Goal: Task Accomplishment & Management: Manage account settings

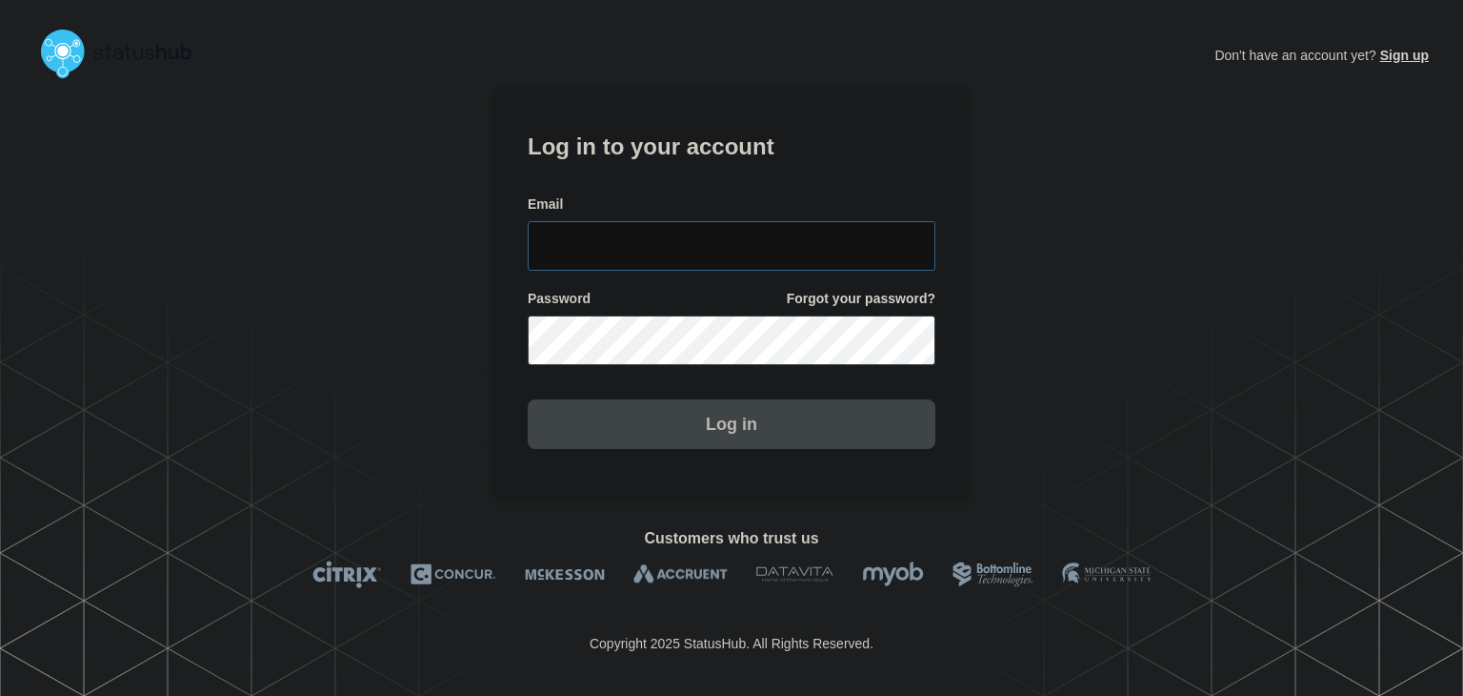
type input "[PERSON_NAME][EMAIL_ADDRESS][PERSON_NAME][DOMAIN_NAME]"
click at [654, 428] on button "Log in" at bounding box center [732, 424] width 408 height 50
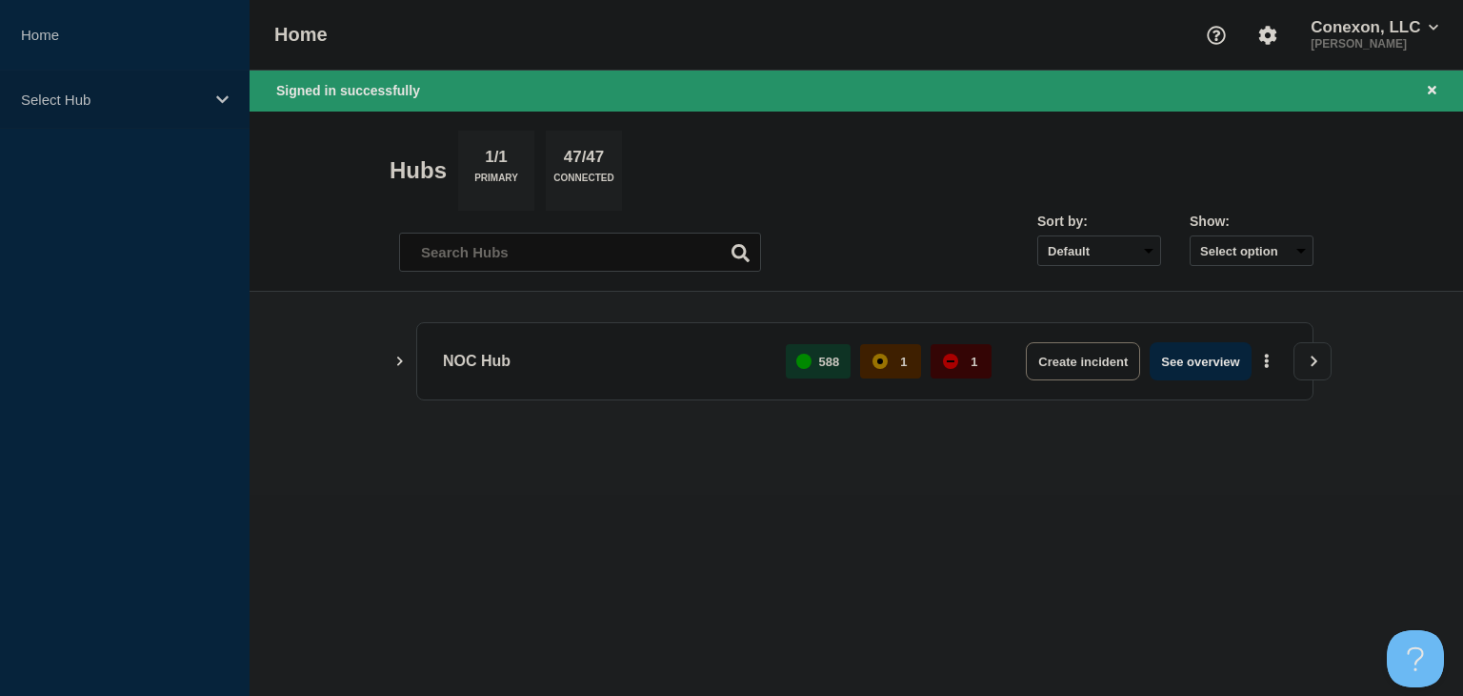
click at [151, 115] on div "Select Hub" at bounding box center [125, 100] width 250 height 58
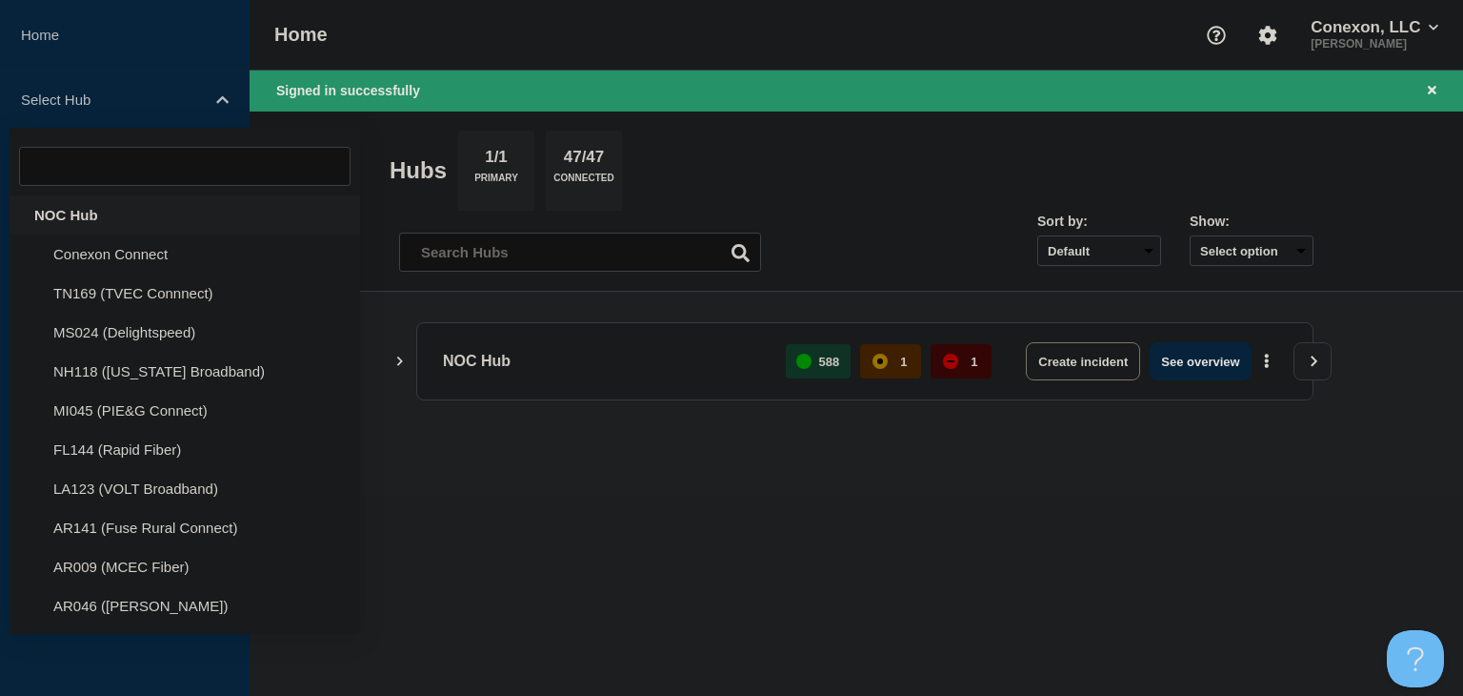
click at [80, 217] on div "NOC Hub" at bounding box center [185, 214] width 351 height 39
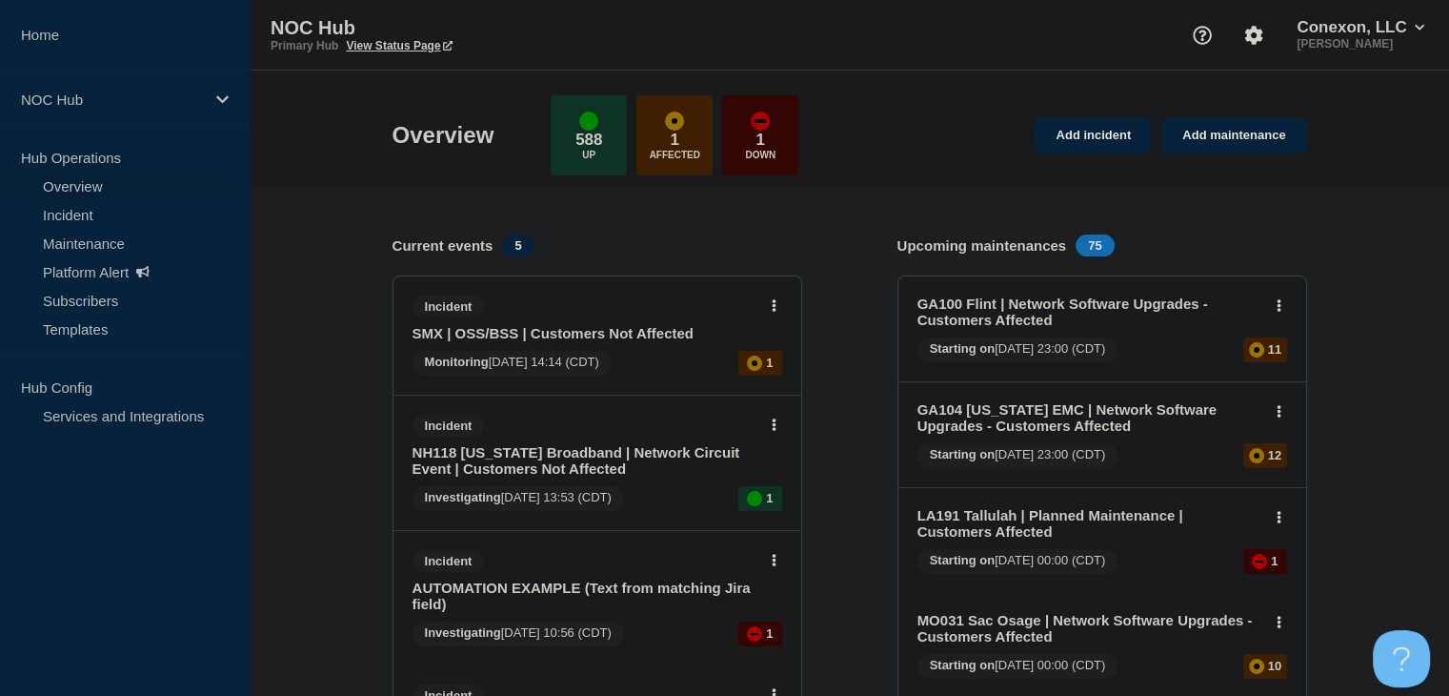
click at [70, 214] on link "Incident" at bounding box center [115, 214] width 231 height 29
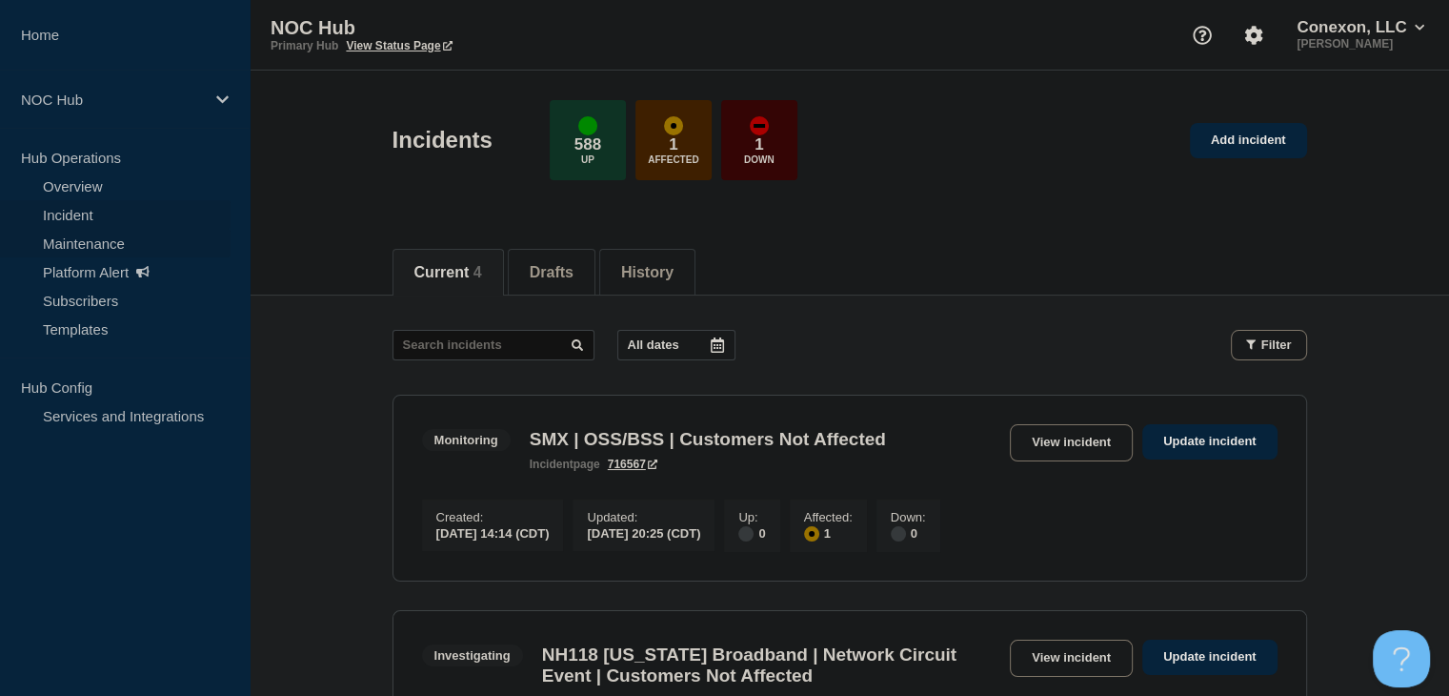
click at [74, 232] on link "Maintenance" at bounding box center [115, 243] width 231 height 29
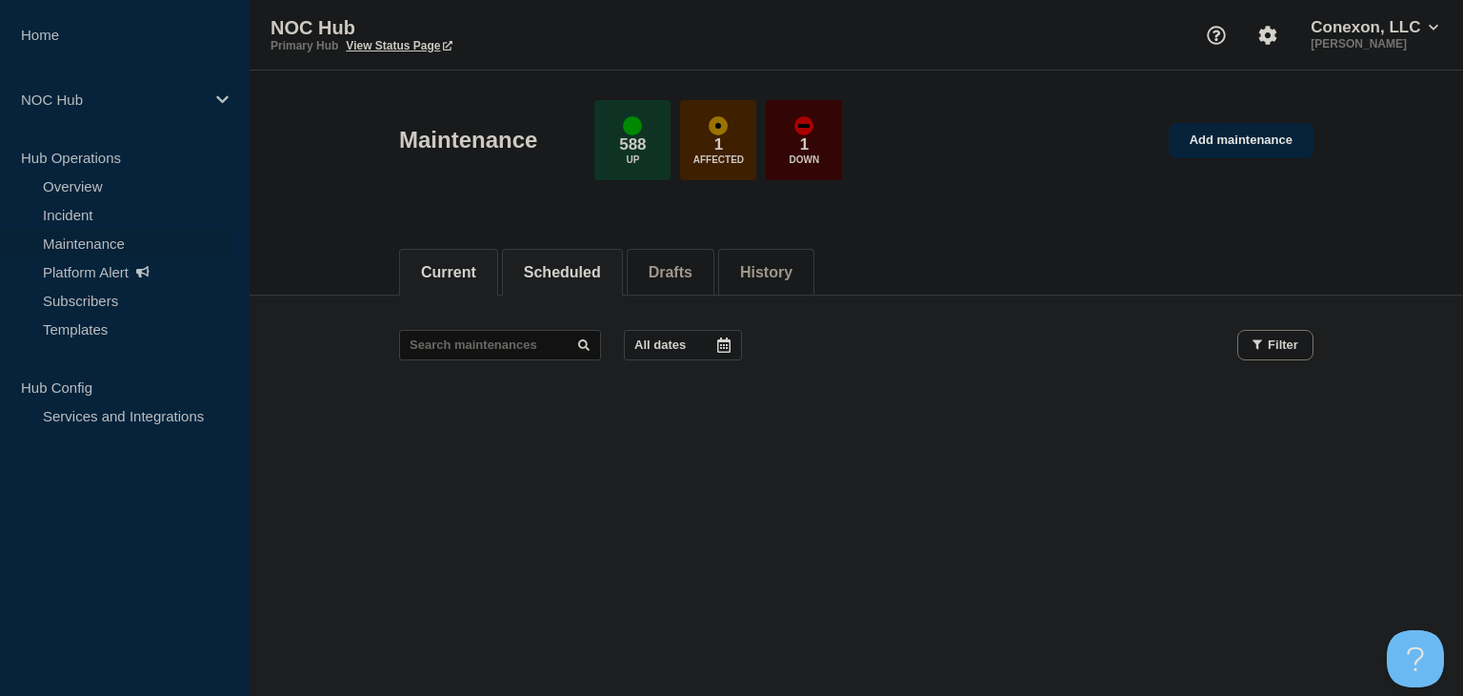
click at [589, 264] on button "Scheduled" at bounding box center [562, 272] width 77 height 17
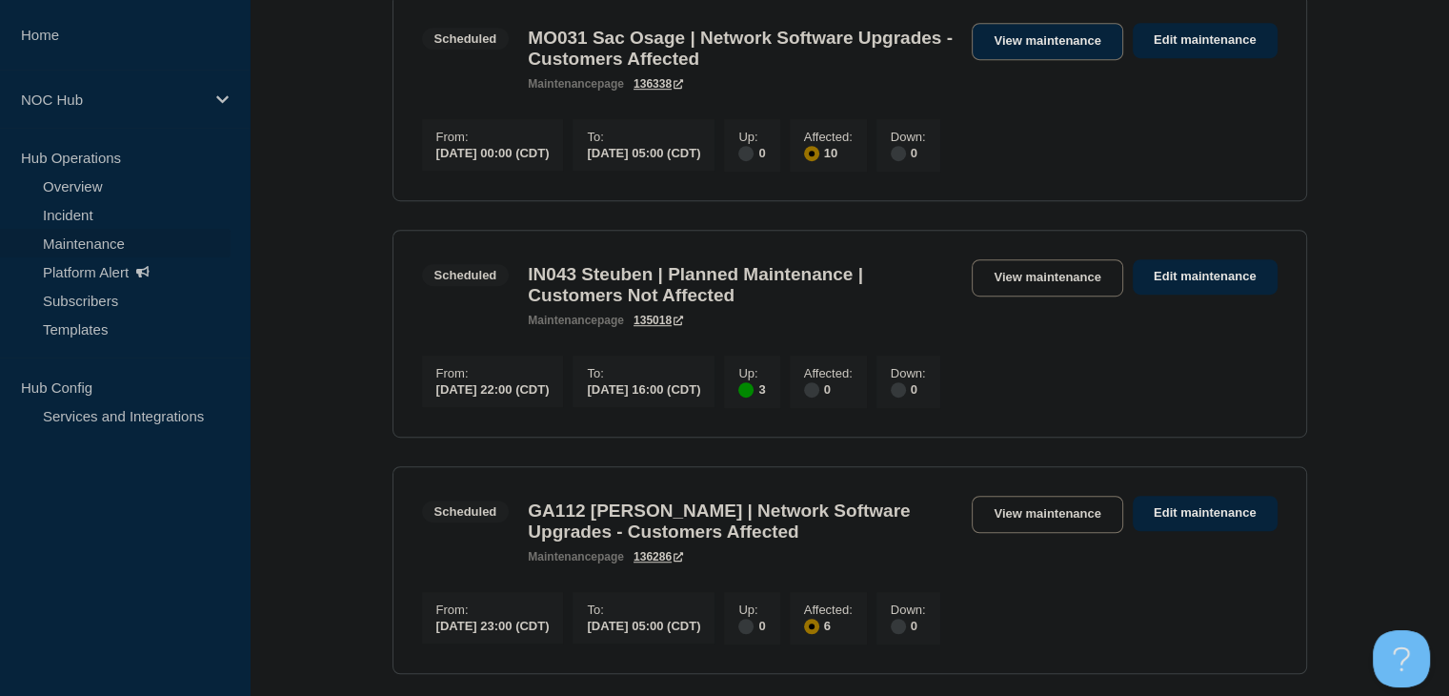
scroll to position [1239, 0]
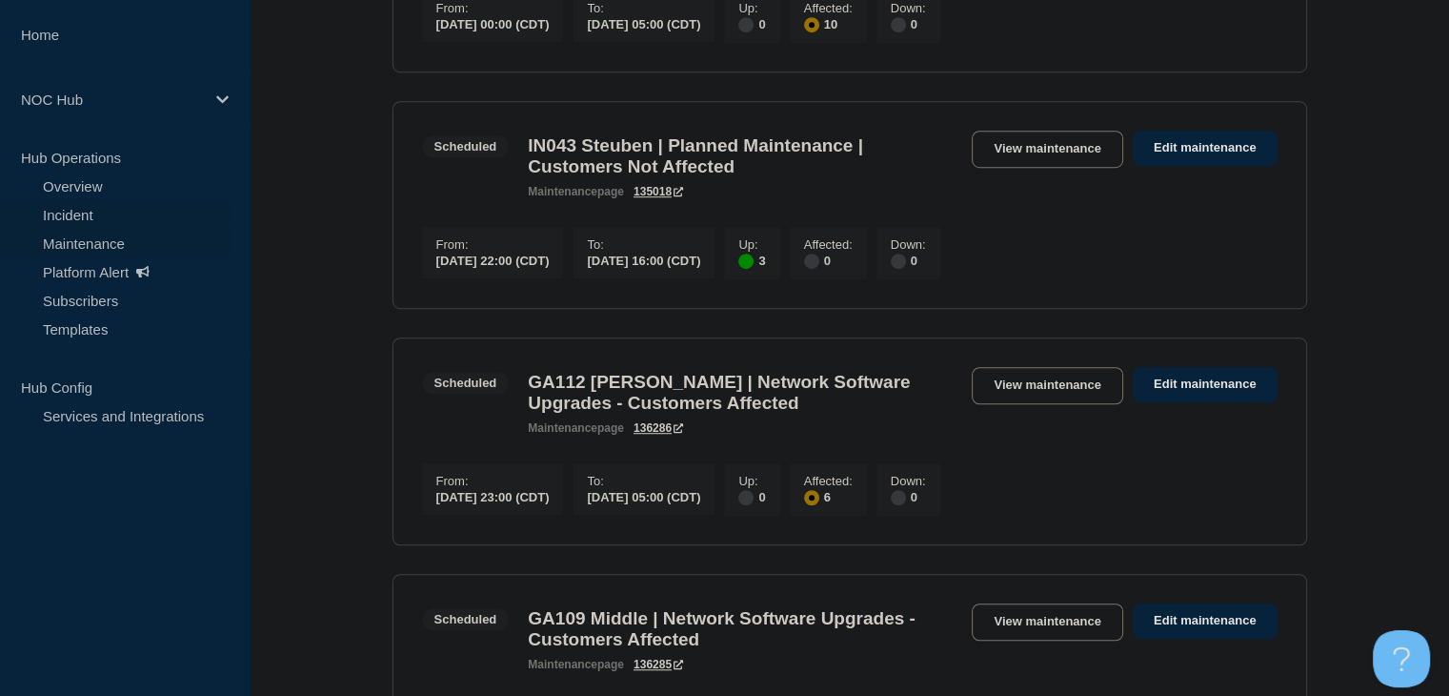
click at [137, 208] on link "Incident" at bounding box center [115, 214] width 231 height 29
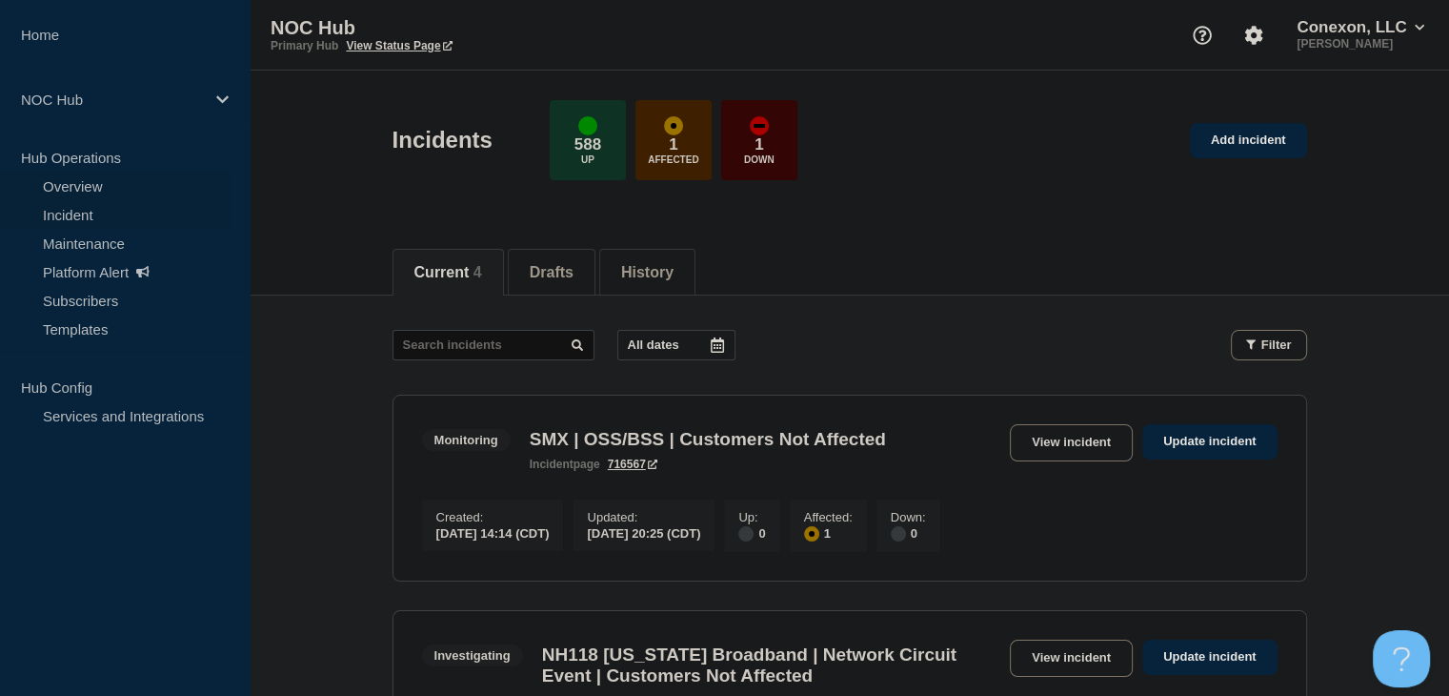
drag, startPoint x: 86, startPoint y: 192, endPoint x: 99, endPoint y: 190, distance: 13.5
click at [86, 192] on link "Overview" at bounding box center [115, 185] width 231 height 29
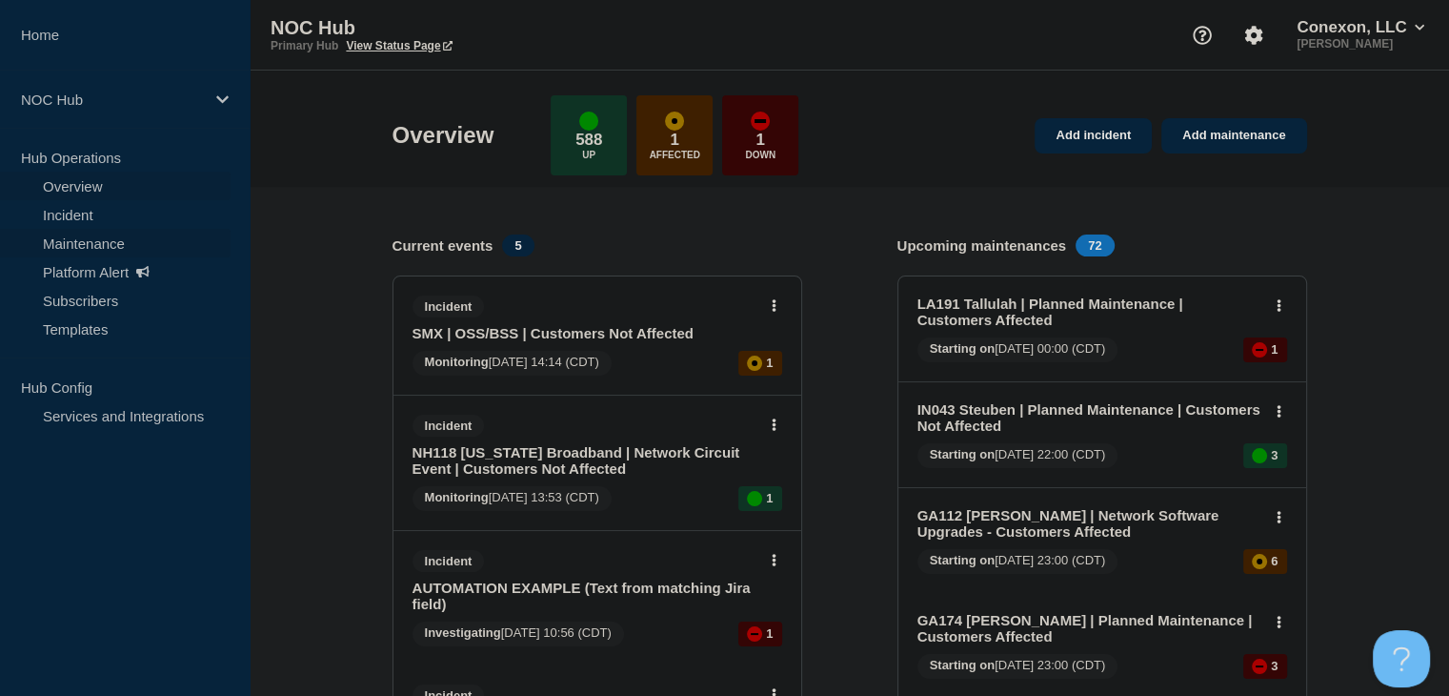
click at [50, 240] on link "Maintenance" at bounding box center [115, 243] width 231 height 29
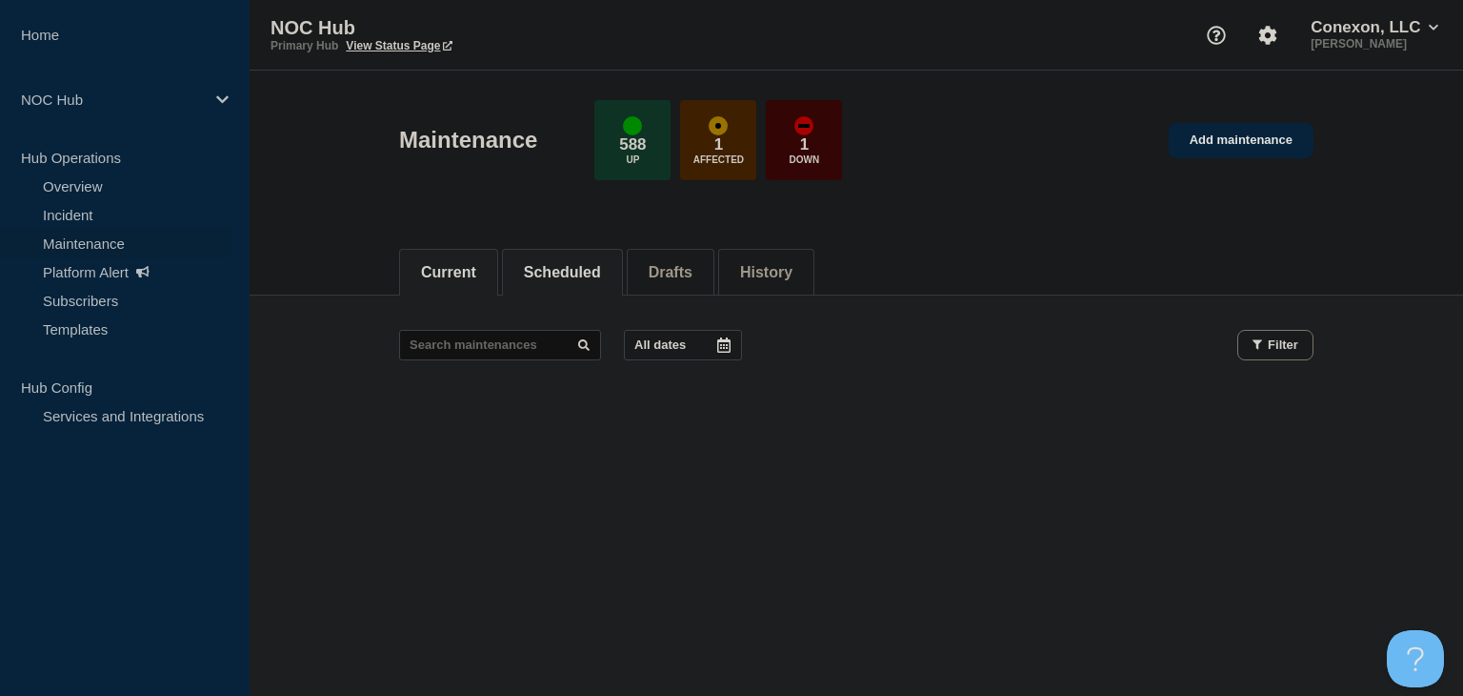
click at [554, 264] on button "Scheduled" at bounding box center [562, 272] width 77 height 17
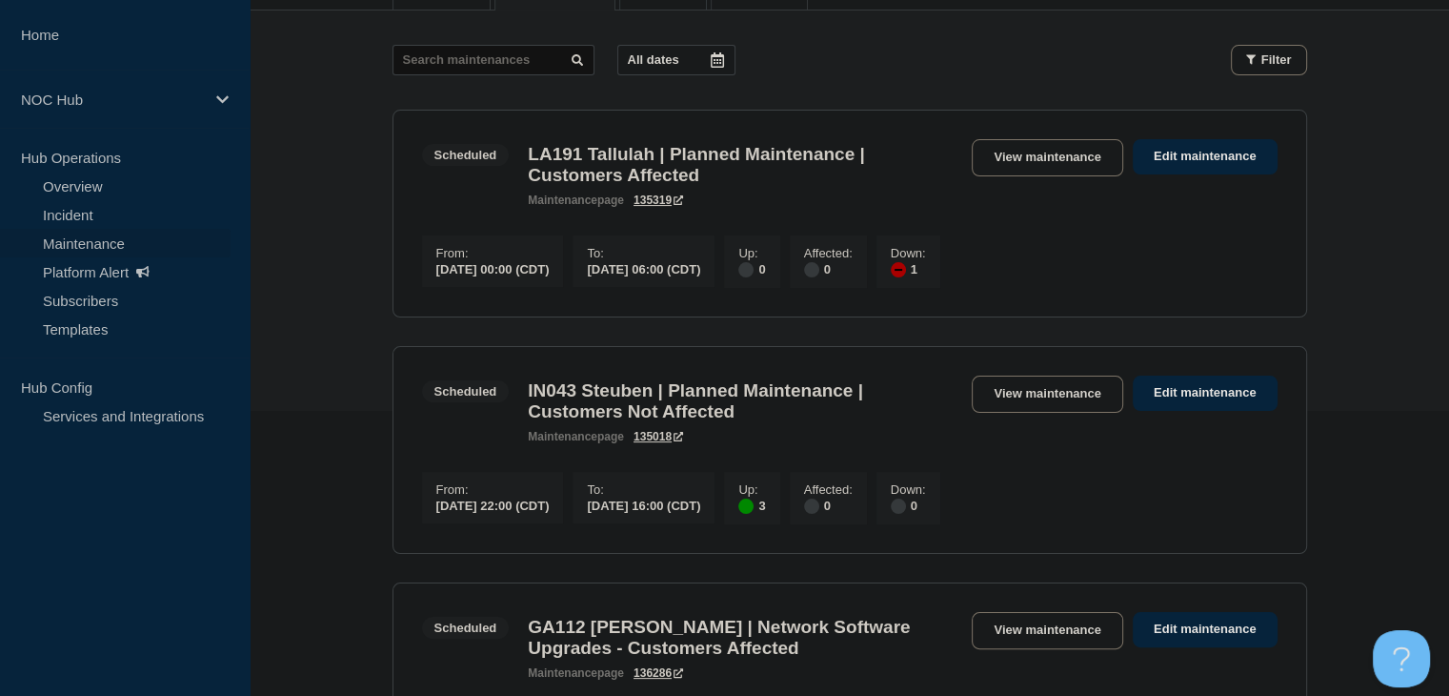
scroll to position [286, 0]
click at [1036, 163] on link "View maintenance" at bounding box center [1047, 156] width 151 height 37
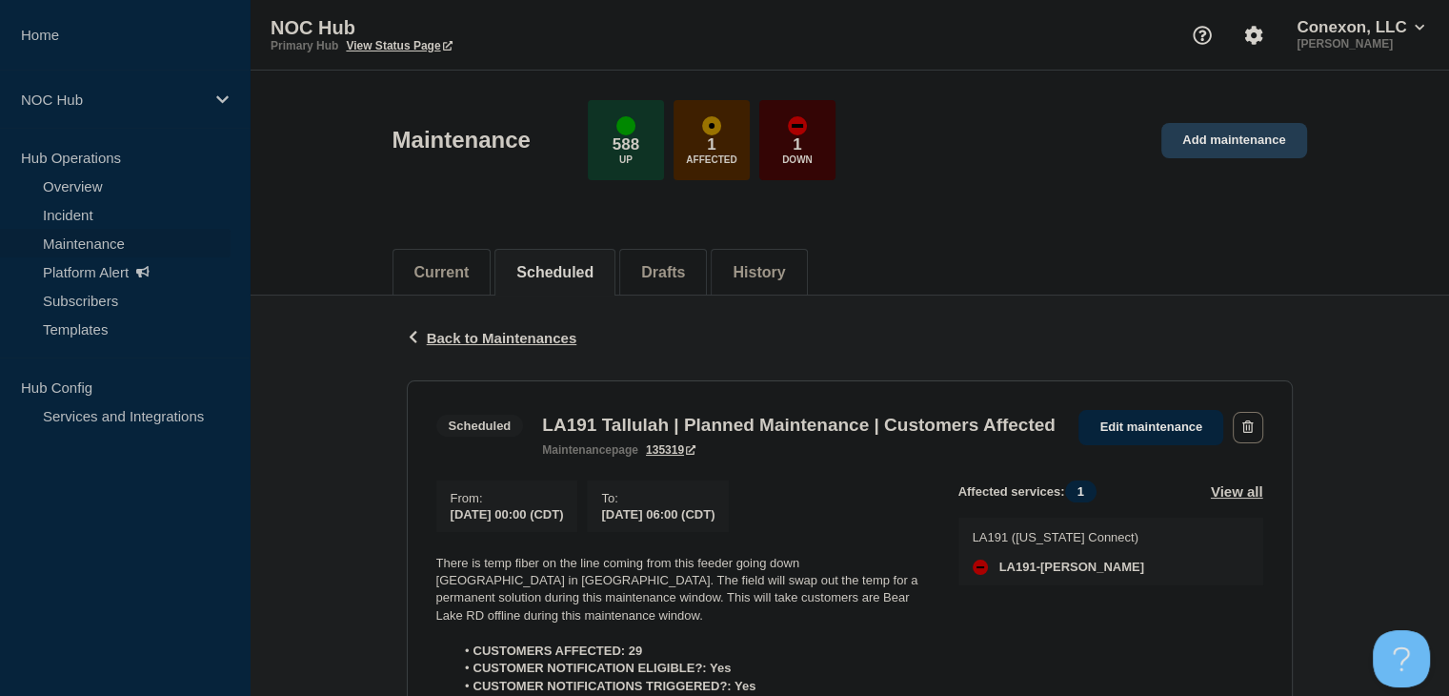
click at [1246, 146] on link "Add maintenance" at bounding box center [1233, 140] width 145 height 35
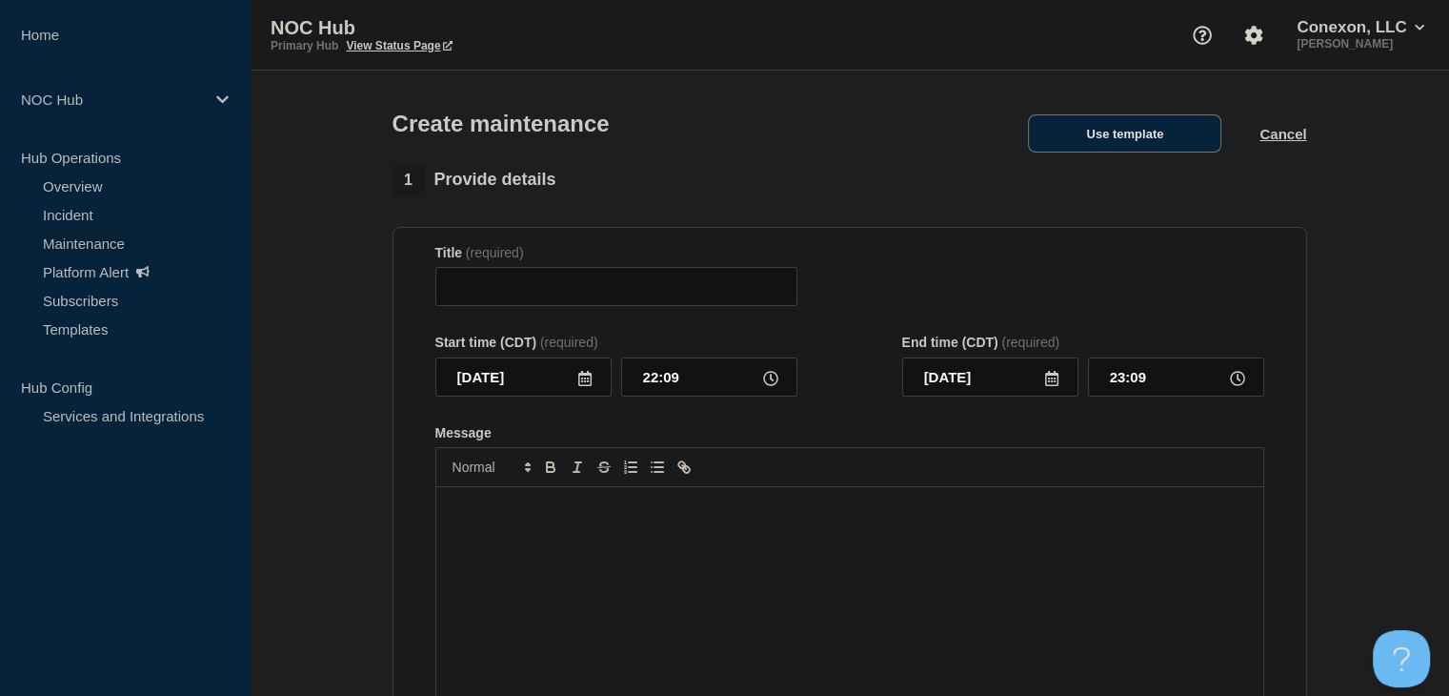
click at [1133, 125] on button "Use template" at bounding box center [1124, 133] width 193 height 38
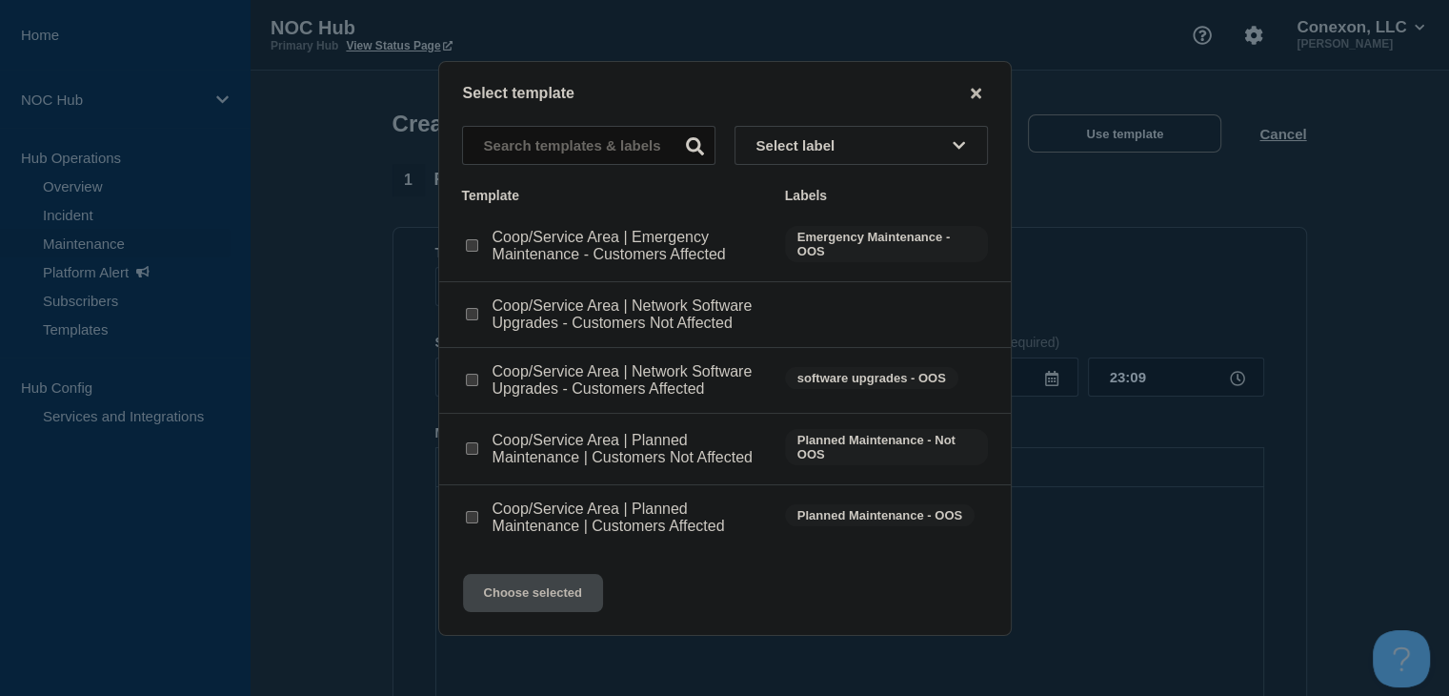
click at [473, 242] on input "Coop/Service Area | Emergency Maintenance - Customers Affected checkbox" at bounding box center [472, 245] width 12 height 12
checkbox input "true"
click at [512, 577] on button "Choose selected" at bounding box center [533, 593] width 140 height 38
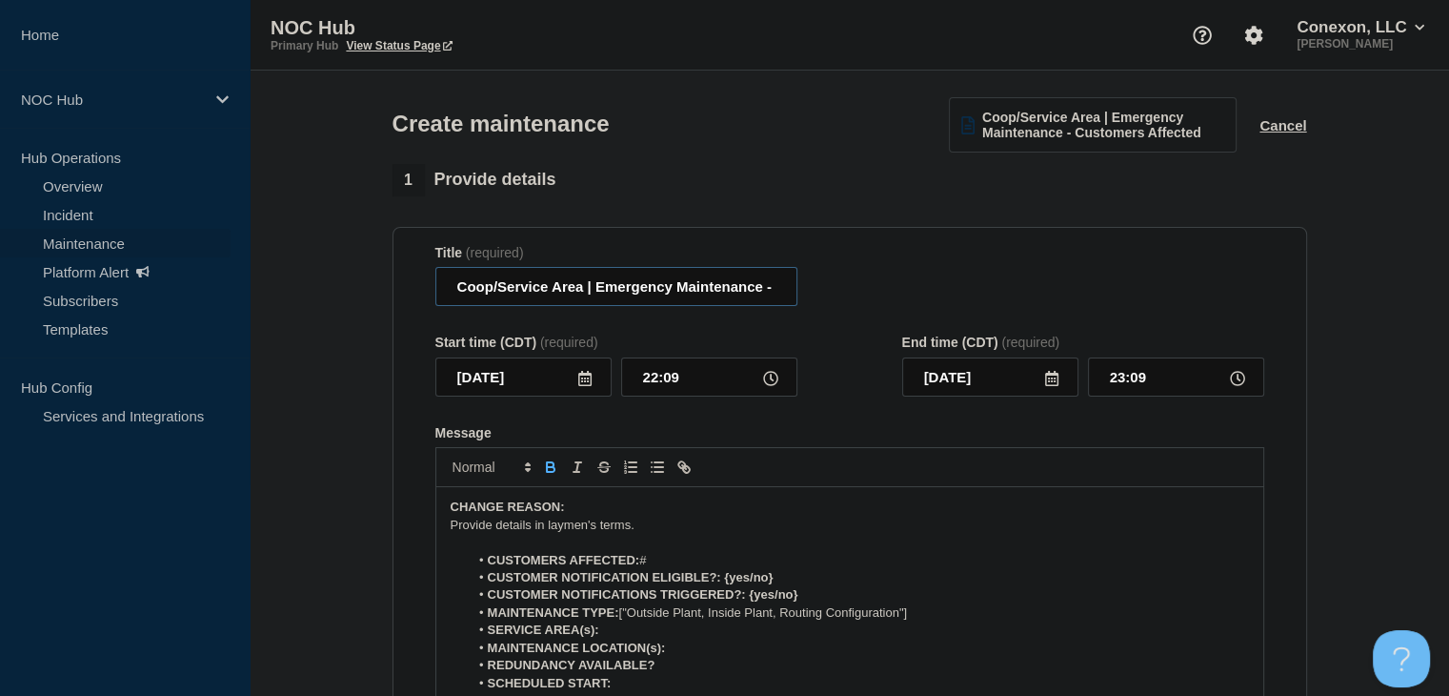
drag, startPoint x: 572, startPoint y: 293, endPoint x: 382, endPoint y: 285, distance: 189.8
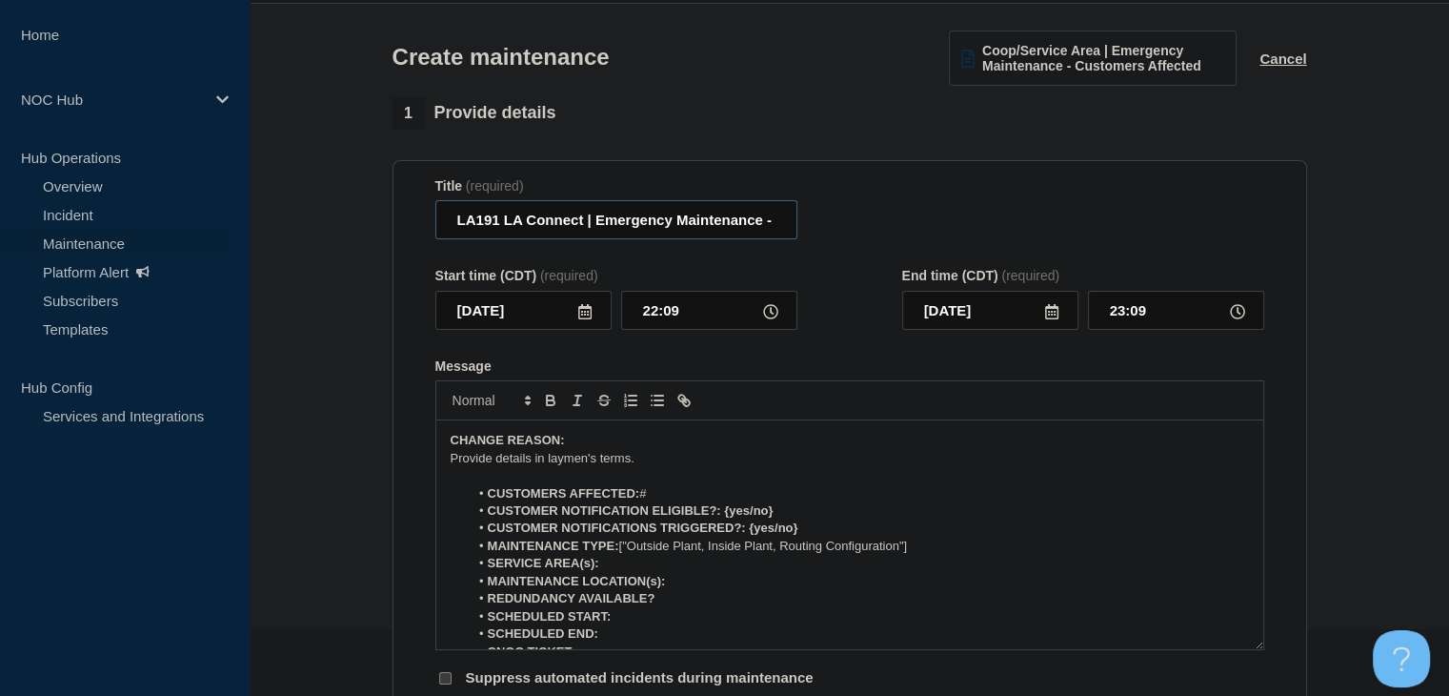
scroll to position [95, 0]
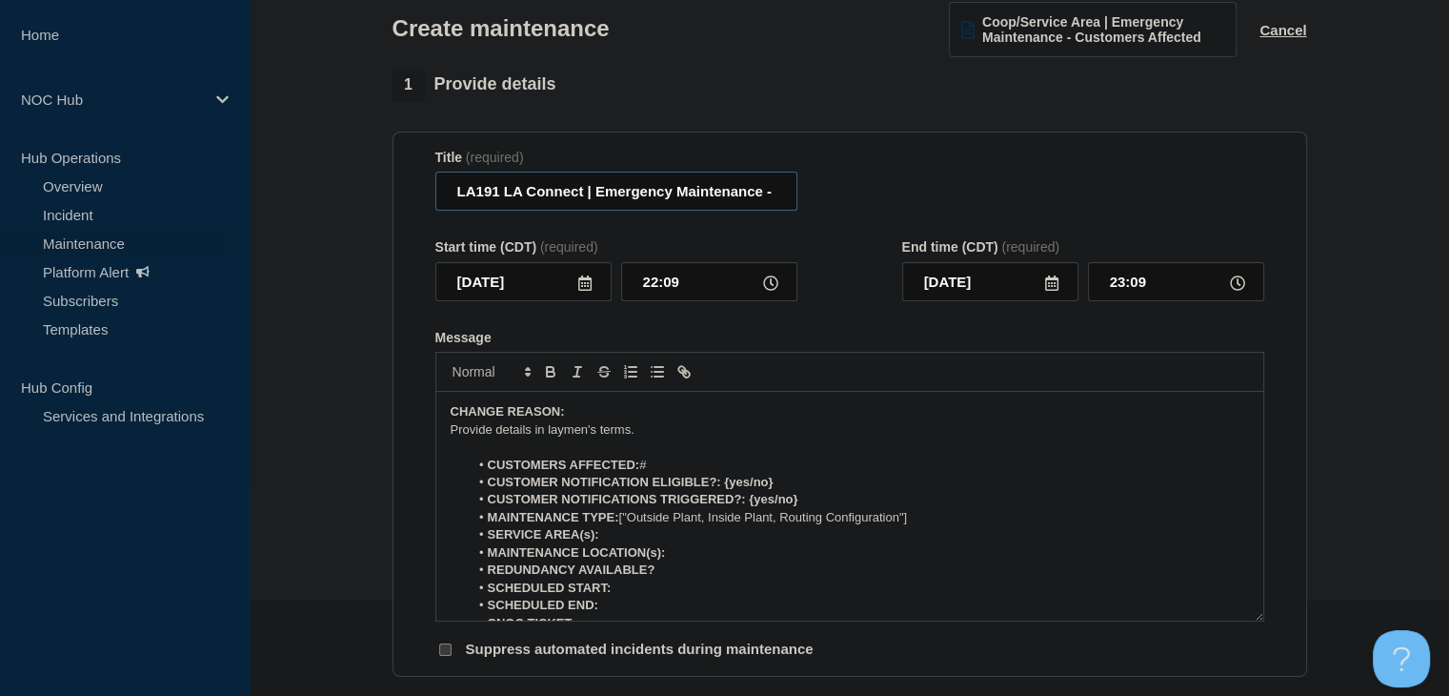
type input "LA191 LA Connect | Emergency Maintenance - Customers Affected"
click at [685, 291] on input "22:09" at bounding box center [709, 281] width 176 height 39
type input "00:00"
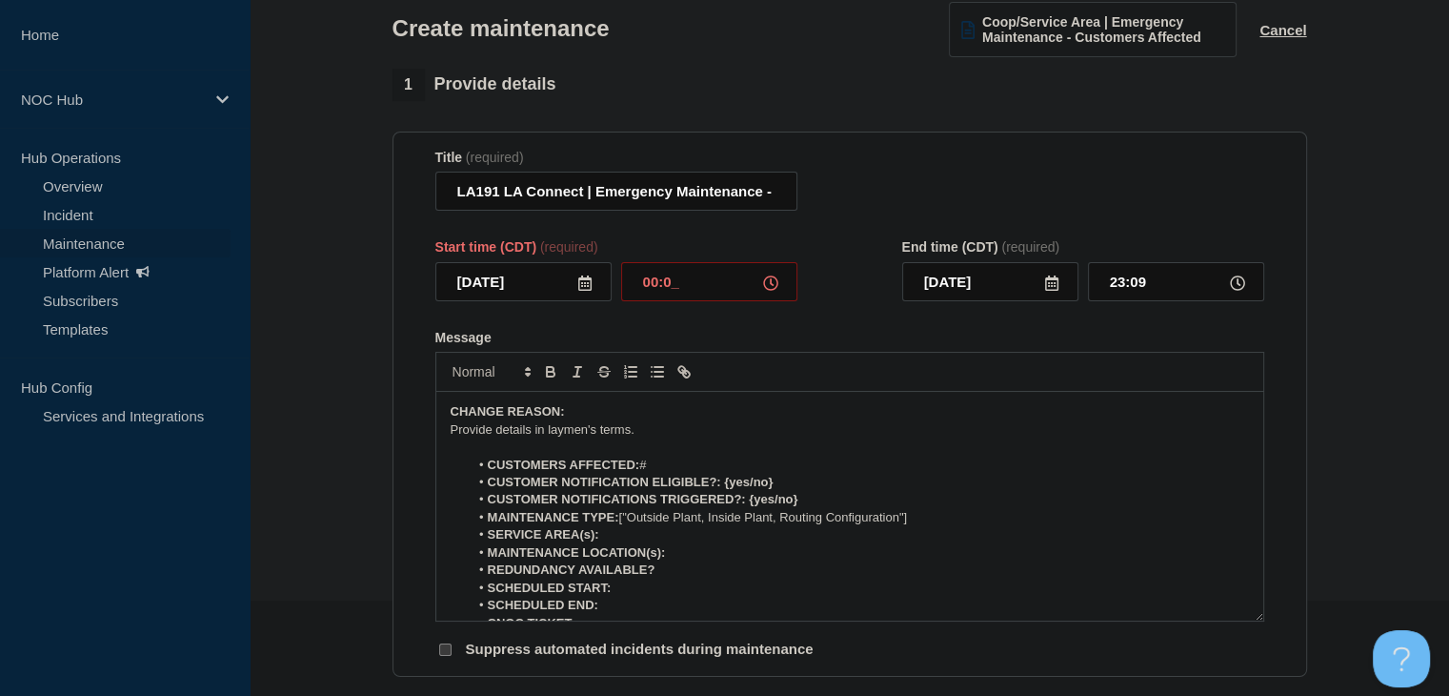
type input "01:00"
click at [580, 285] on icon at bounding box center [584, 282] width 13 height 15
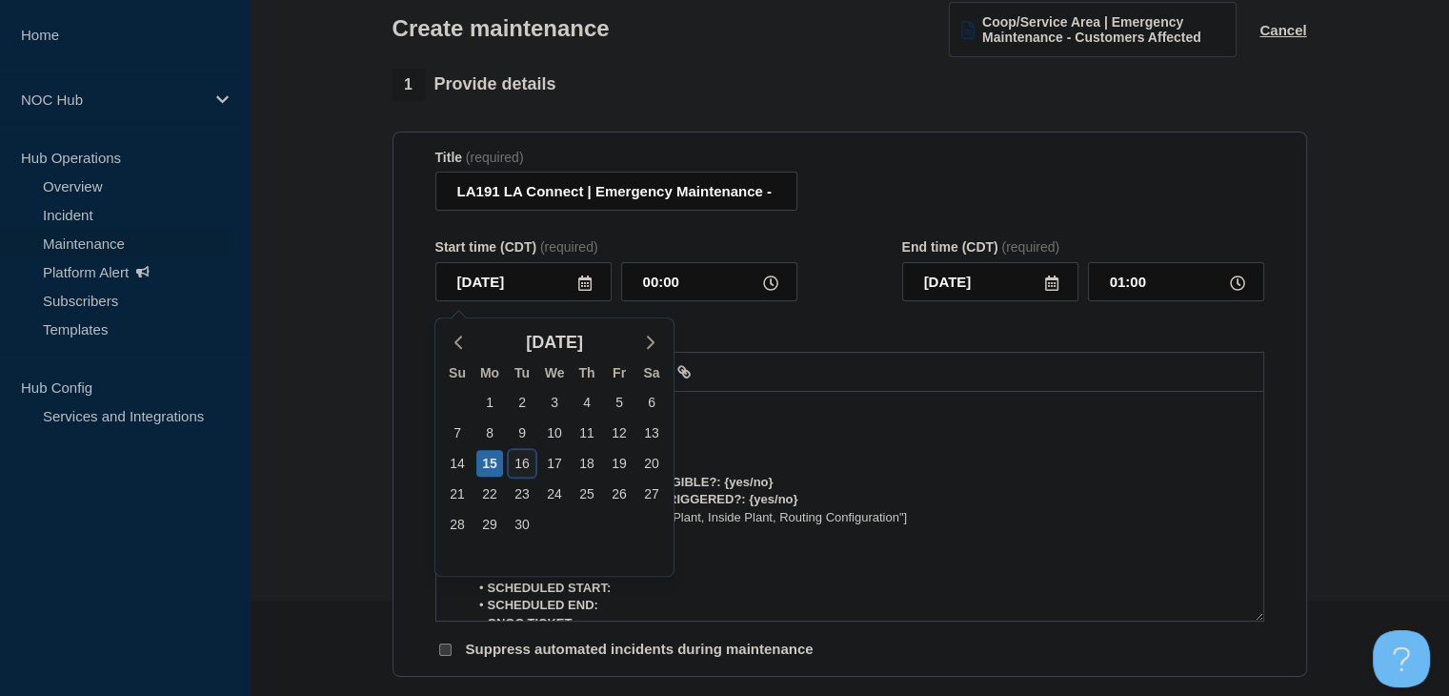
click at [527, 457] on div "16" at bounding box center [522, 463] width 27 height 27
type input "2025-09-16"
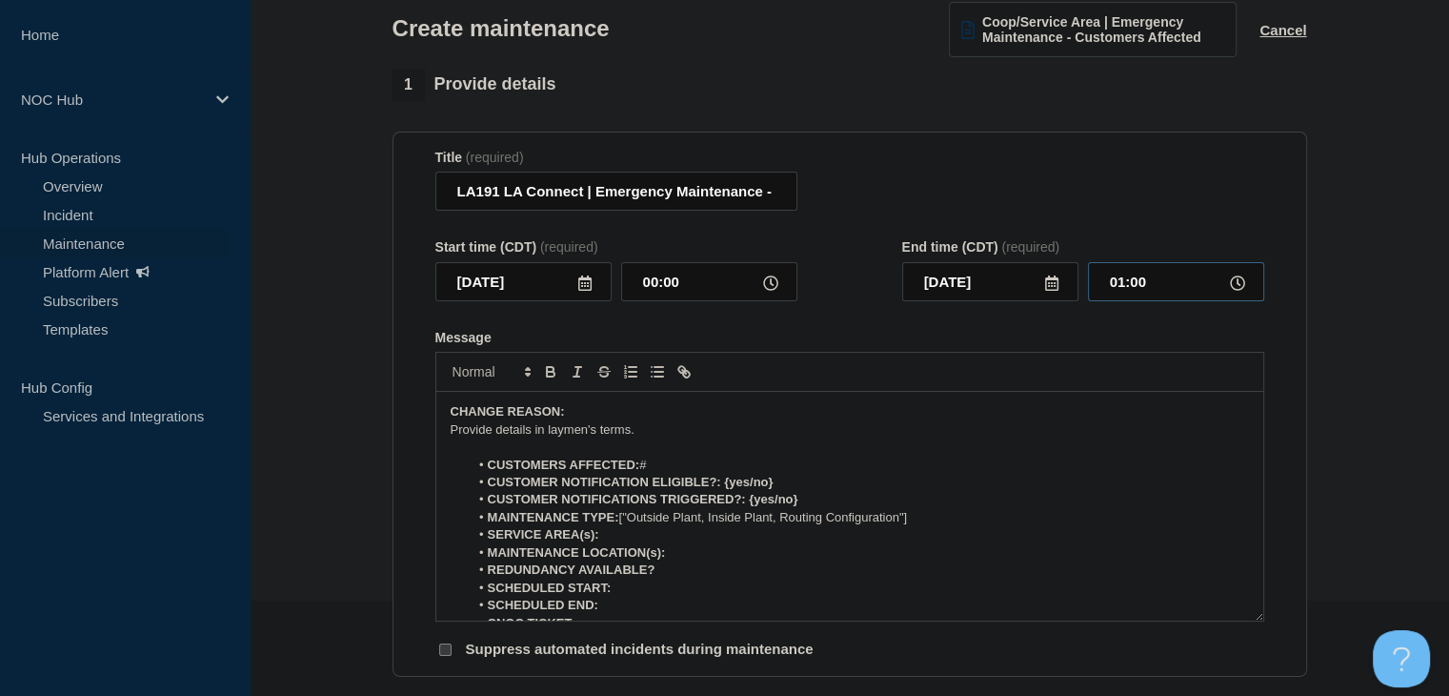
click at [1121, 291] on input "01:00" at bounding box center [1176, 281] width 176 height 39
type input "06:00"
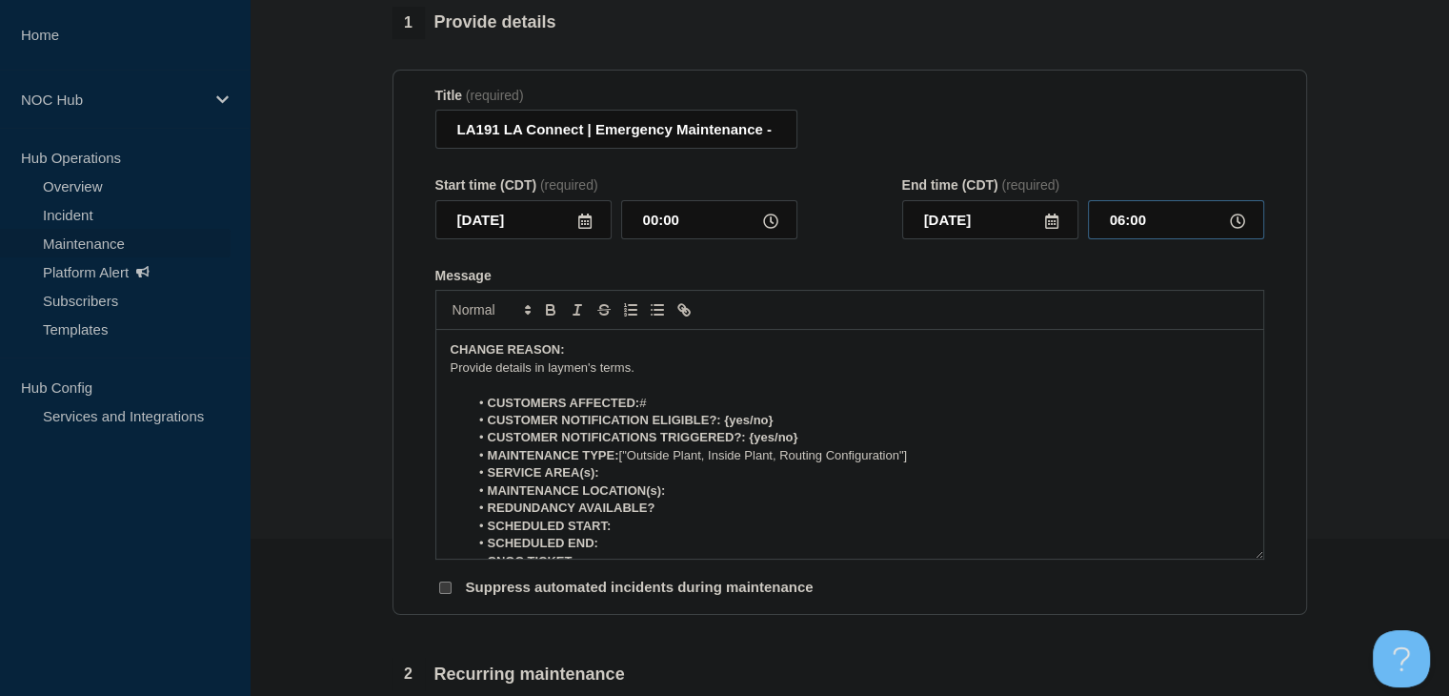
scroll to position [191, 0]
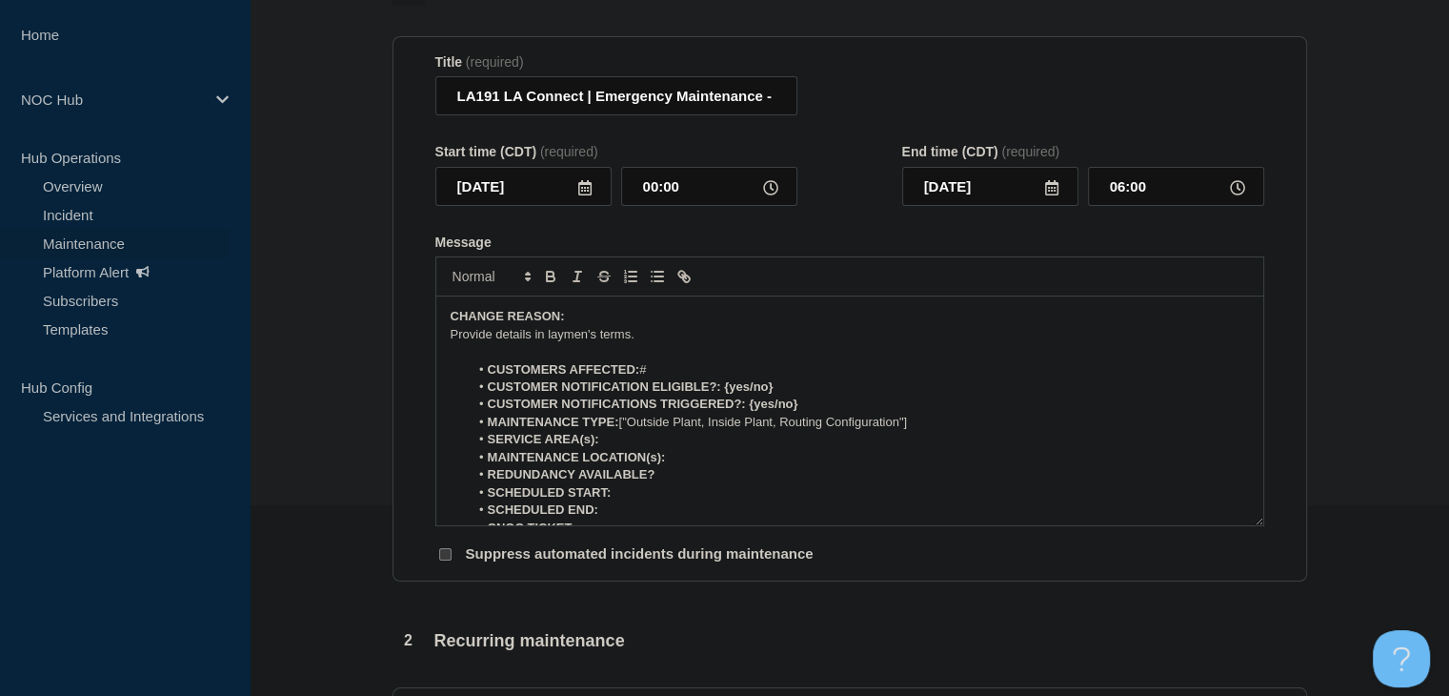
click at [676, 377] on li "CUSTOMERS AFFECTED: #" at bounding box center [859, 369] width 780 height 17
click at [638, 376] on strong "CUSTOMERS AFFECTED:" at bounding box center [564, 369] width 152 height 14
click at [735, 374] on li "CUSTOMERS AFFECTED: Potentially #" at bounding box center [859, 369] width 780 height 17
drag, startPoint x: 710, startPoint y: 377, endPoint x: 640, endPoint y: 377, distance: 69.6
click at [640, 376] on strong "CUSTOMERS AFFECTED: Potentially" at bounding box center [597, 369] width 218 height 14
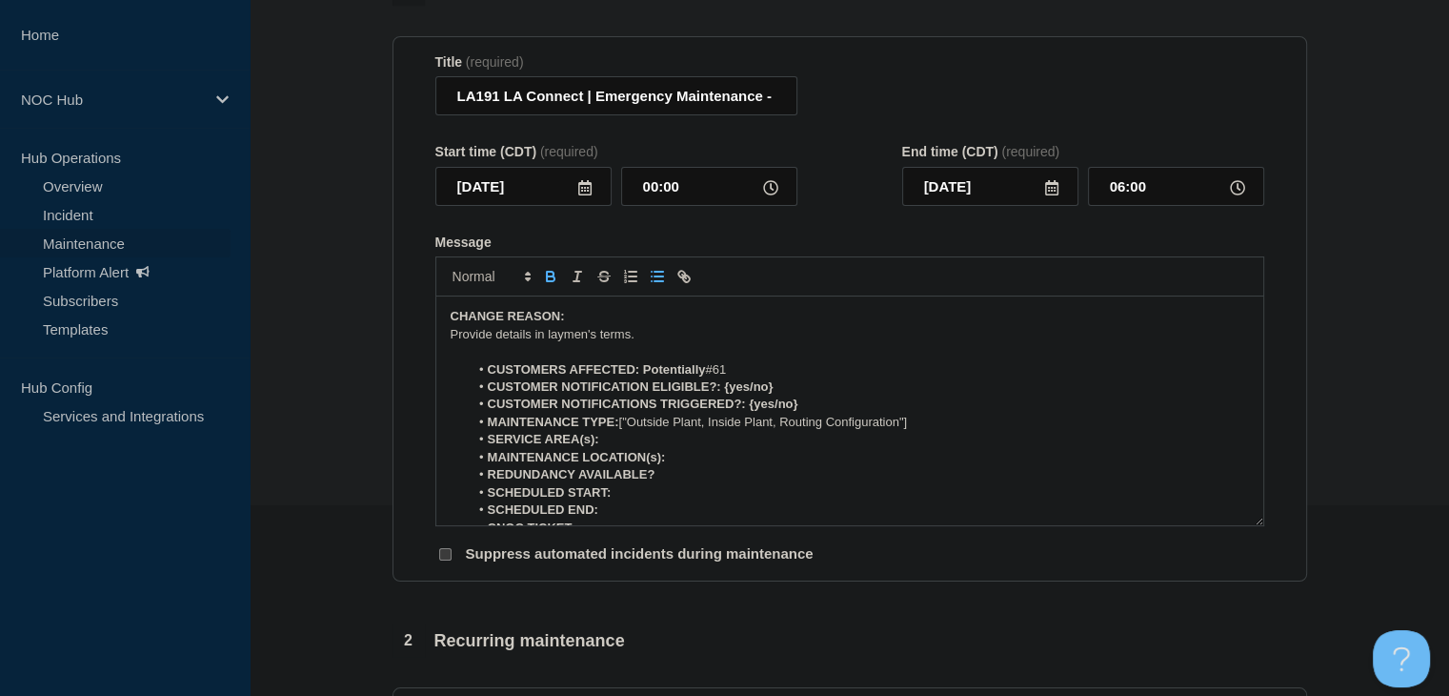
click at [558, 280] on button "Toggle bold text" at bounding box center [550, 276] width 27 height 23
drag, startPoint x: 798, startPoint y: 396, endPoint x: 733, endPoint y: 396, distance: 65.7
click at [733, 395] on li "CUSTOMER NOTIFICATION ELIGIBLE?: {yes/no}" at bounding box center [859, 386] width 780 height 17
drag, startPoint x: 808, startPoint y: 408, endPoint x: 749, endPoint y: 408, distance: 59.1
click at [749, 408] on li "CUSTOMER NOTIFICATIONS TRIGGERED?: {yes/no}" at bounding box center [859, 403] width 780 height 17
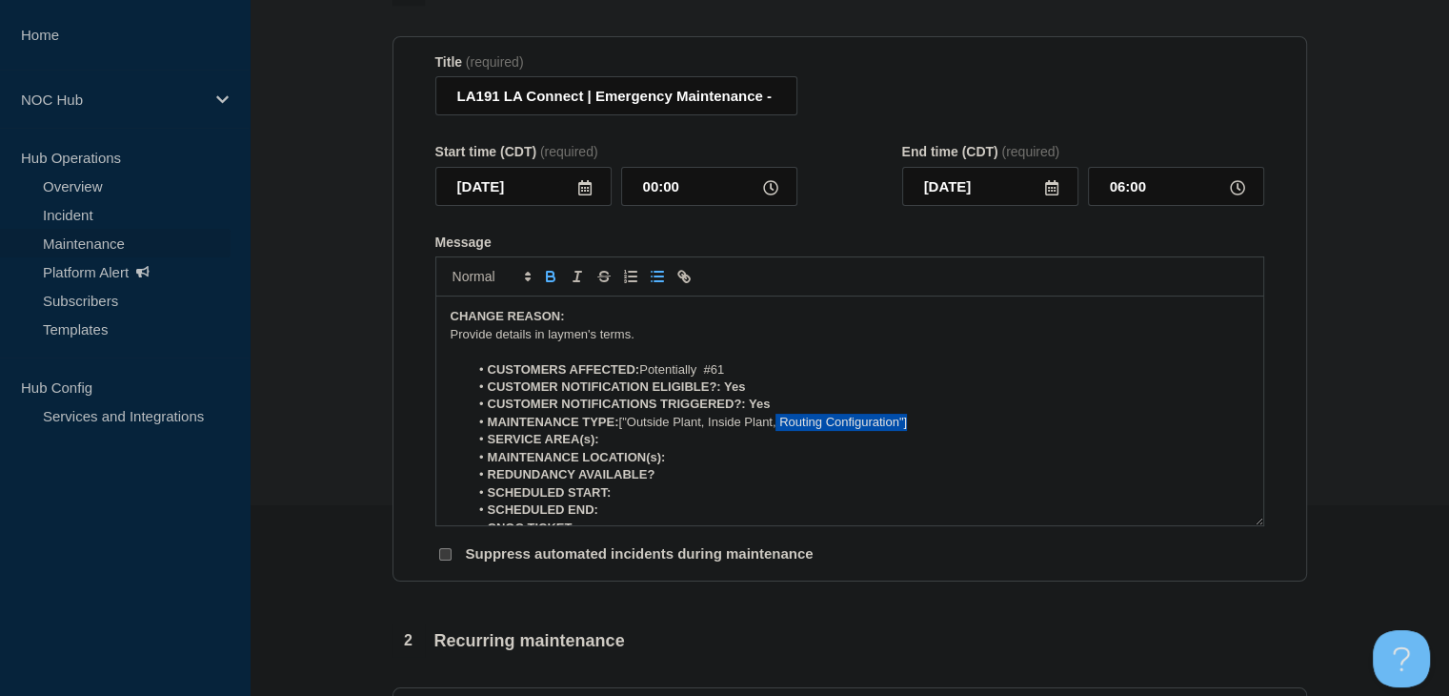
drag, startPoint x: 940, startPoint y: 431, endPoint x: 779, endPoint y: 434, distance: 161.1
click at [779, 431] on li "MAINTENANCE TYPE: ["Outside Plant, Inside Plant, Routing Configuration"]" at bounding box center [859, 422] width 780 height 17
drag, startPoint x: 709, startPoint y: 433, endPoint x: 619, endPoint y: 431, distance: 89.6
click at [619, 431] on li "MAINTENANCE TYPE: ["Outside Plant, Inside Plant" at bounding box center [859, 422] width 780 height 17
click at [640, 447] on li "SERVICE AREA(s):" at bounding box center [859, 439] width 780 height 17
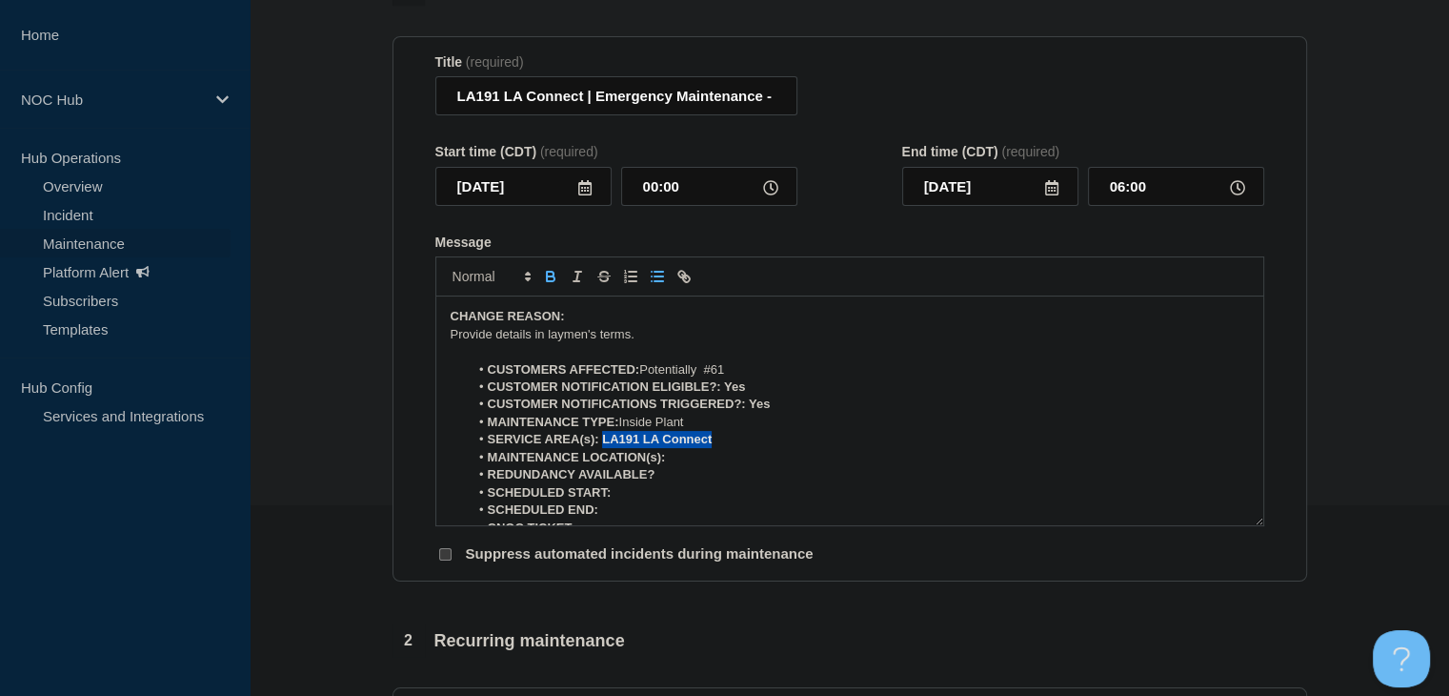
drag, startPoint x: 719, startPoint y: 444, endPoint x: 602, endPoint y: 445, distance: 117.2
click at [602, 445] on li "SERVICE AREA(s): LA191 LA Connect" at bounding box center [859, 439] width 780 height 17
click at [550, 281] on icon "Toggle bold text" at bounding box center [551, 278] width 8 height 5
drag, startPoint x: 749, startPoint y: 395, endPoint x: 727, endPoint y: 395, distance: 21.9
click at [727, 395] on li "CUSTOMER NOTIFICATION ELIGIBLE?: Yes" at bounding box center [859, 386] width 780 height 17
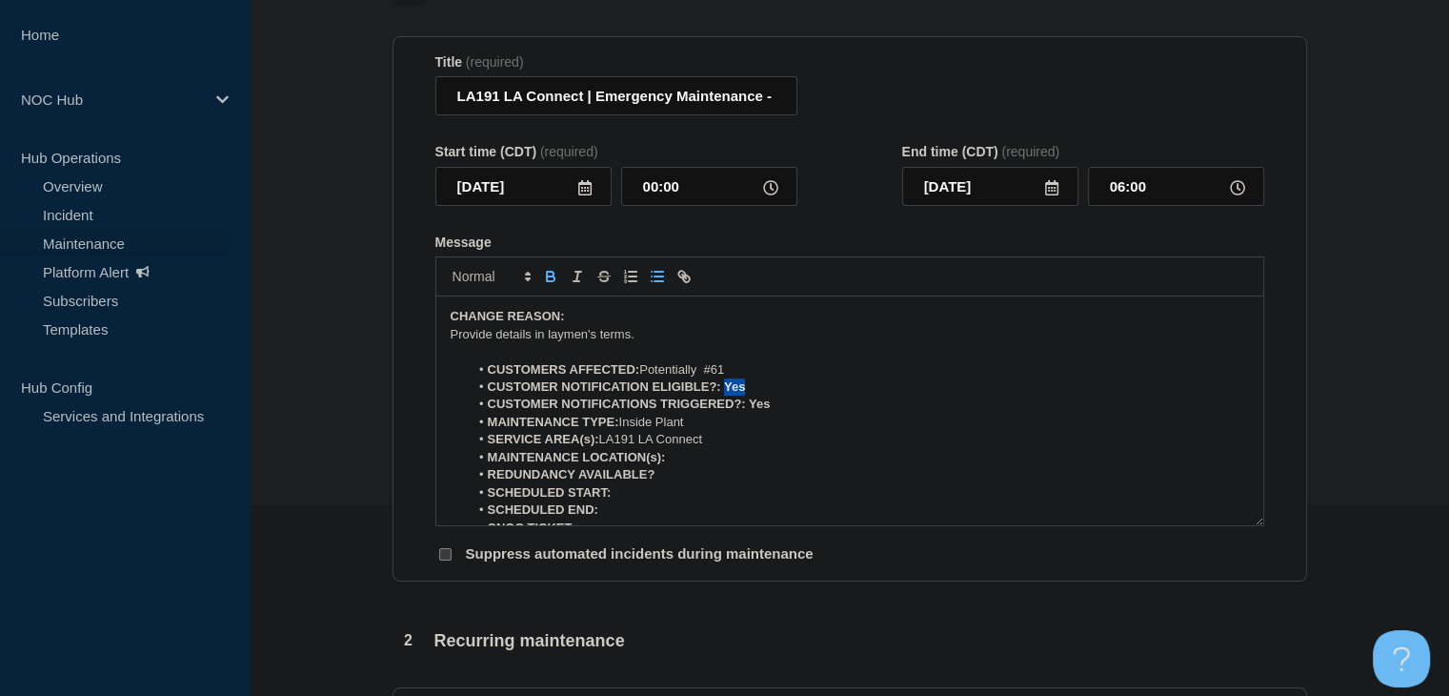
click at [548, 285] on icon "Toggle bold text" at bounding box center [550, 276] width 17 height 17
drag, startPoint x: 795, startPoint y: 414, endPoint x: 741, endPoint y: 416, distance: 53.4
click at [747, 413] on li "CUSTOMER NOTIFICATIONS TRIGGERED?: Yes" at bounding box center [859, 403] width 780 height 17
click at [550, 285] on icon "Toggle bold text" at bounding box center [550, 276] width 17 height 17
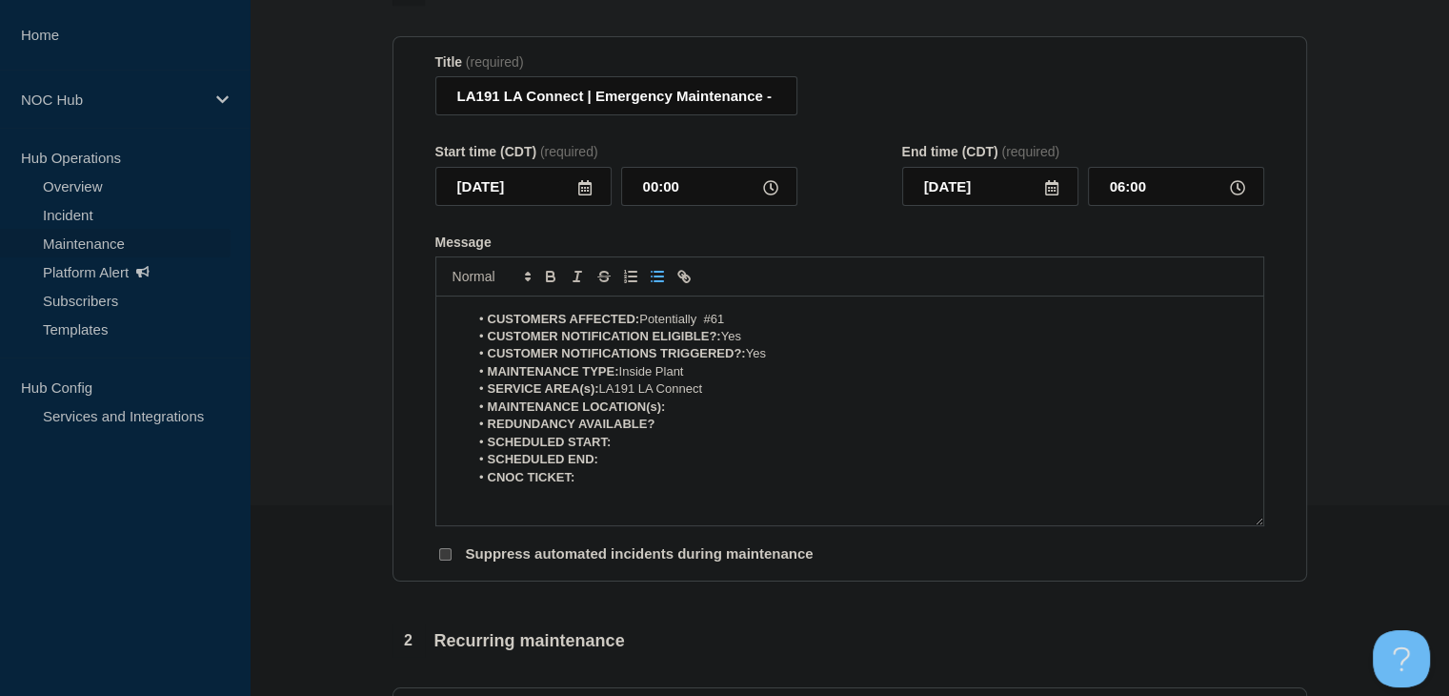
scroll to position [95, 0]
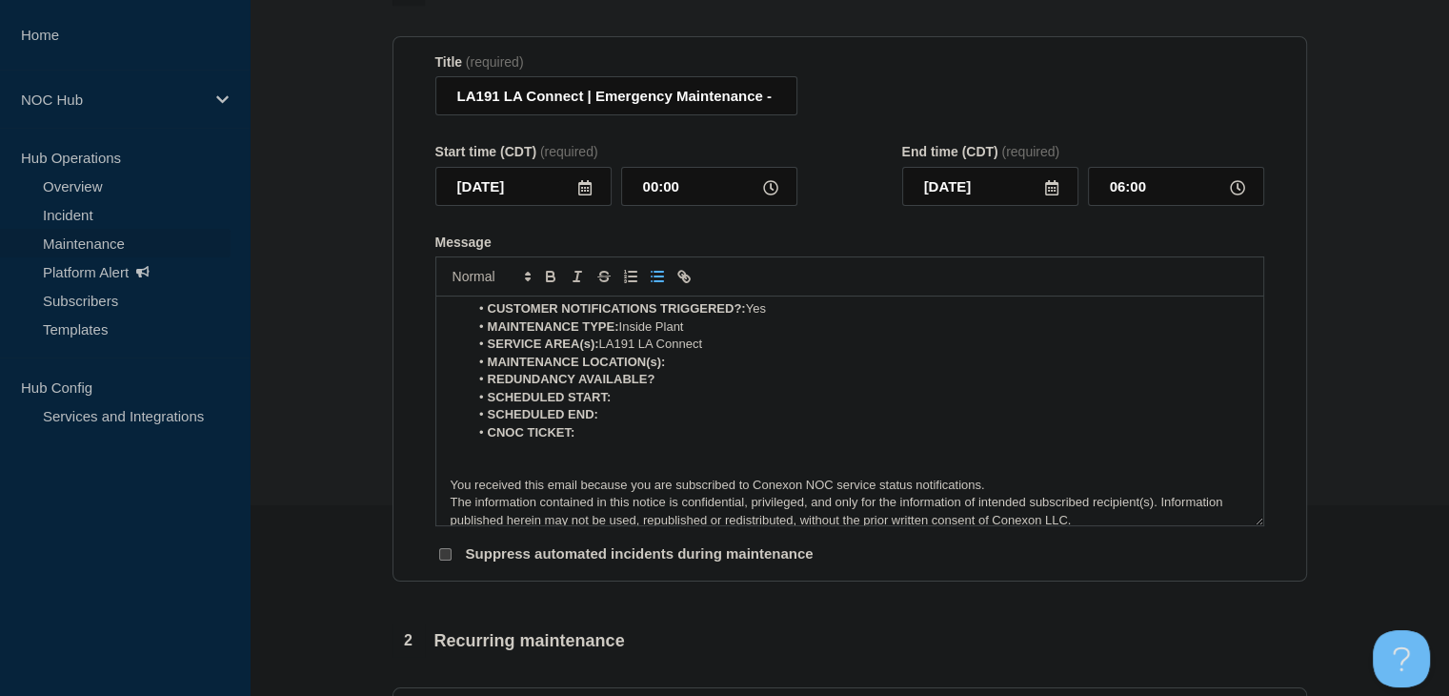
click at [705, 371] on li "MAINTENANCE LOCATION(s):" at bounding box center [859, 361] width 780 height 17
drag, startPoint x: 797, startPoint y: 372, endPoint x: 672, endPoint y: 371, distance: 125.8
click at [672, 371] on li "MAINTENANCE LOCATION(s): Crossroads, Marion" at bounding box center [859, 361] width 780 height 17
click at [556, 285] on icon "Toggle bold text" at bounding box center [550, 276] width 17 height 17
click at [676, 387] on li "REDUNDANCY AVAILABLE?" at bounding box center [859, 379] width 780 height 17
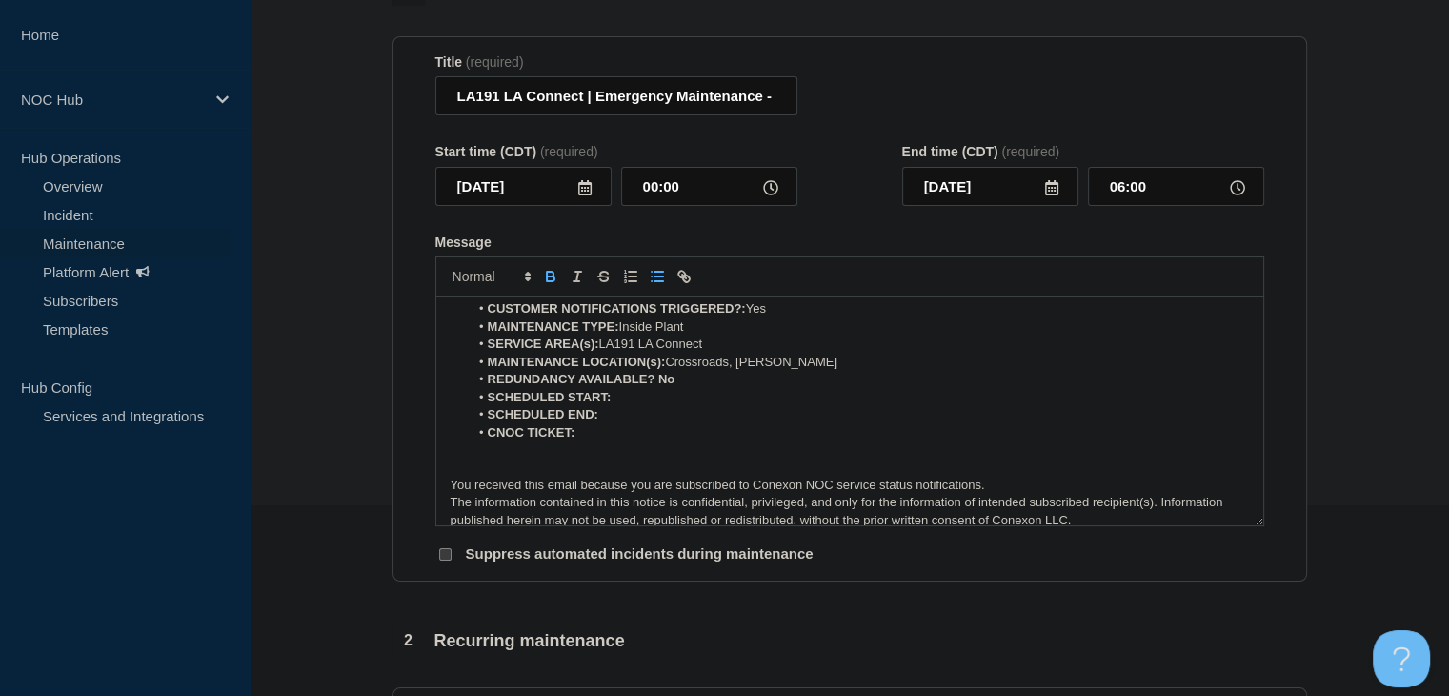
click at [675, 401] on li "SCHEDULED START:" at bounding box center [859, 397] width 780 height 17
click at [652, 441] on li "CNOC TICKET:" at bounding box center [859, 432] width 780 height 17
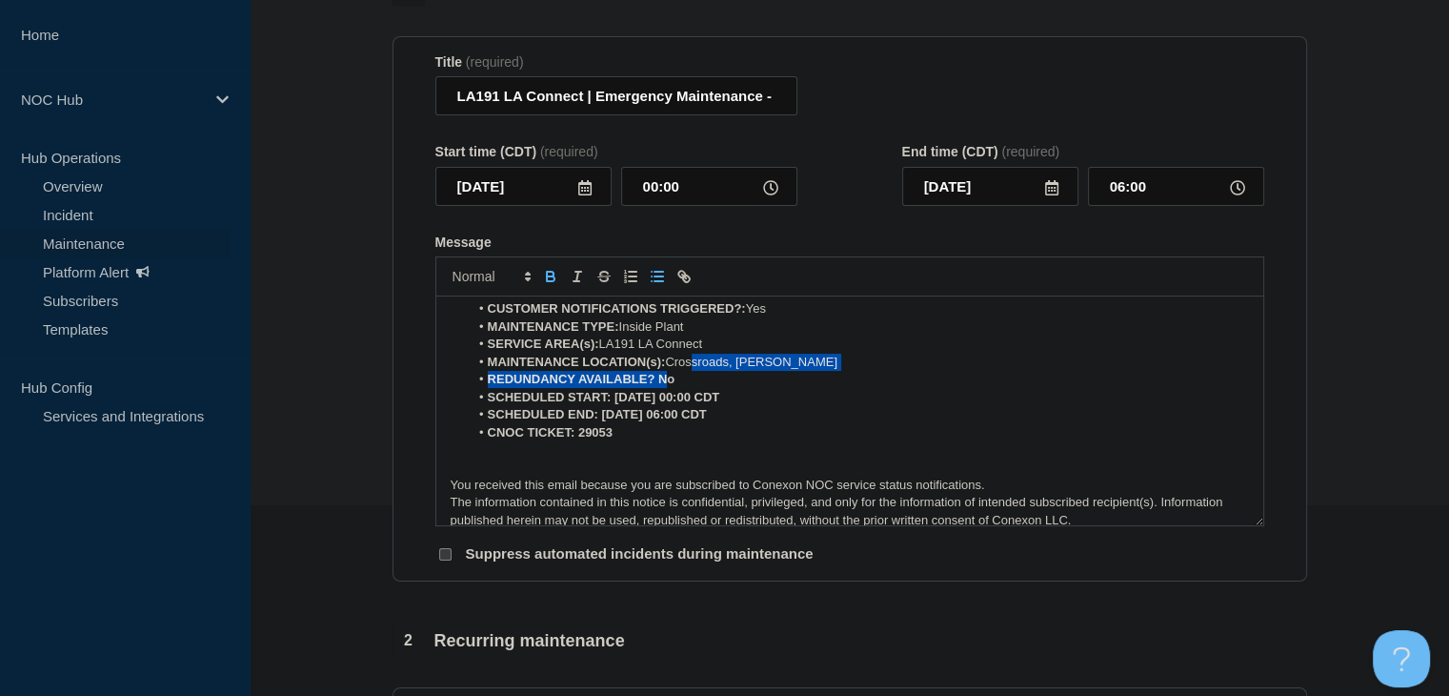
drag, startPoint x: 697, startPoint y: 373, endPoint x: 665, endPoint y: 379, distance: 32.9
click at [665, 379] on ol "CUSTOMERS AFFECTED: Potentially #61 CUSTOMER NOTIFICATION ELIGIBLE?: Yes CUSTOM…" at bounding box center [850, 354] width 798 height 176
click at [686, 388] on li "REDUNDANCY AVAILABLE? No" at bounding box center [859, 379] width 780 height 17
drag, startPoint x: 695, startPoint y: 389, endPoint x: 657, endPoint y: 389, distance: 37.2
click at [657, 388] on li "REDUNDANCY AVAILABLE? No" at bounding box center [859, 379] width 780 height 17
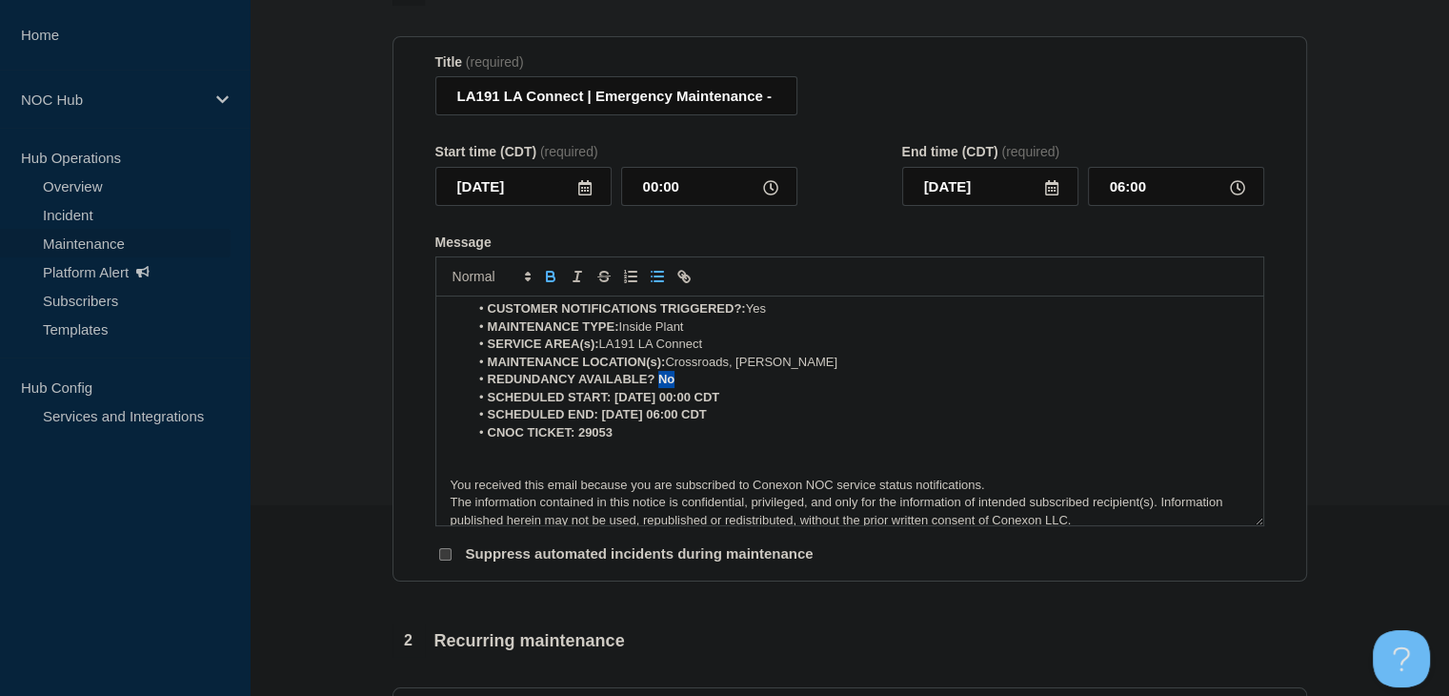
click at [556, 285] on icon "Toggle bold text" at bounding box center [550, 276] width 17 height 17
drag, startPoint x: 749, startPoint y: 405, endPoint x: 611, endPoint y: 405, distance: 138.2
click at [611, 405] on li "SCHEDULED START: 09-16-2025, 00:00 CDT" at bounding box center [859, 397] width 780 height 17
click at [549, 281] on icon "Toggle bold text" at bounding box center [551, 278] width 8 height 5
drag, startPoint x: 754, startPoint y: 424, endPoint x: 599, endPoint y: 423, distance: 154.4
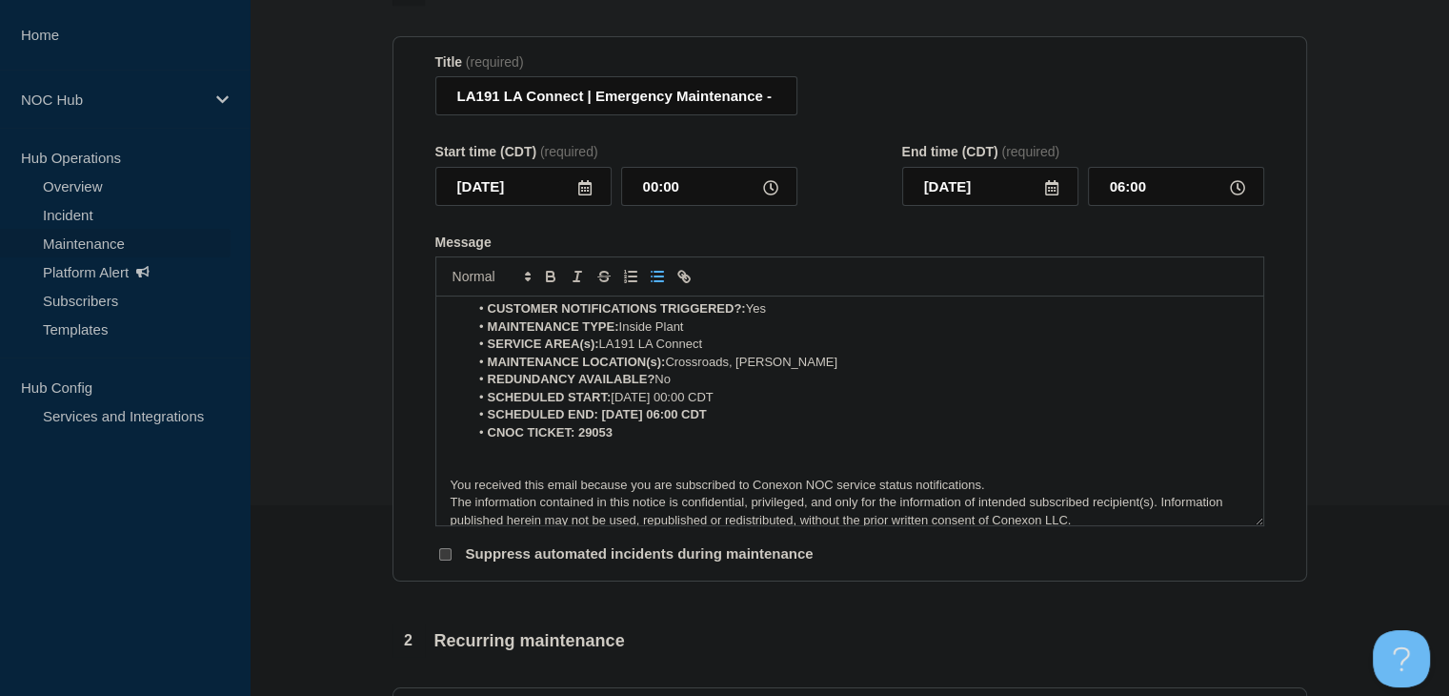
click at [599, 423] on li "SCHEDULED END: 09-16-2025, 06:00 CDT" at bounding box center [859, 414] width 780 height 17
click at [547, 276] on icon "Toggle bold text" at bounding box center [550, 274] width 7 height 5
drag, startPoint x: 624, startPoint y: 436, endPoint x: 575, endPoint y: 438, distance: 48.6
click at [575, 438] on li "CNOC TICKET: 29053" at bounding box center [859, 432] width 780 height 17
click at [555, 285] on icon "Toggle bold text" at bounding box center [550, 276] width 17 height 17
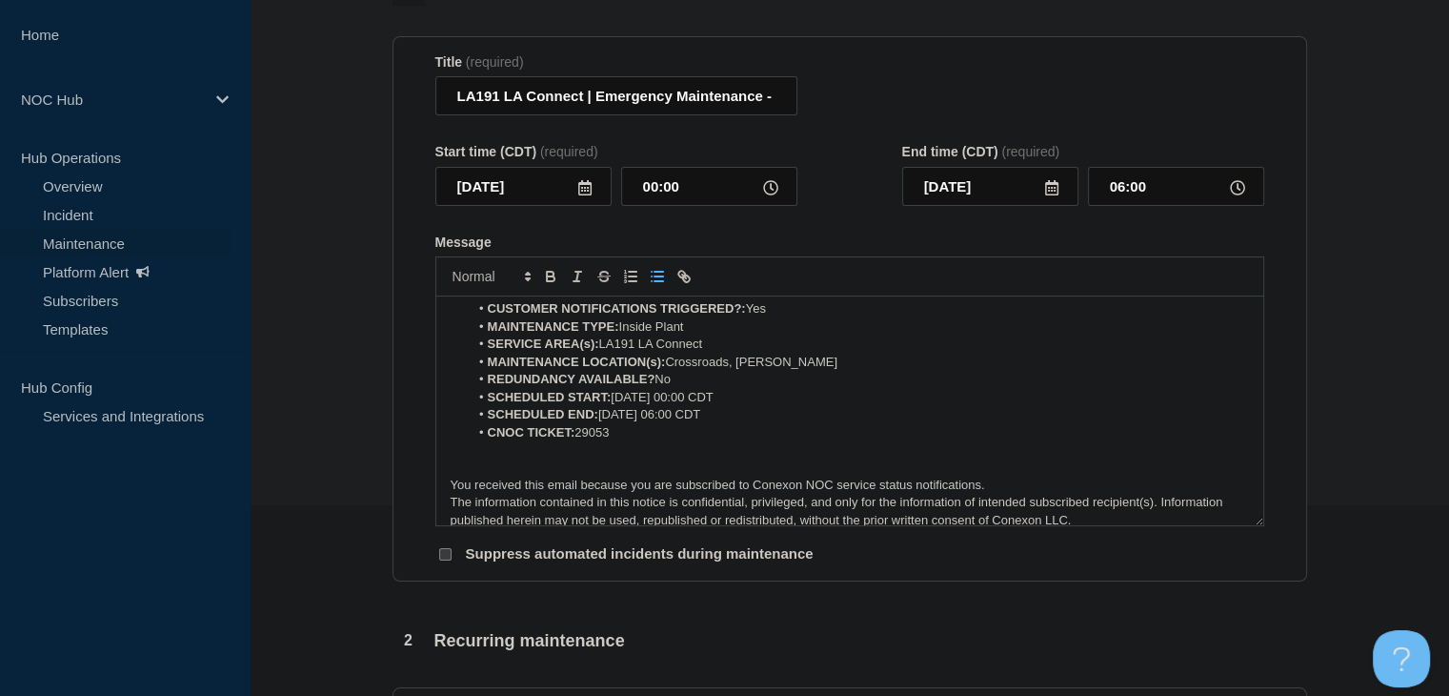
scroll to position [0, 0]
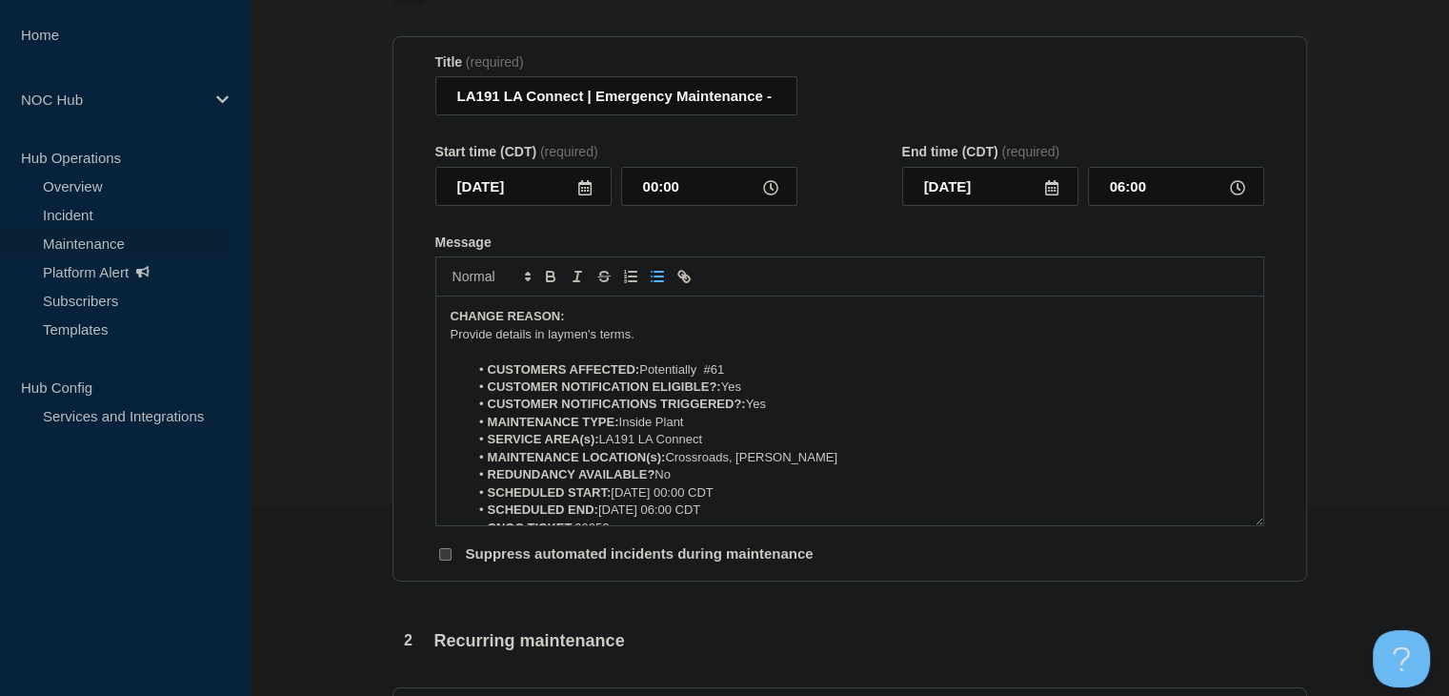
click at [556, 338] on p "﻿Provide details in laymen's terms." at bounding box center [850, 334] width 798 height 17
click at [705, 341] on p "A card swap is planned for LA191 Crossroads. This will disrupt services to LA19…" at bounding box center [850, 334] width 798 height 17
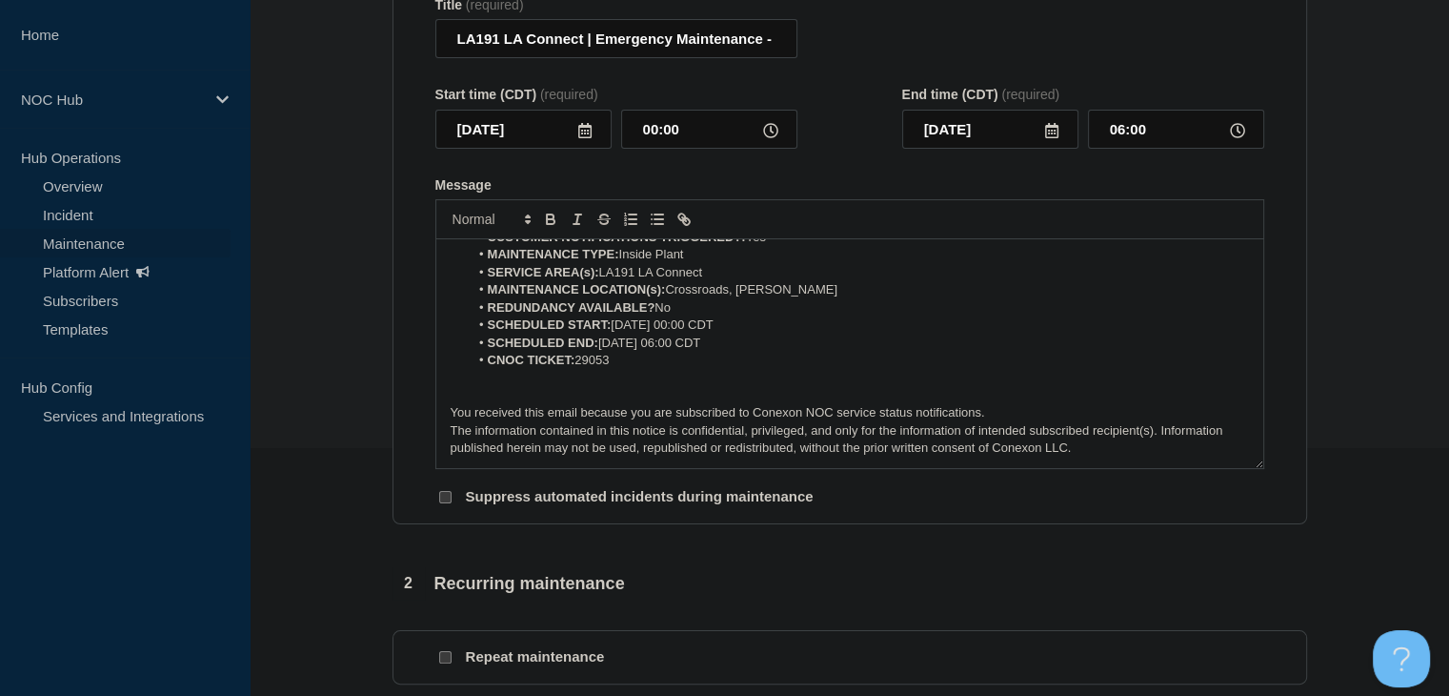
scroll to position [476, 0]
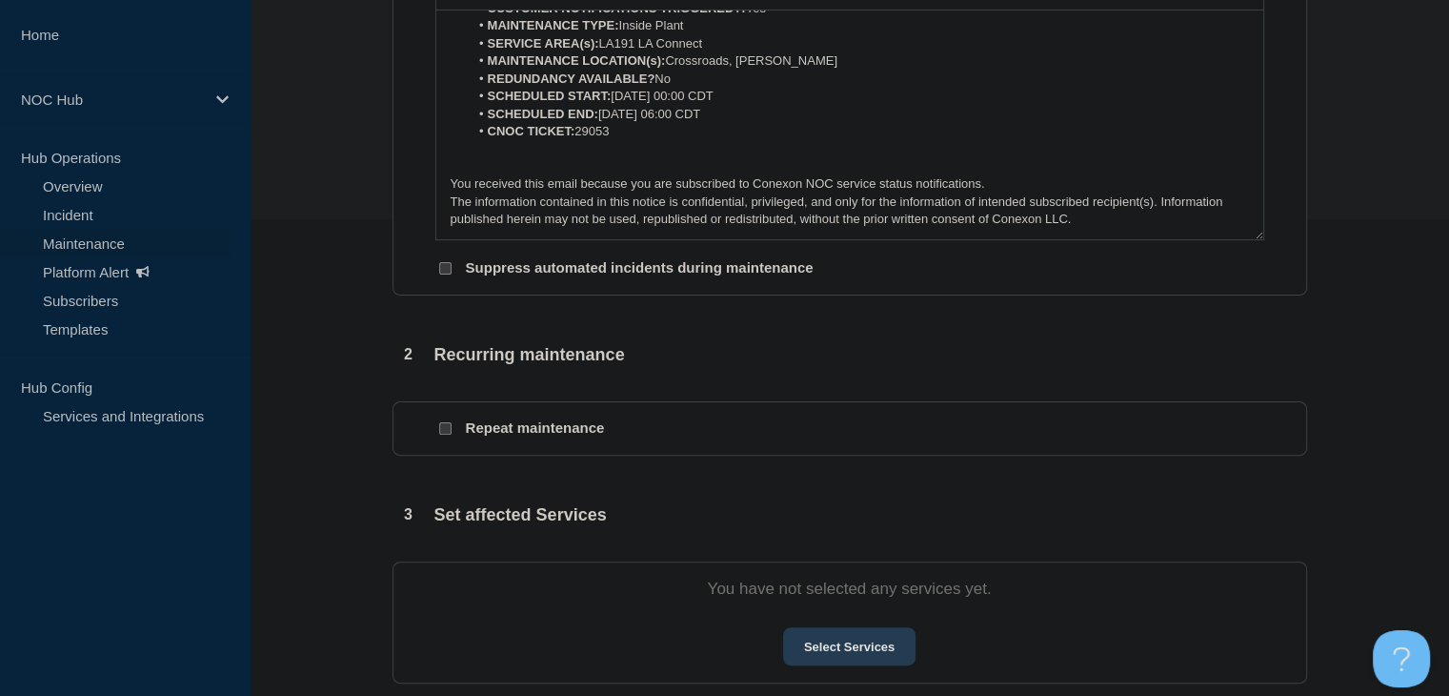
click at [804, 644] on button "Select Services" at bounding box center [849, 646] width 132 height 38
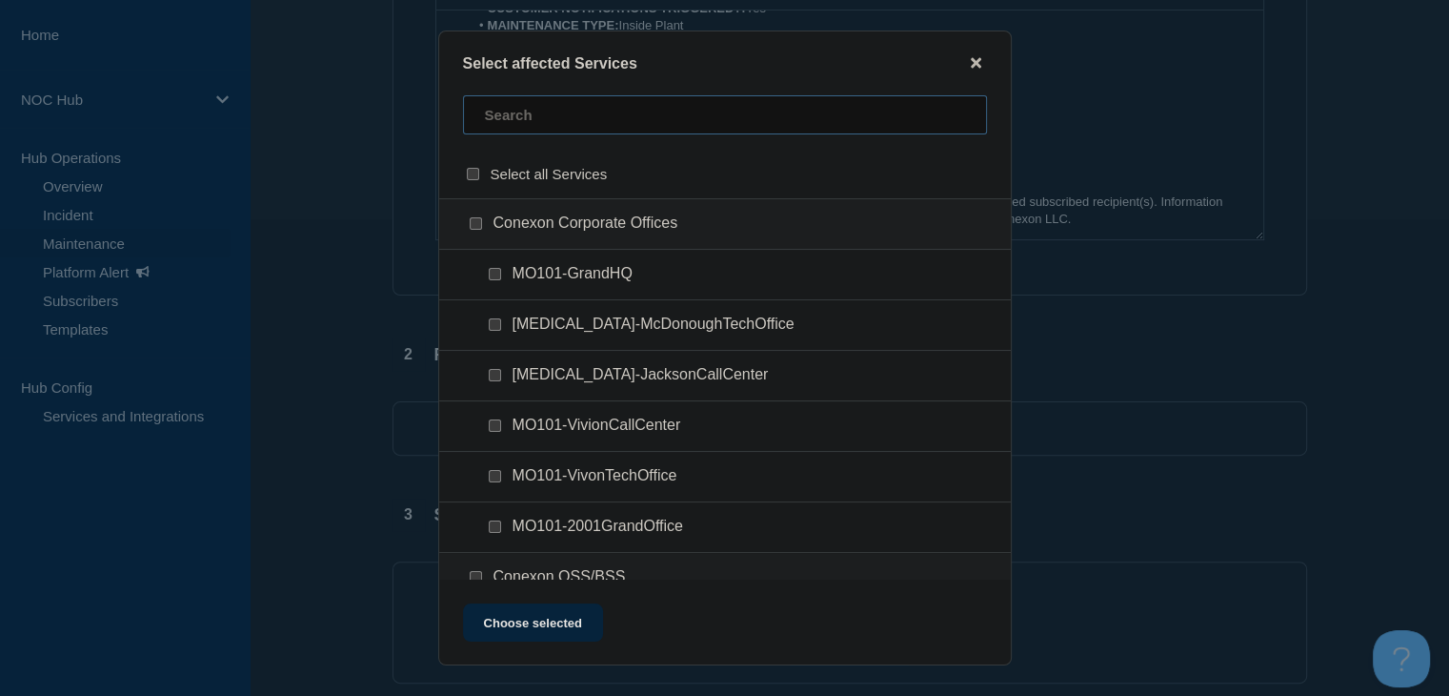
click at [590, 111] on input "text" at bounding box center [725, 114] width 524 height 39
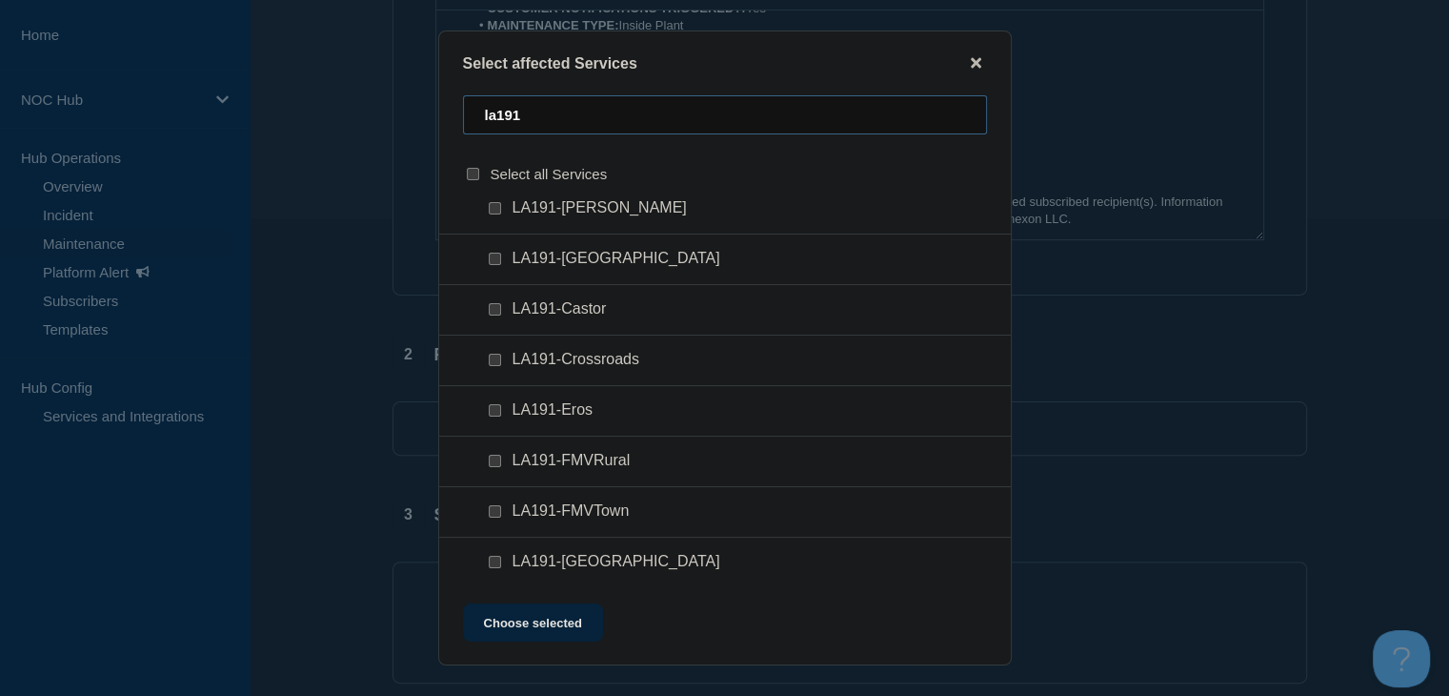
scroll to position [95, 0]
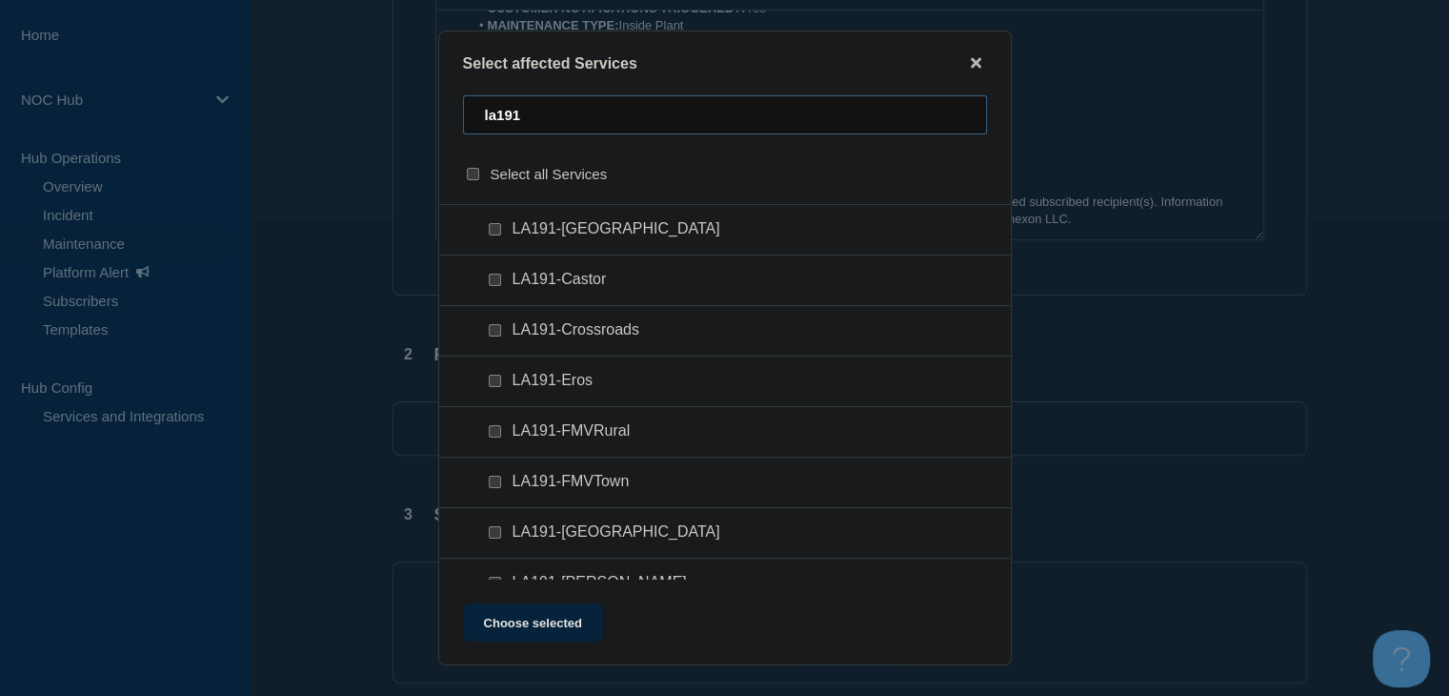
type input "la191"
click at [494, 337] on div at bounding box center [499, 330] width 28 height 19
click at [485, 331] on div at bounding box center [499, 330] width 28 height 19
click at [494, 335] on input "LA191-Crossroads checkbox" at bounding box center [495, 330] width 12 height 12
checkbox input "true"
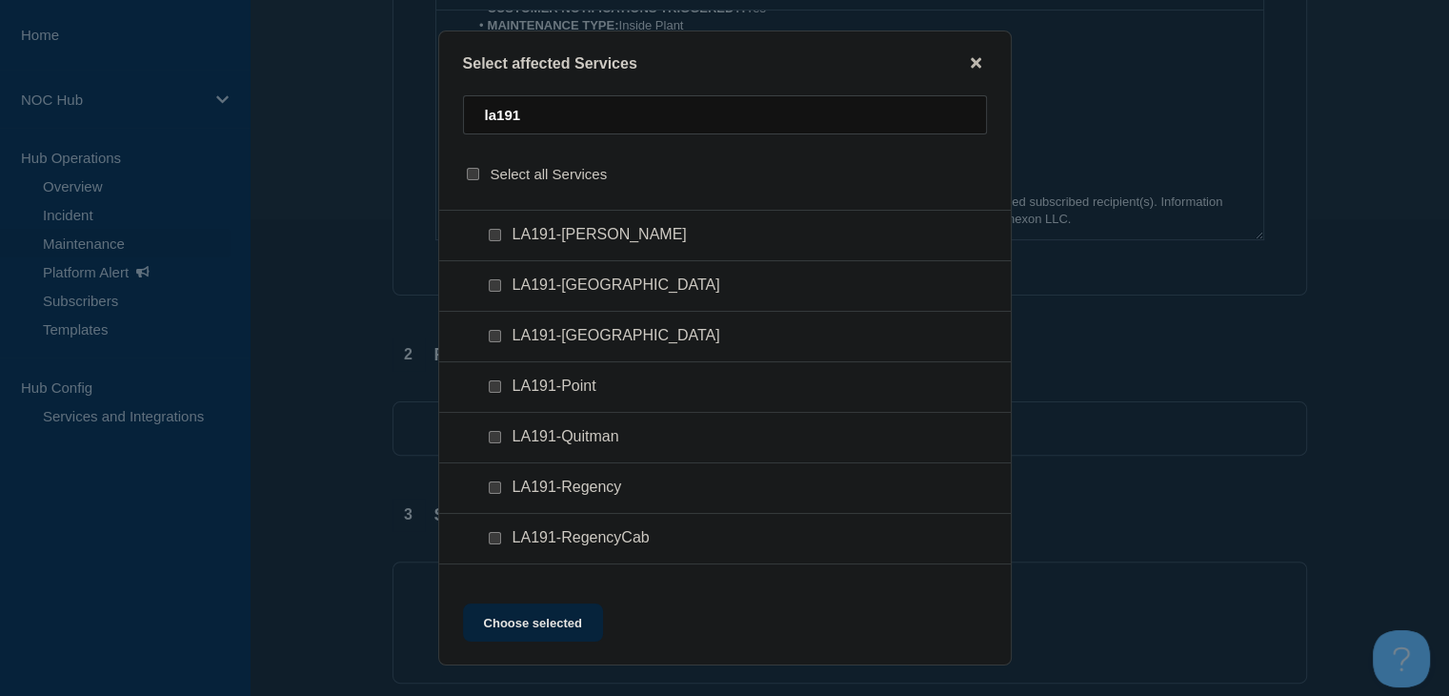
scroll to position [762, 0]
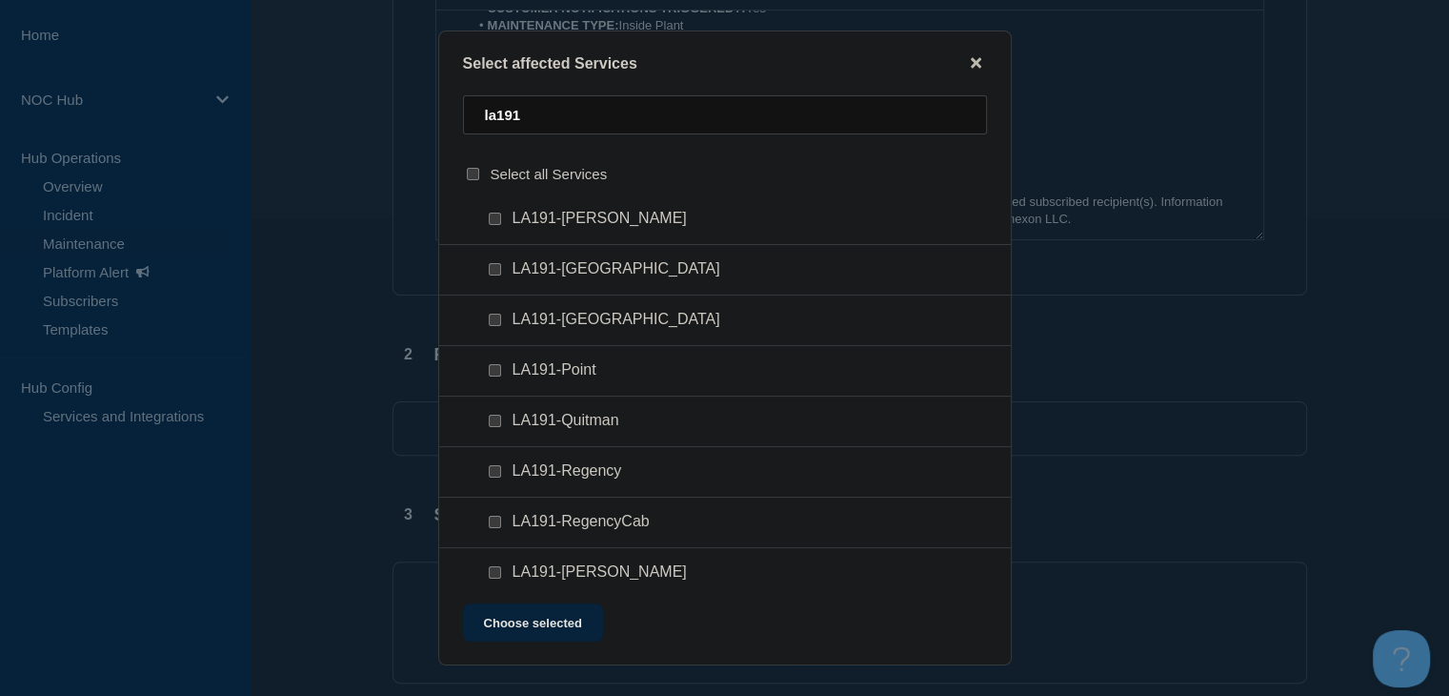
click at [496, 217] on input "LA191-Marion checkbox" at bounding box center [495, 218] width 12 height 12
checkbox input "true"
click at [541, 622] on button "Choose selected" at bounding box center [533, 622] width 140 height 38
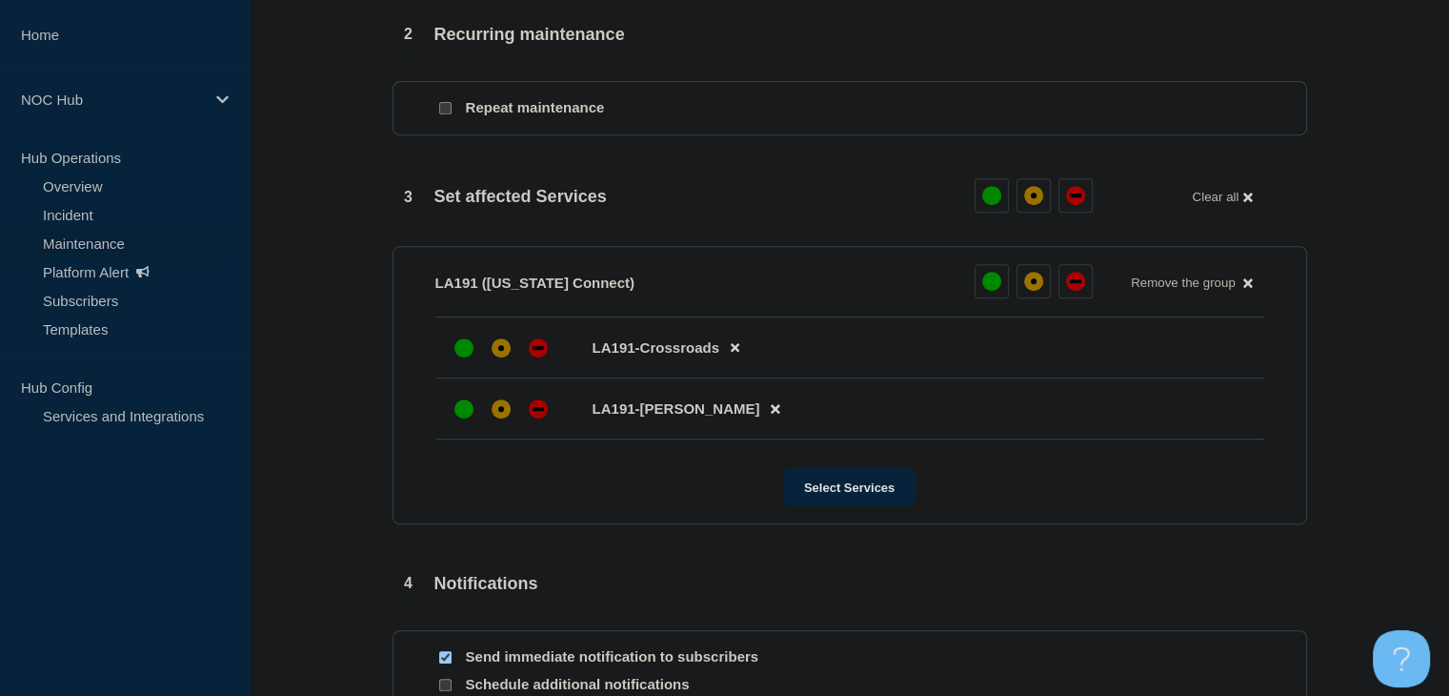
scroll to position [857, 0]
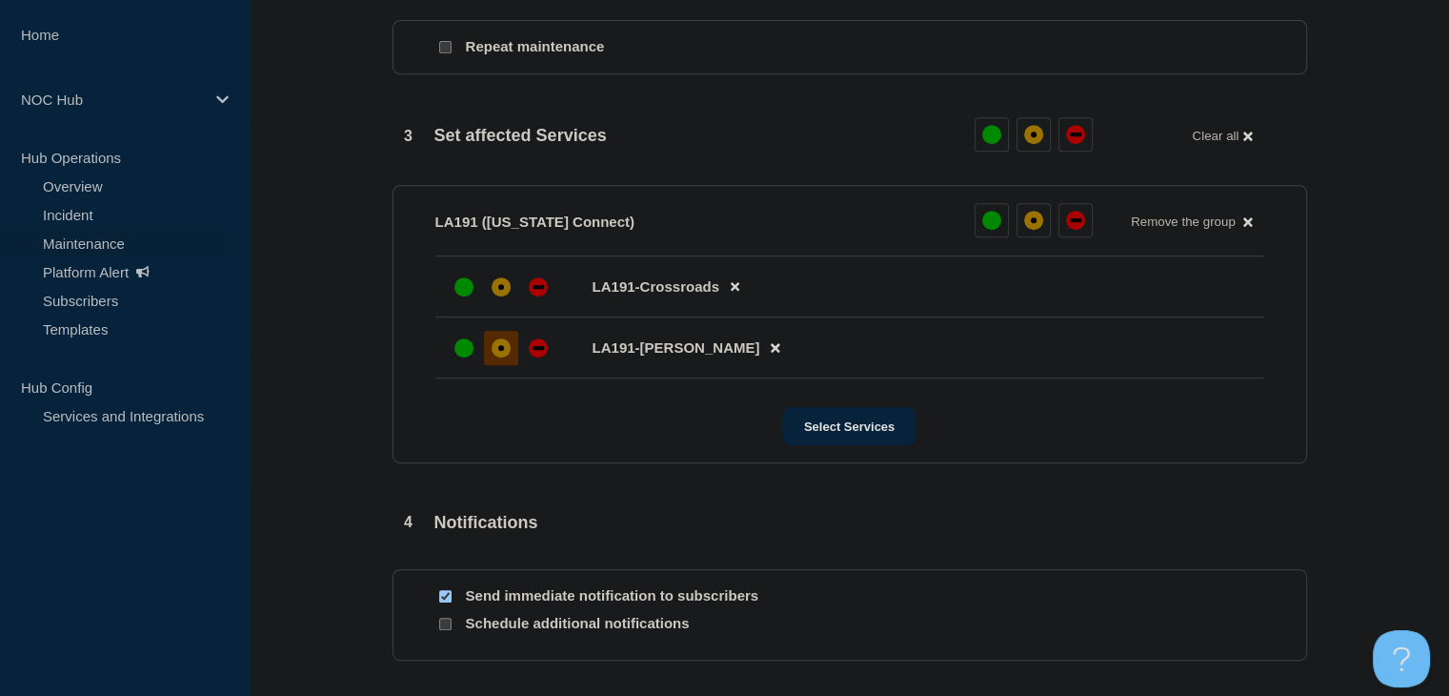
click at [497, 357] on div "affected" at bounding box center [501, 347] width 19 height 19
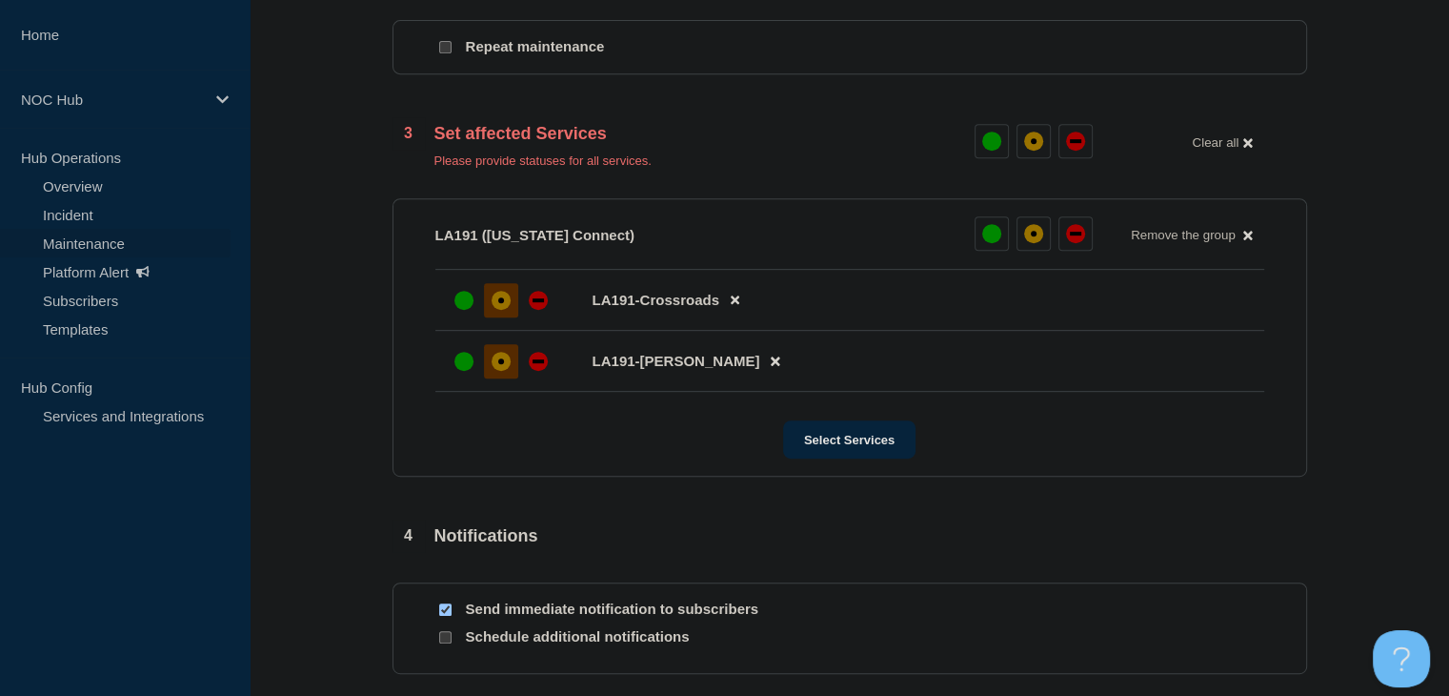
click at [495, 310] on div "affected" at bounding box center [501, 300] width 19 height 19
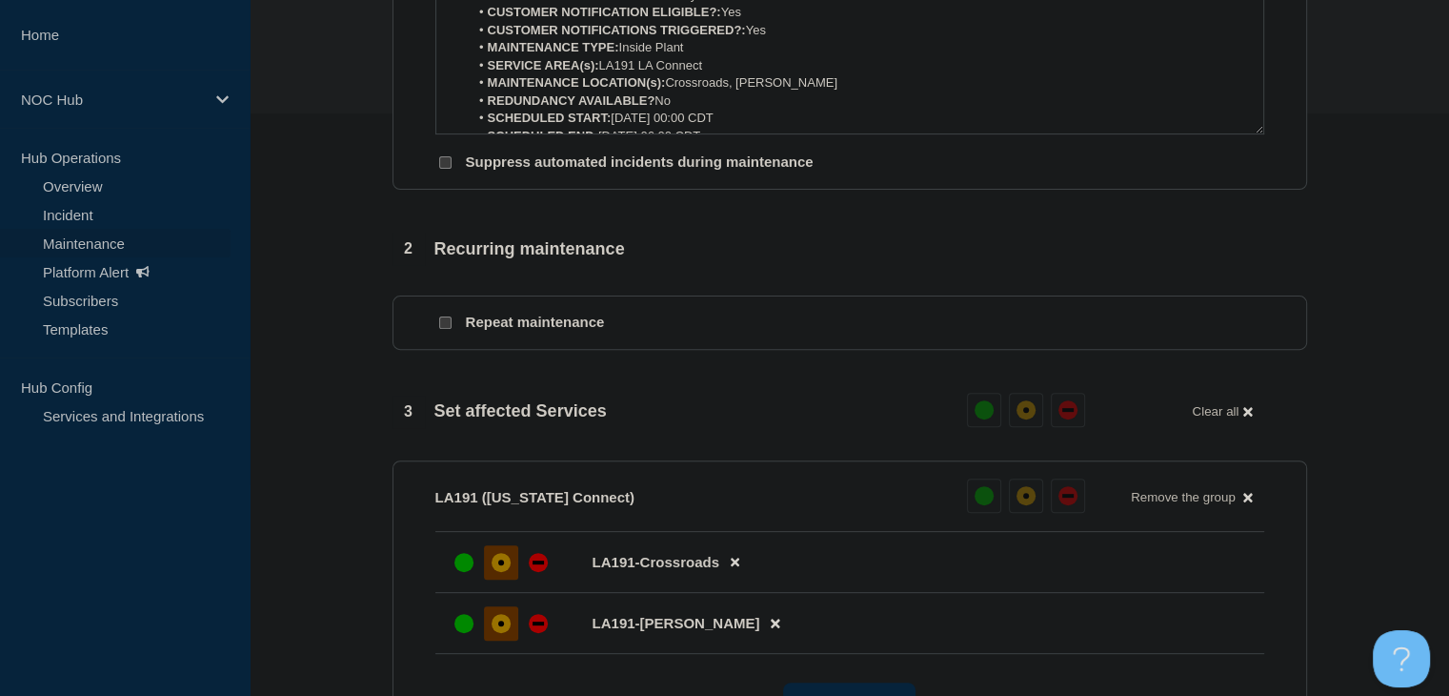
scroll to position [953, 0]
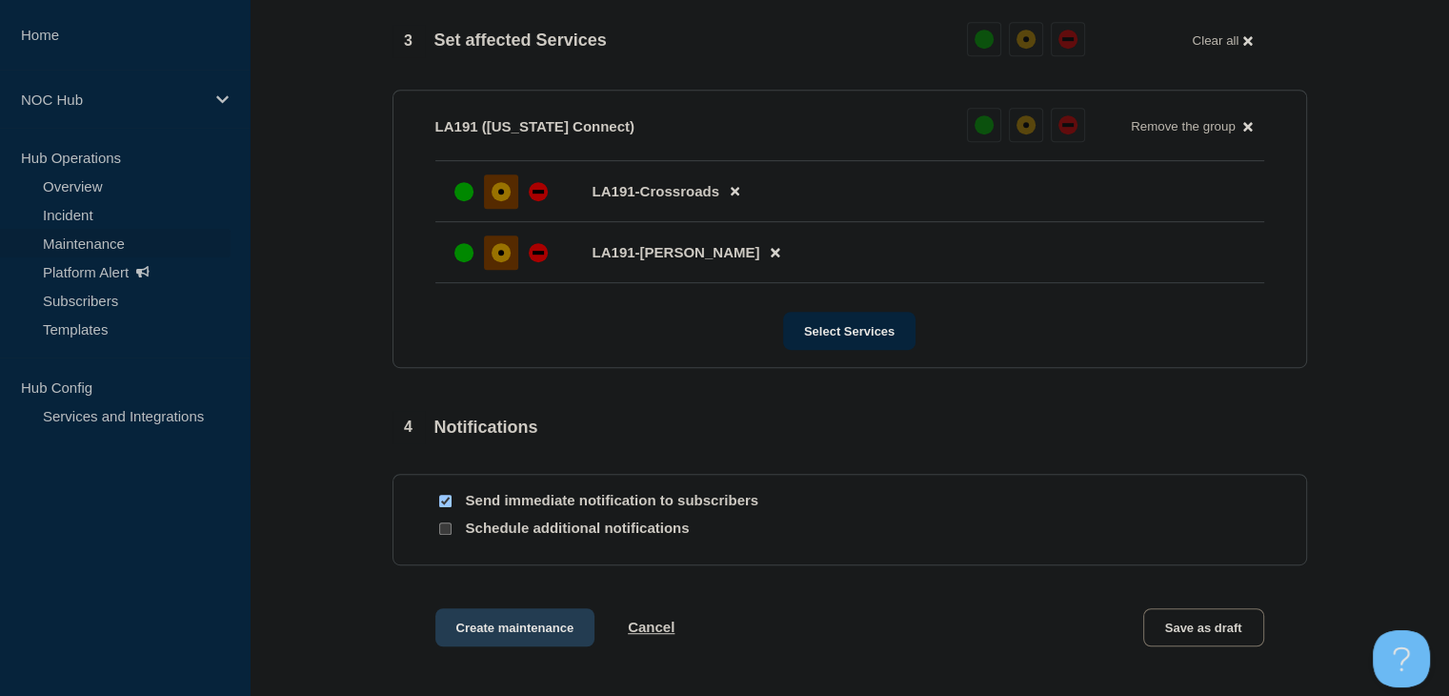
click at [511, 630] on button "Create maintenance" at bounding box center [515, 627] width 160 height 38
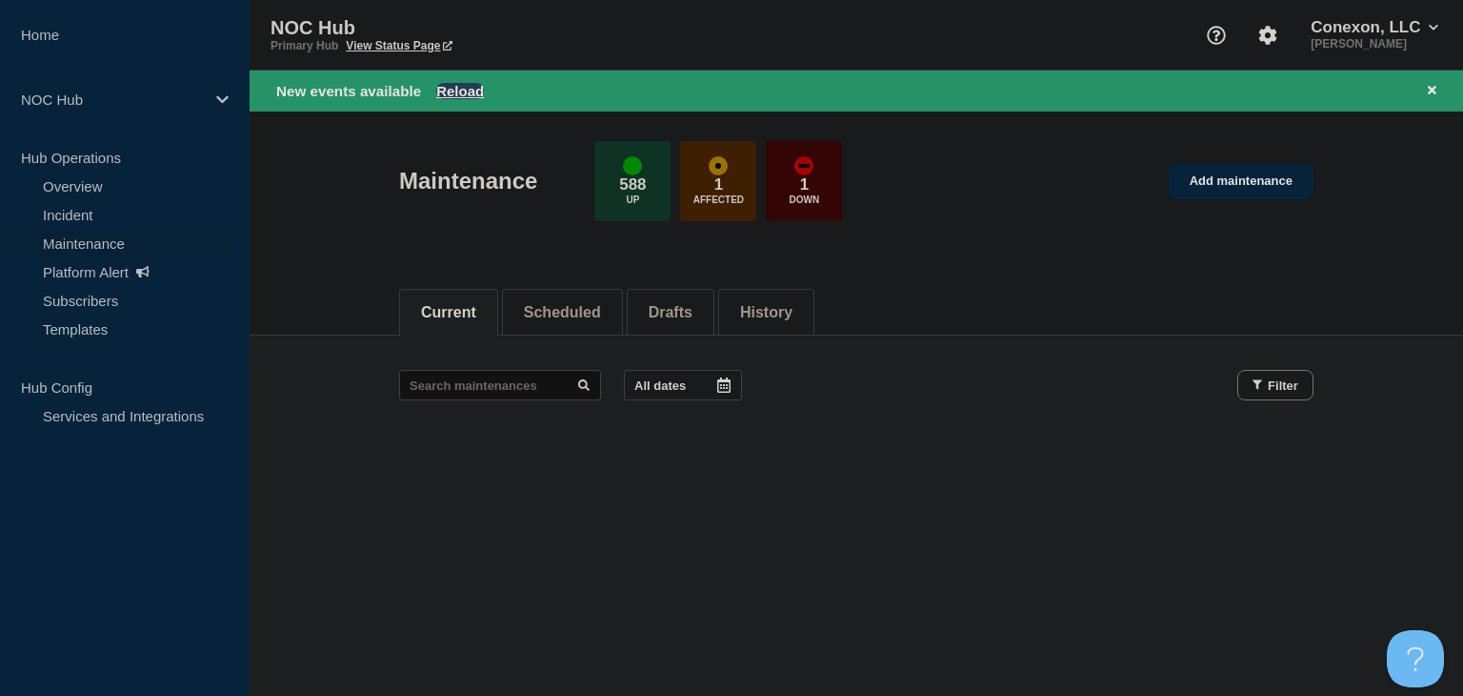
click at [457, 92] on button "Reload" at bounding box center [460, 91] width 48 height 16
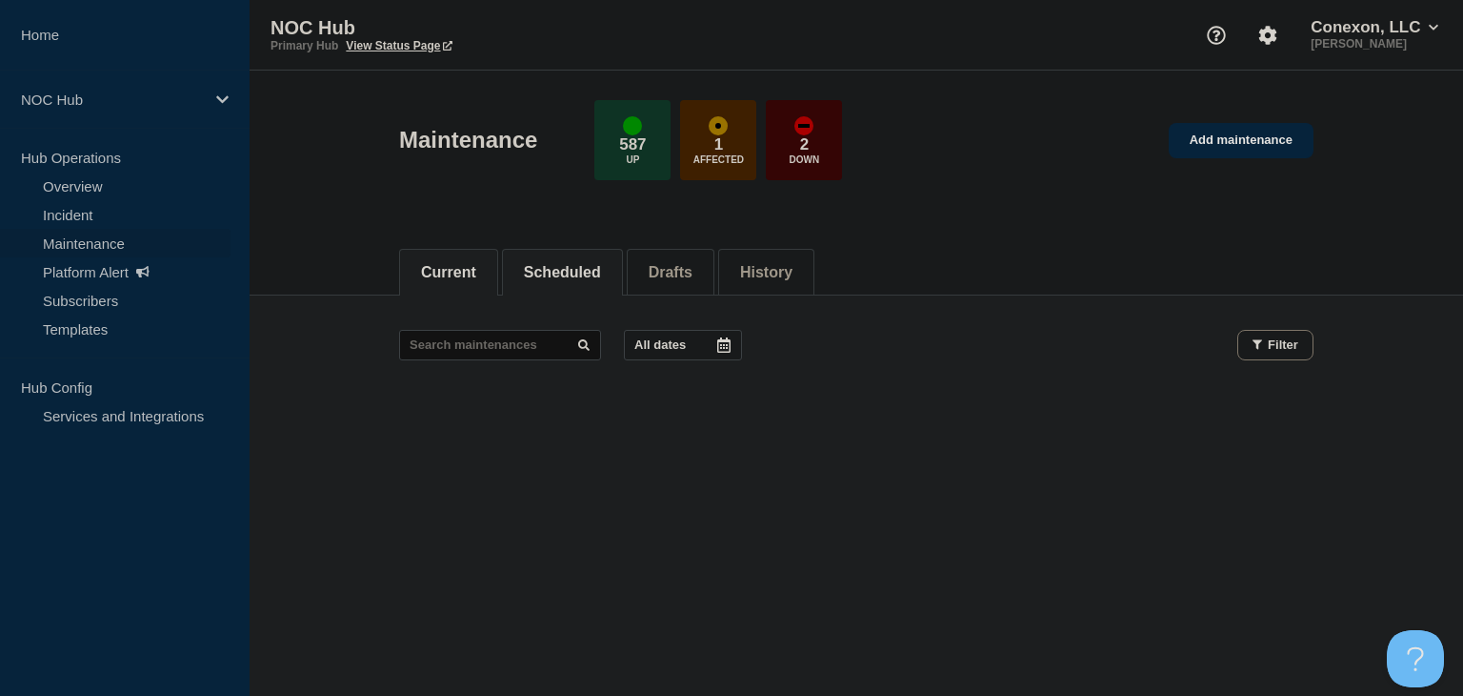
click at [585, 253] on li "Scheduled" at bounding box center [562, 272] width 121 height 47
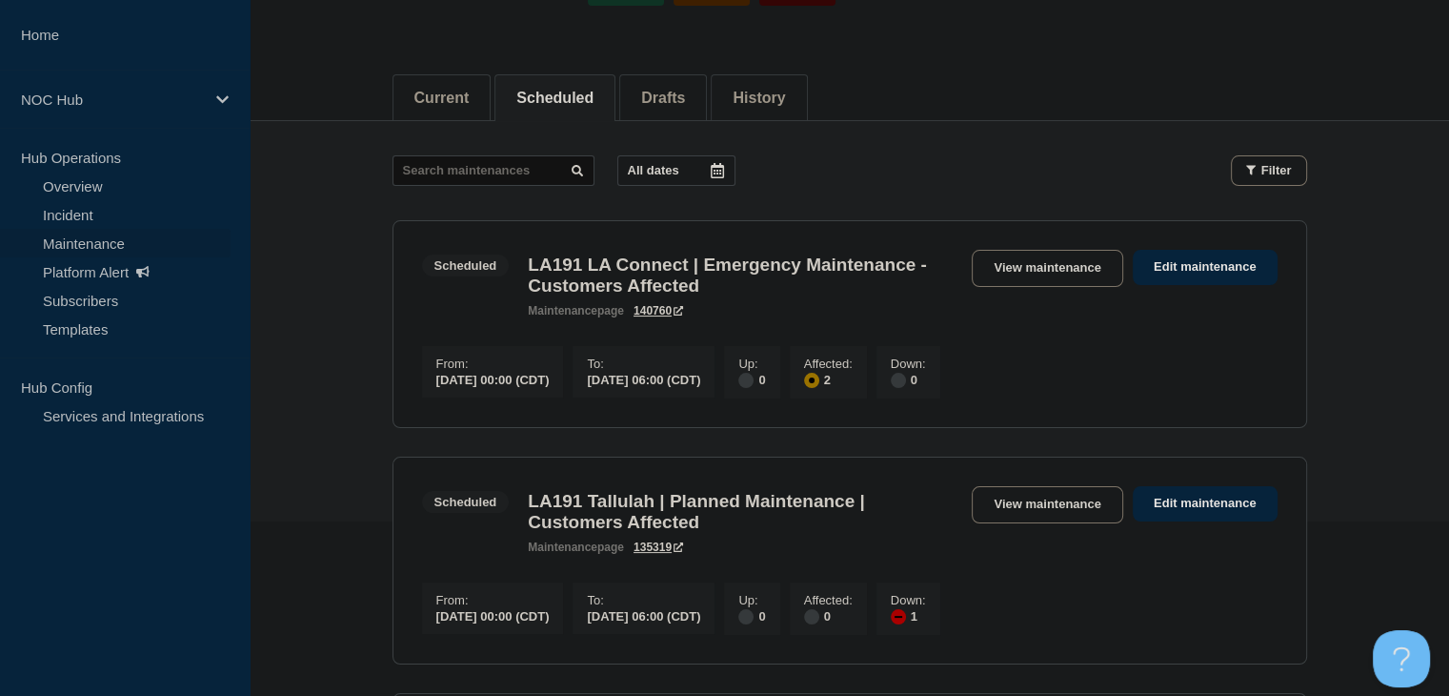
scroll to position [191, 0]
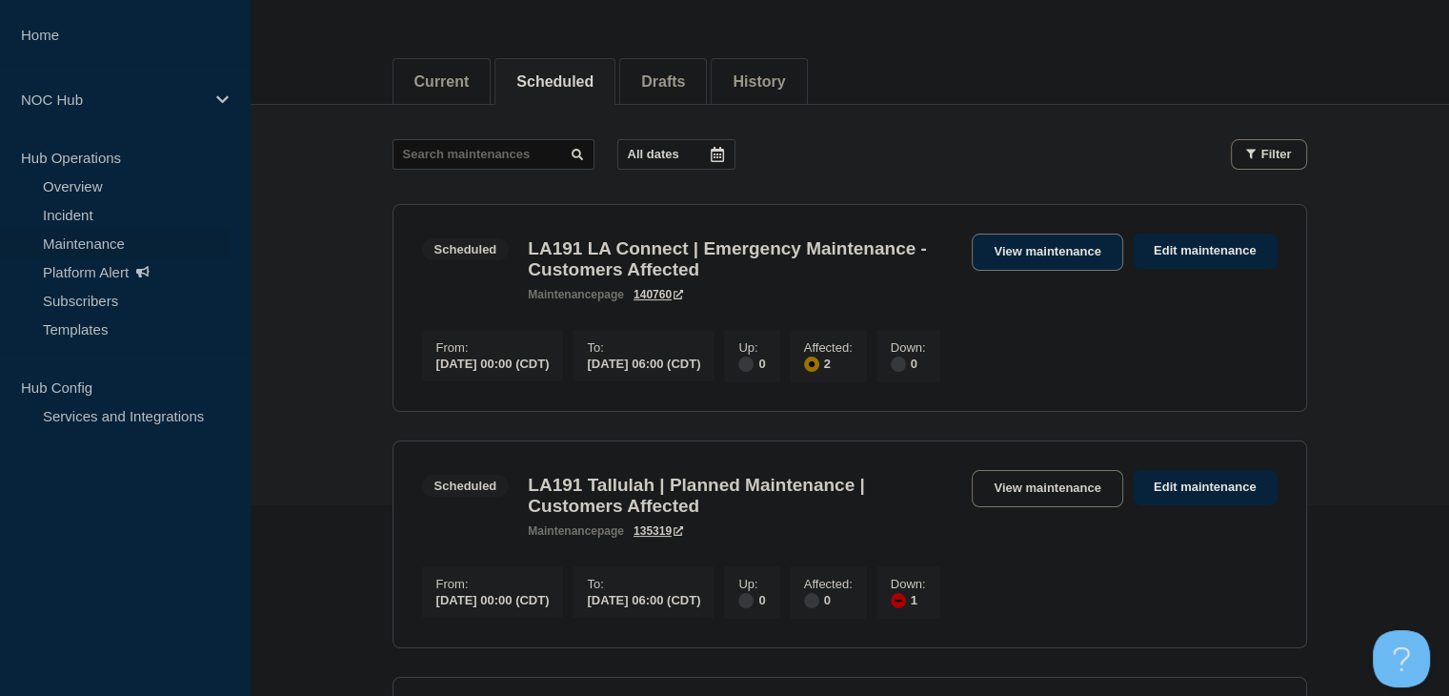
click at [1083, 254] on link "View maintenance" at bounding box center [1047, 251] width 151 height 37
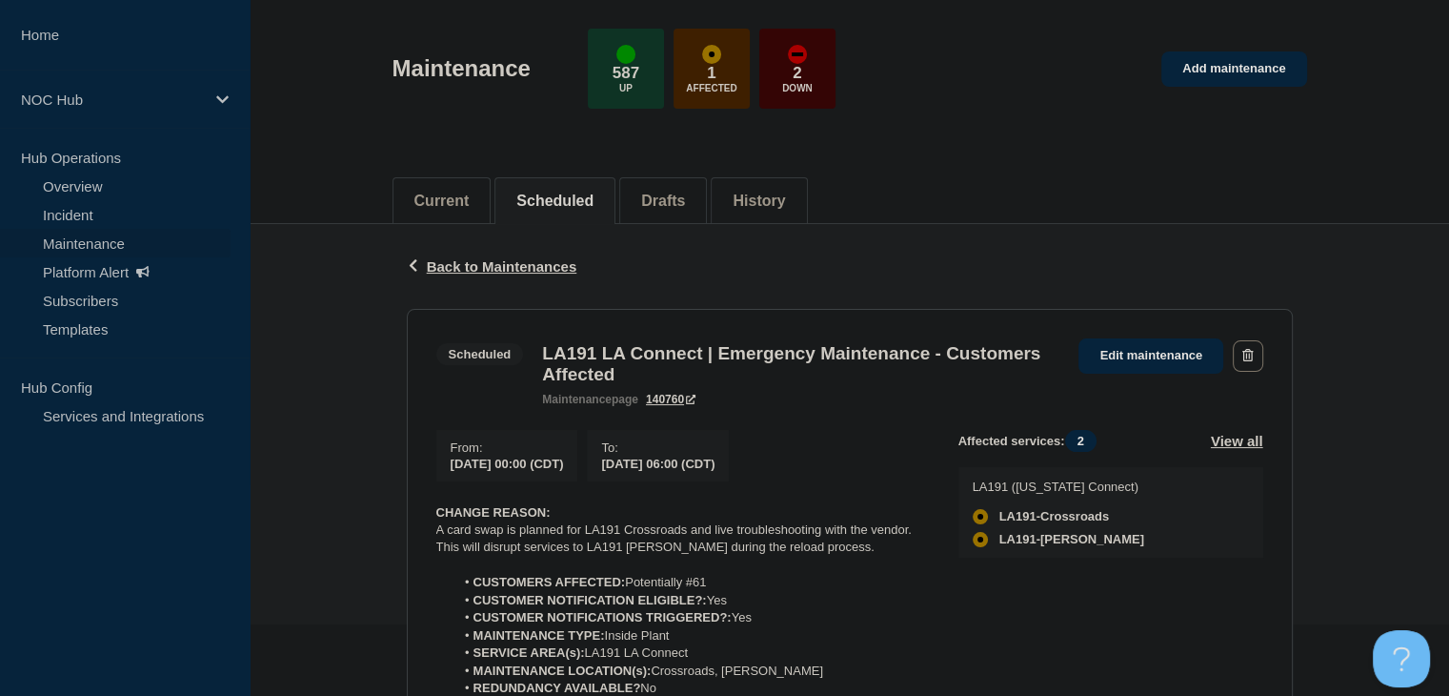
scroll to position [191, 0]
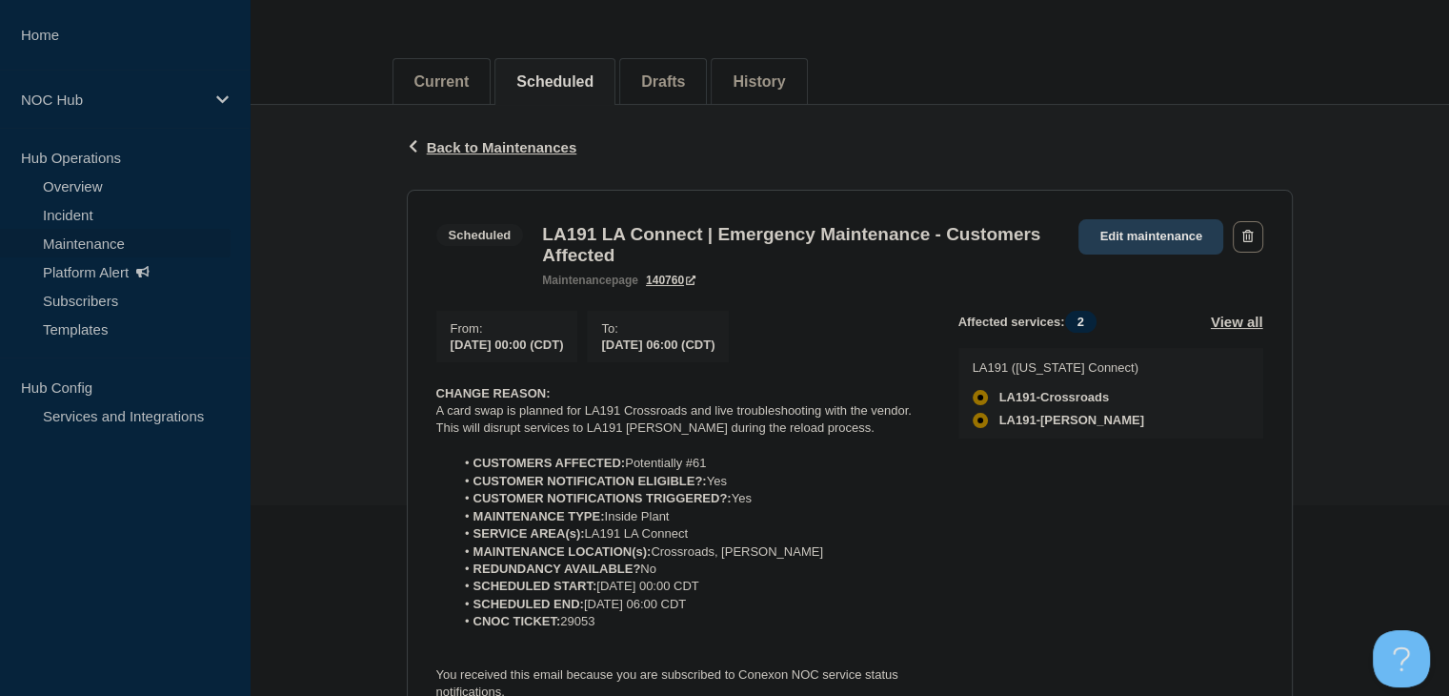
click at [1141, 241] on link "Edit maintenance" at bounding box center [1151, 236] width 145 height 35
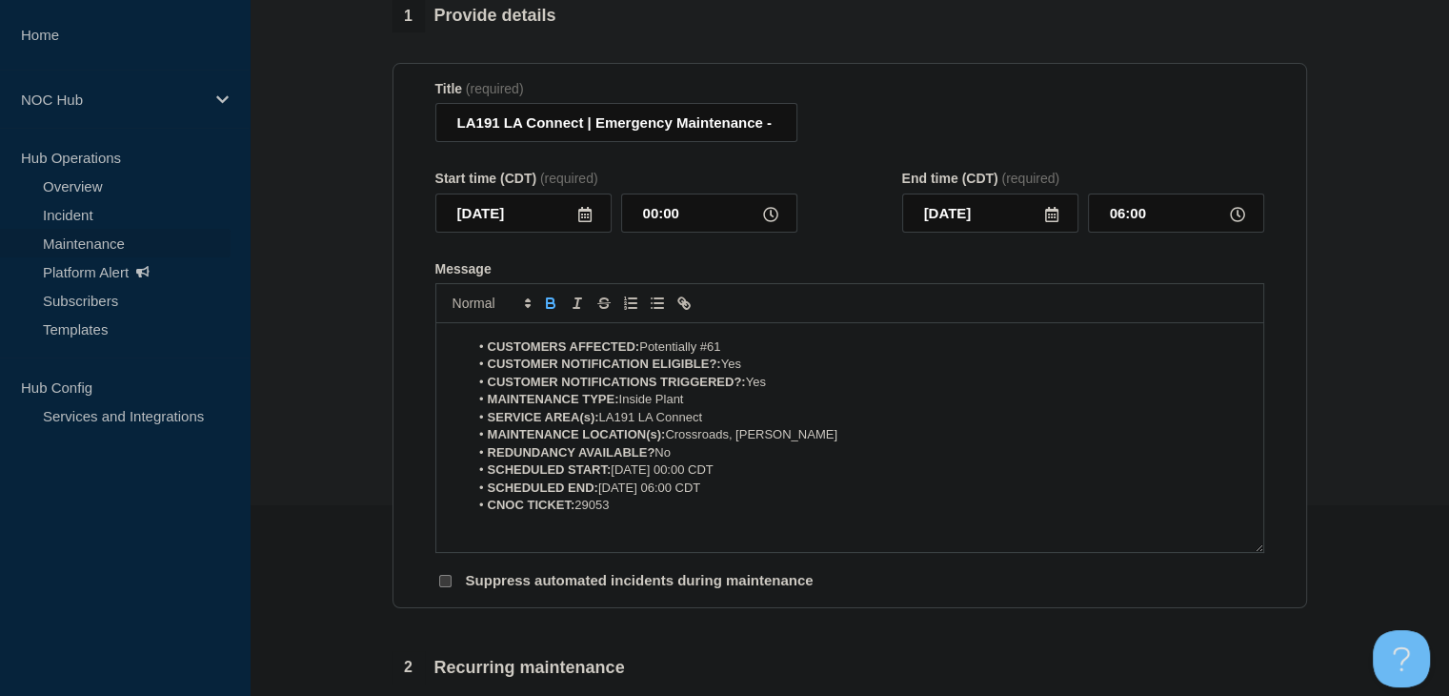
scroll to position [128, 0]
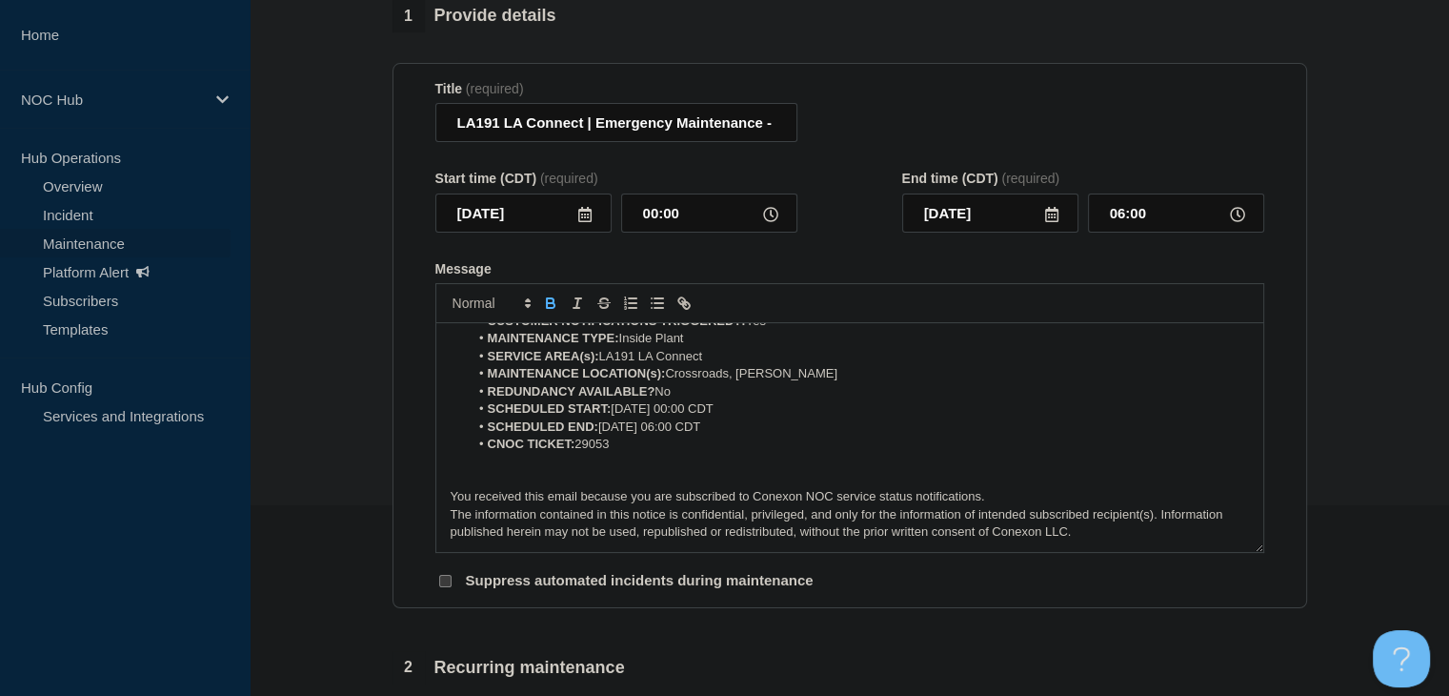
click at [661, 453] on li "CNOC TICKET: 29053" at bounding box center [859, 443] width 780 height 17
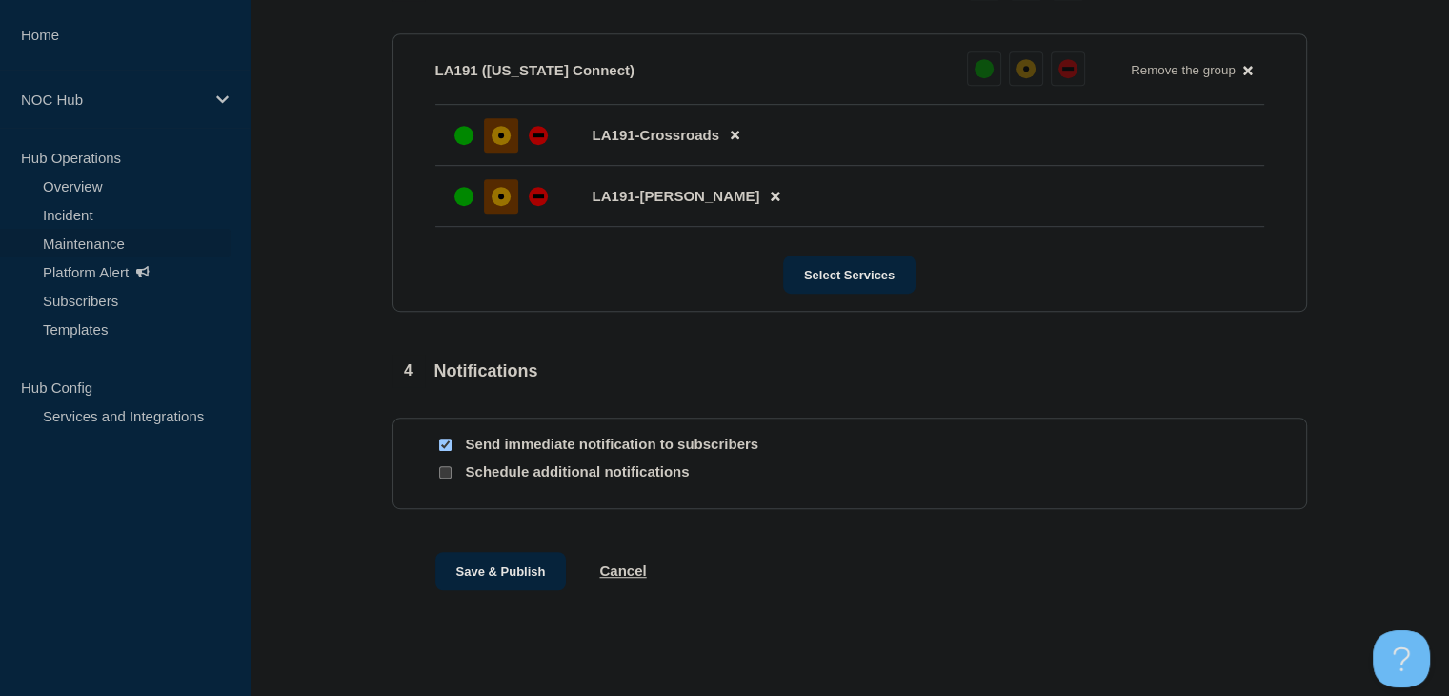
scroll to position [1048, 0]
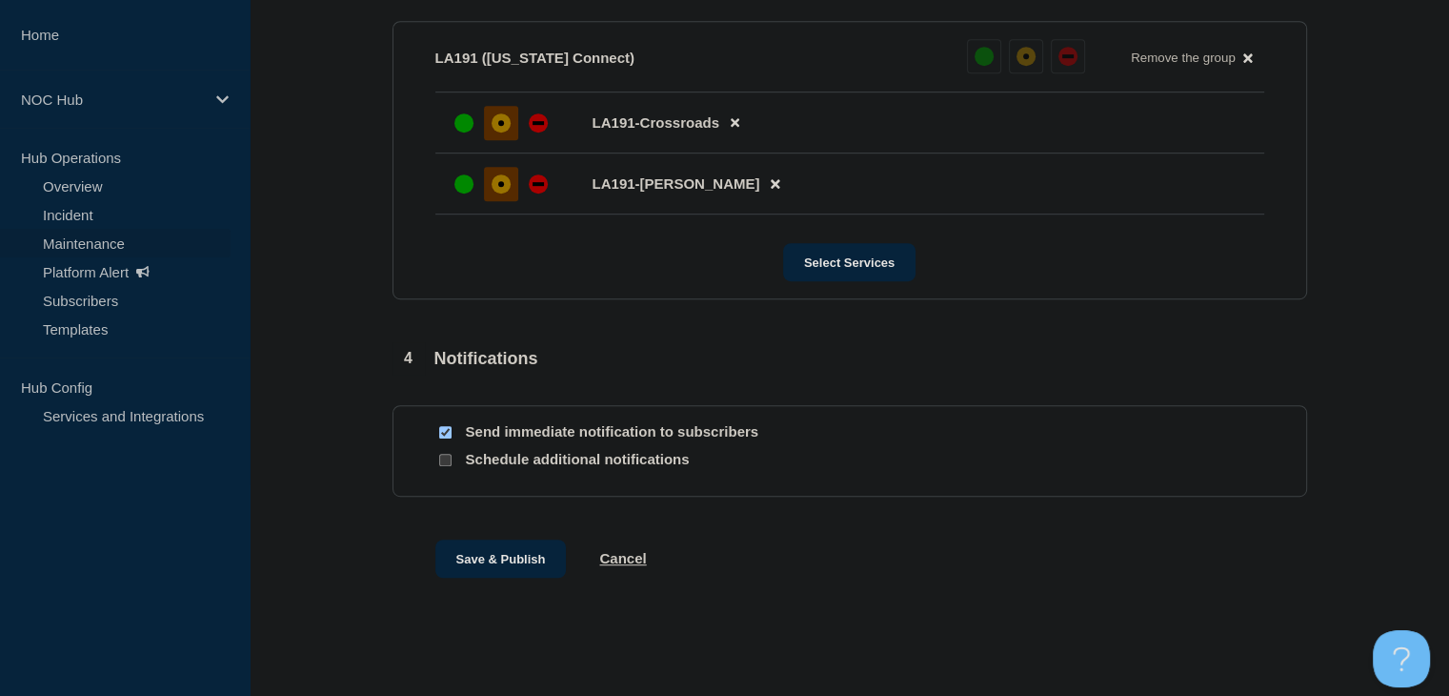
click at [446, 438] on input "Send immediate notification to subscribers" at bounding box center [445, 432] width 12 height 12
checkbox input "false"
click at [501, 572] on button "Save & Publish" at bounding box center [500, 558] width 131 height 38
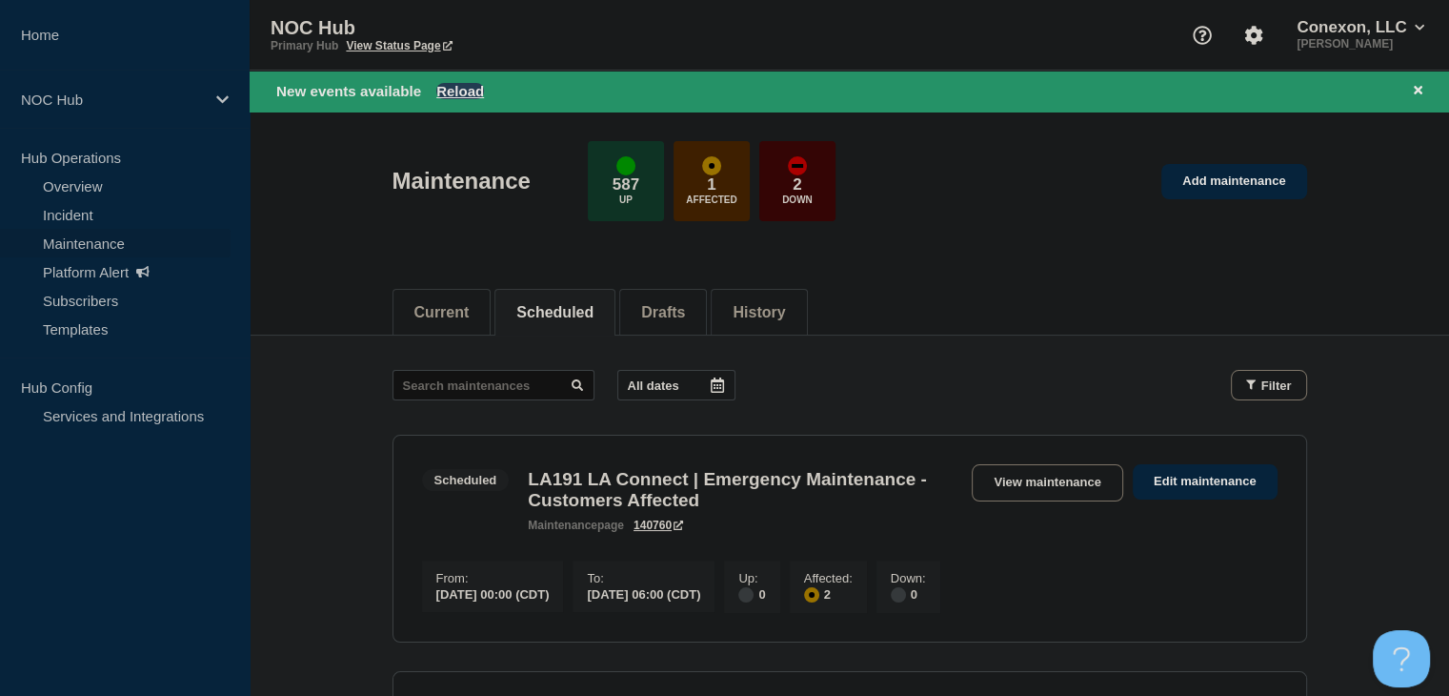
click at [462, 85] on button "Reload" at bounding box center [460, 91] width 48 height 16
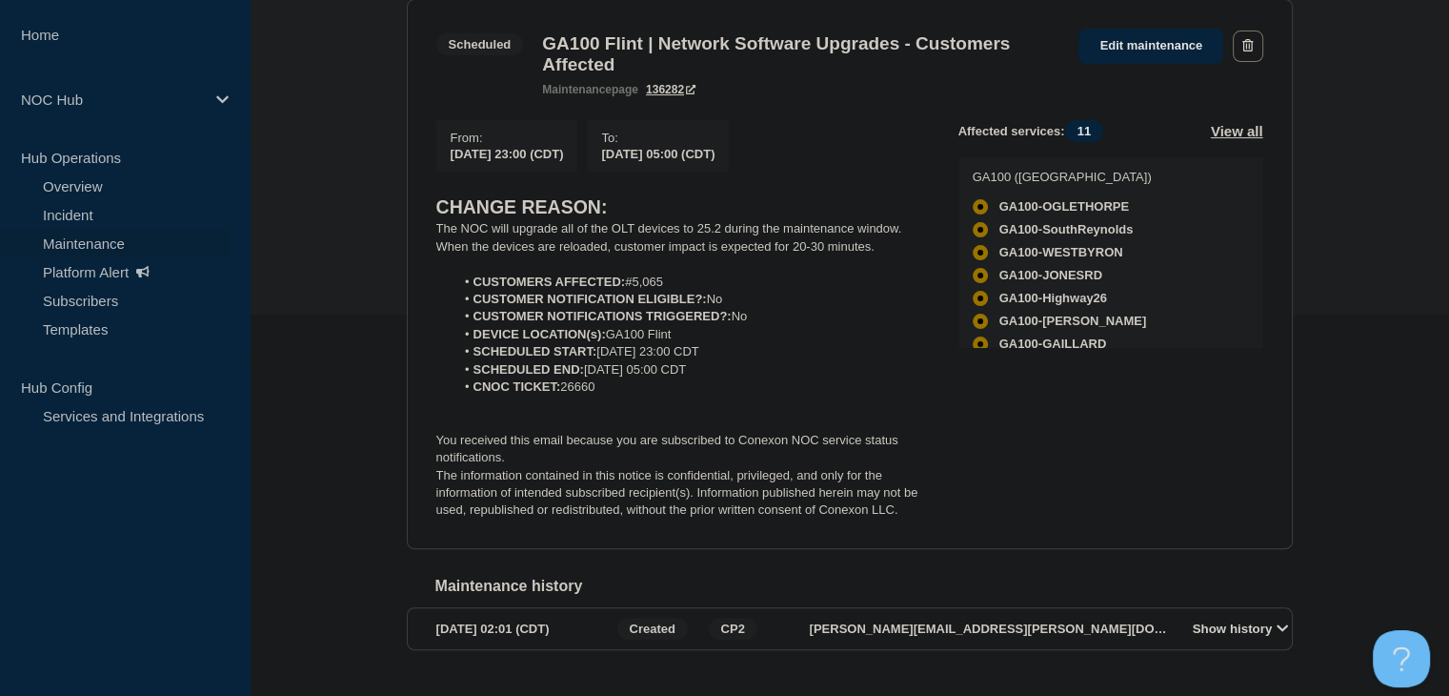
scroll to position [286, 0]
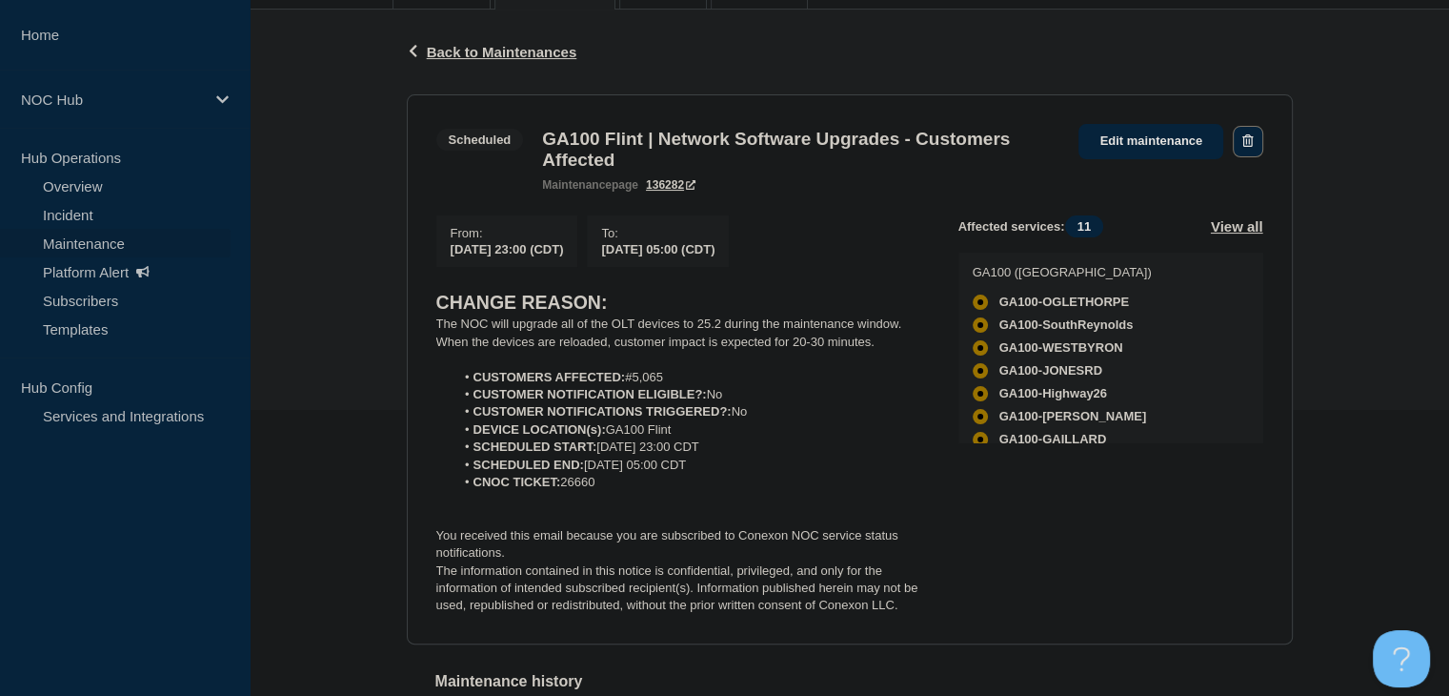
click at [1252, 134] on icon "button" at bounding box center [1247, 140] width 10 height 12
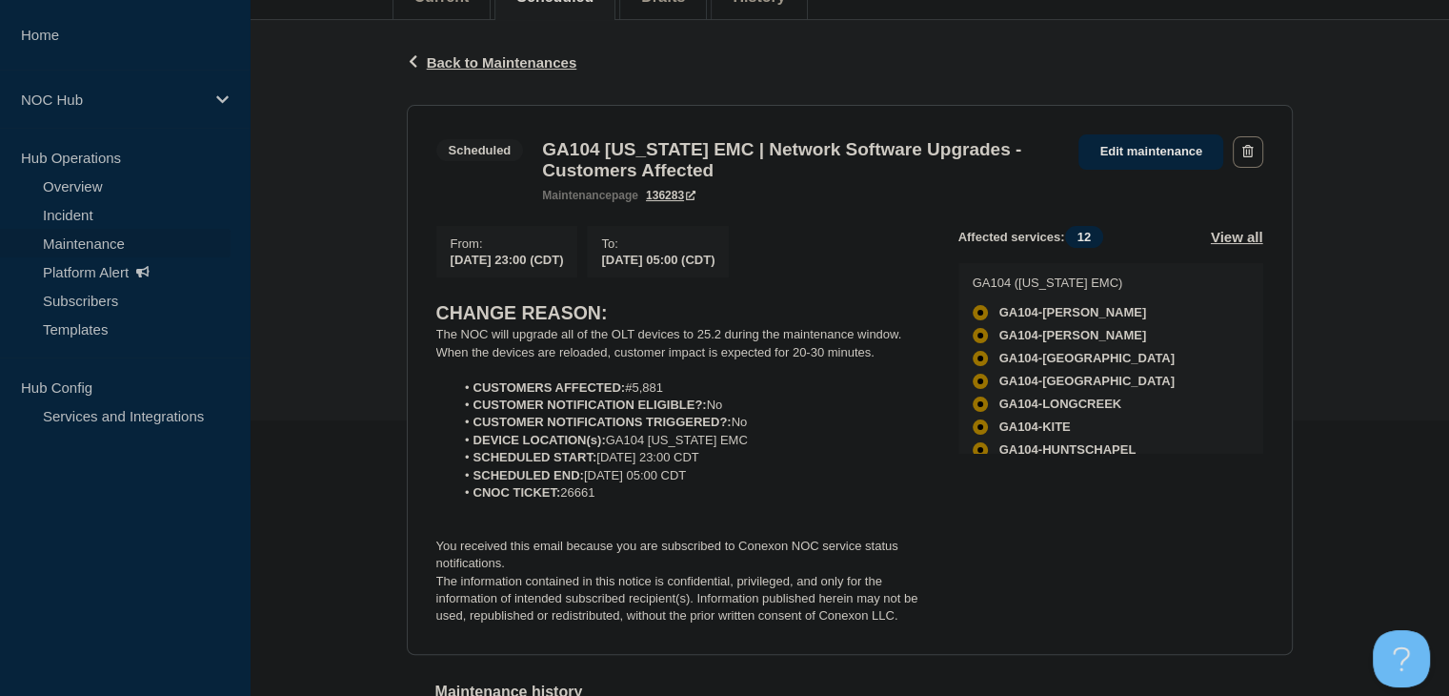
scroll to position [286, 0]
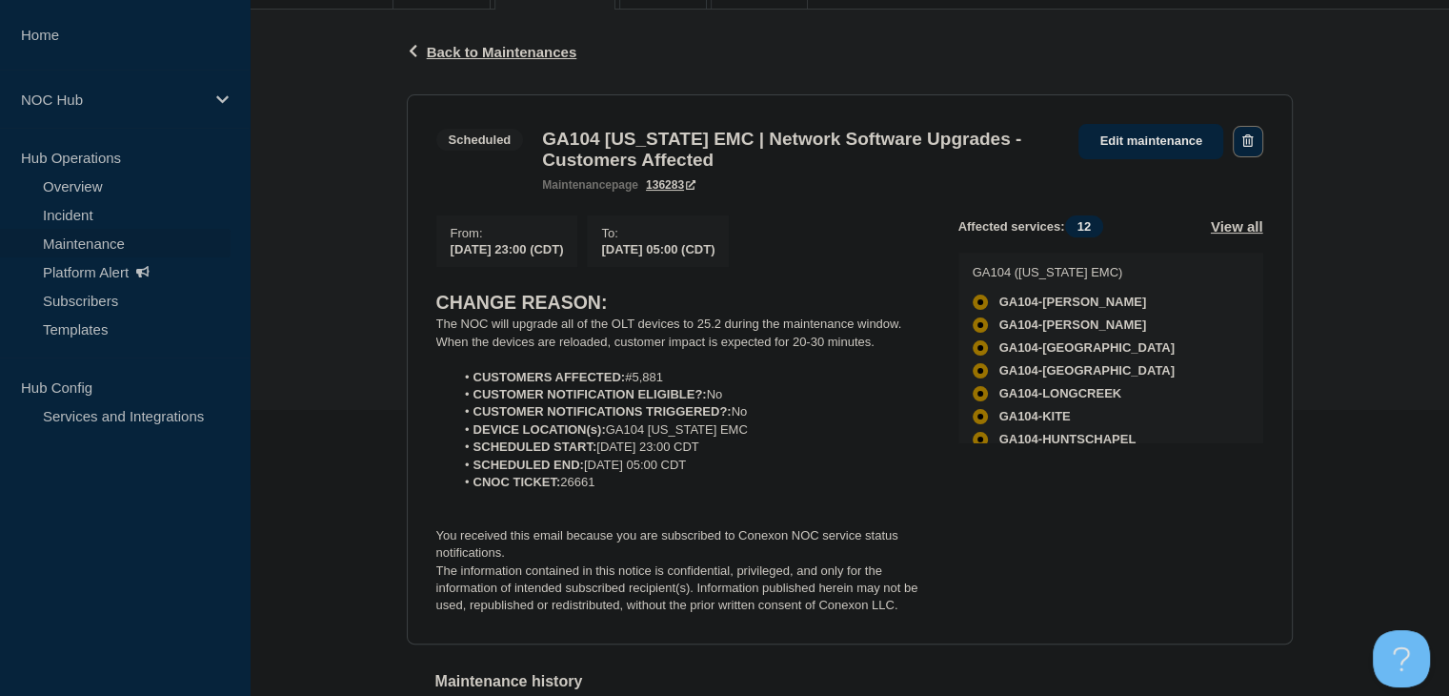
click at [1254, 136] on button "button" at bounding box center [1248, 141] width 30 height 31
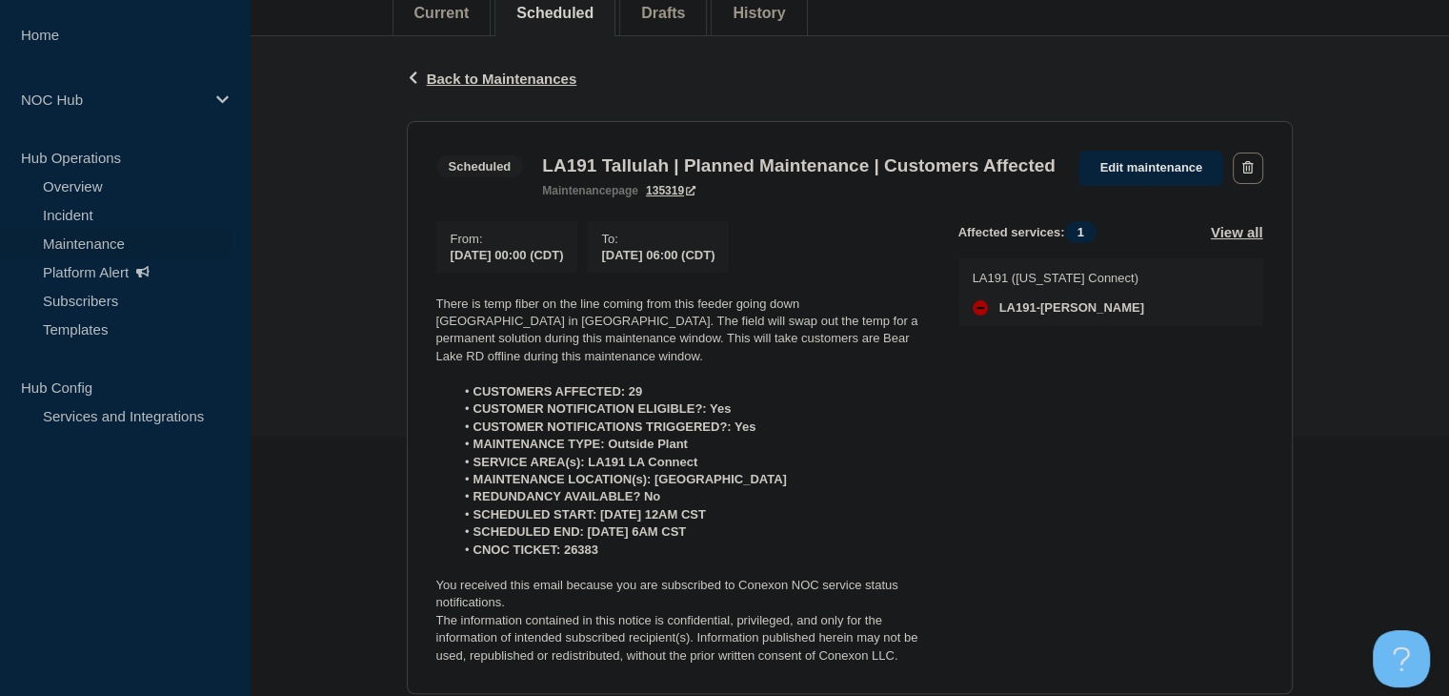
scroll to position [286, 0]
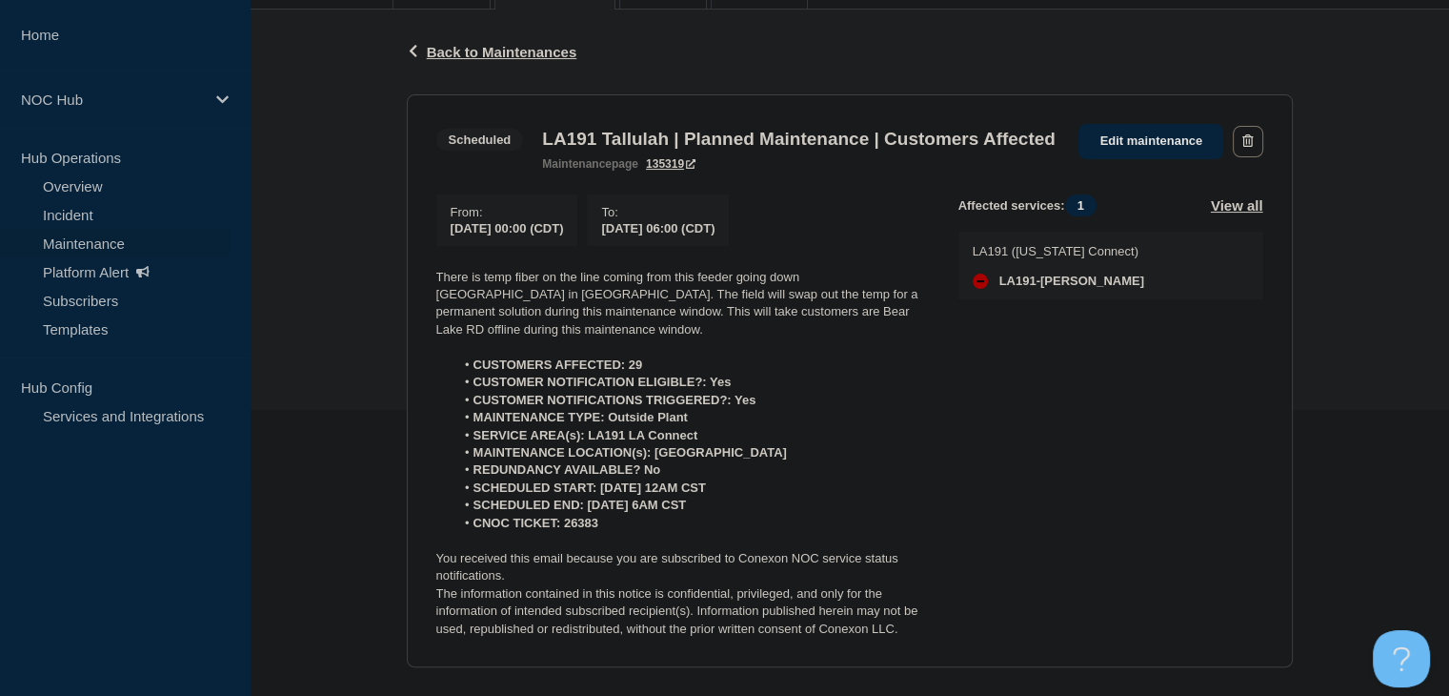
click at [755, 355] on p at bounding box center [682, 346] width 492 height 17
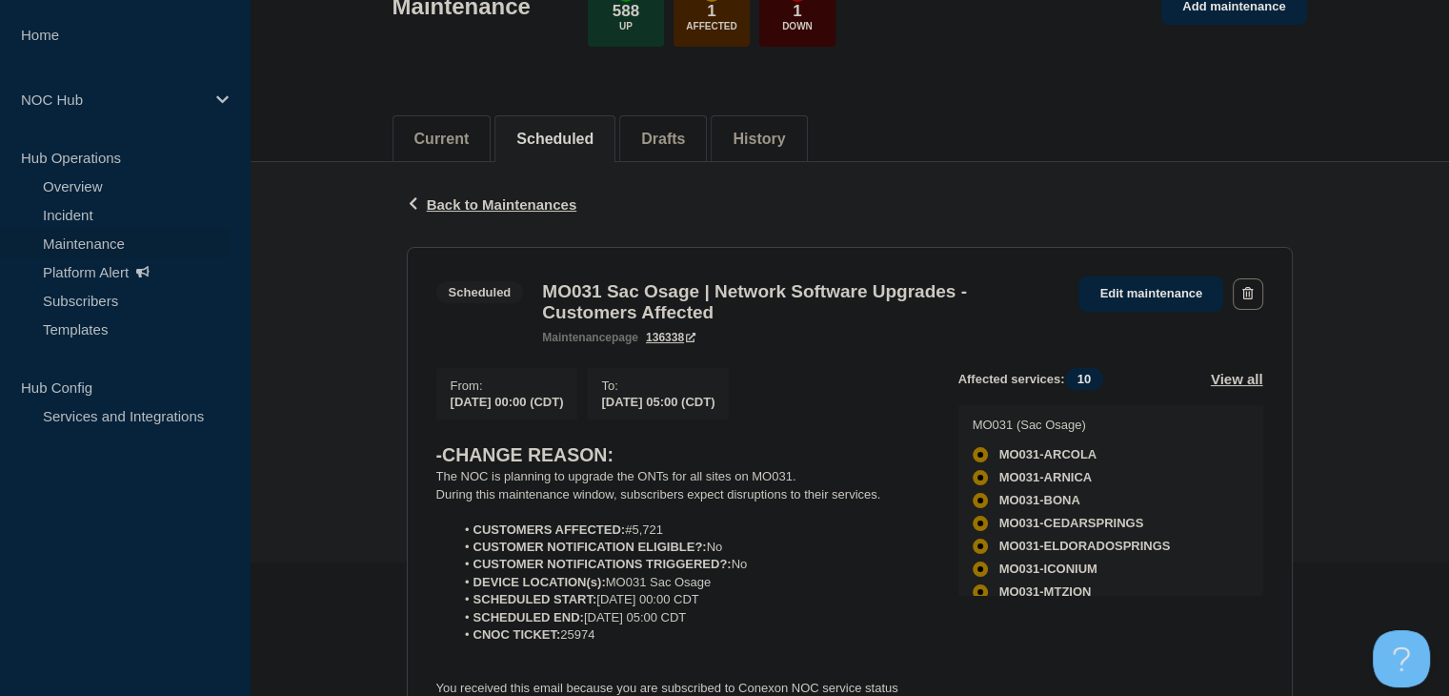
scroll to position [286, 0]
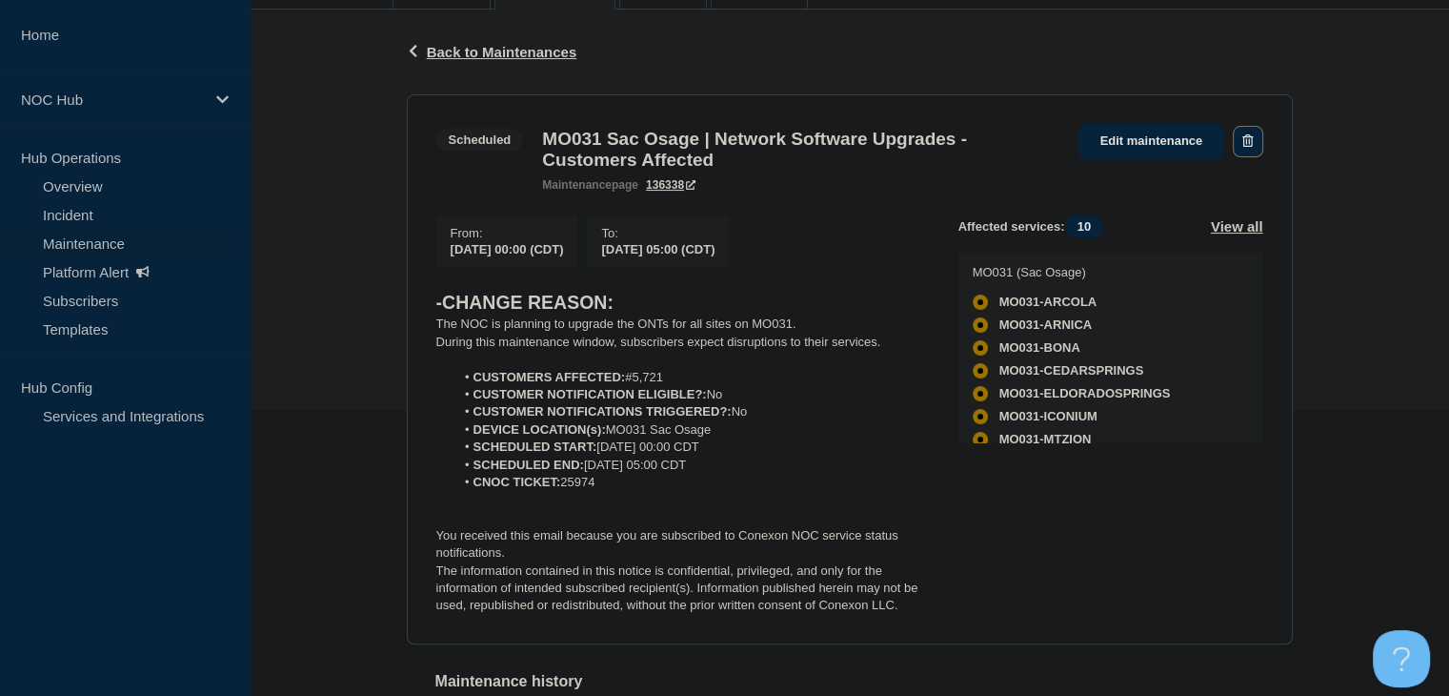
click at [1253, 151] on button "button" at bounding box center [1248, 141] width 30 height 31
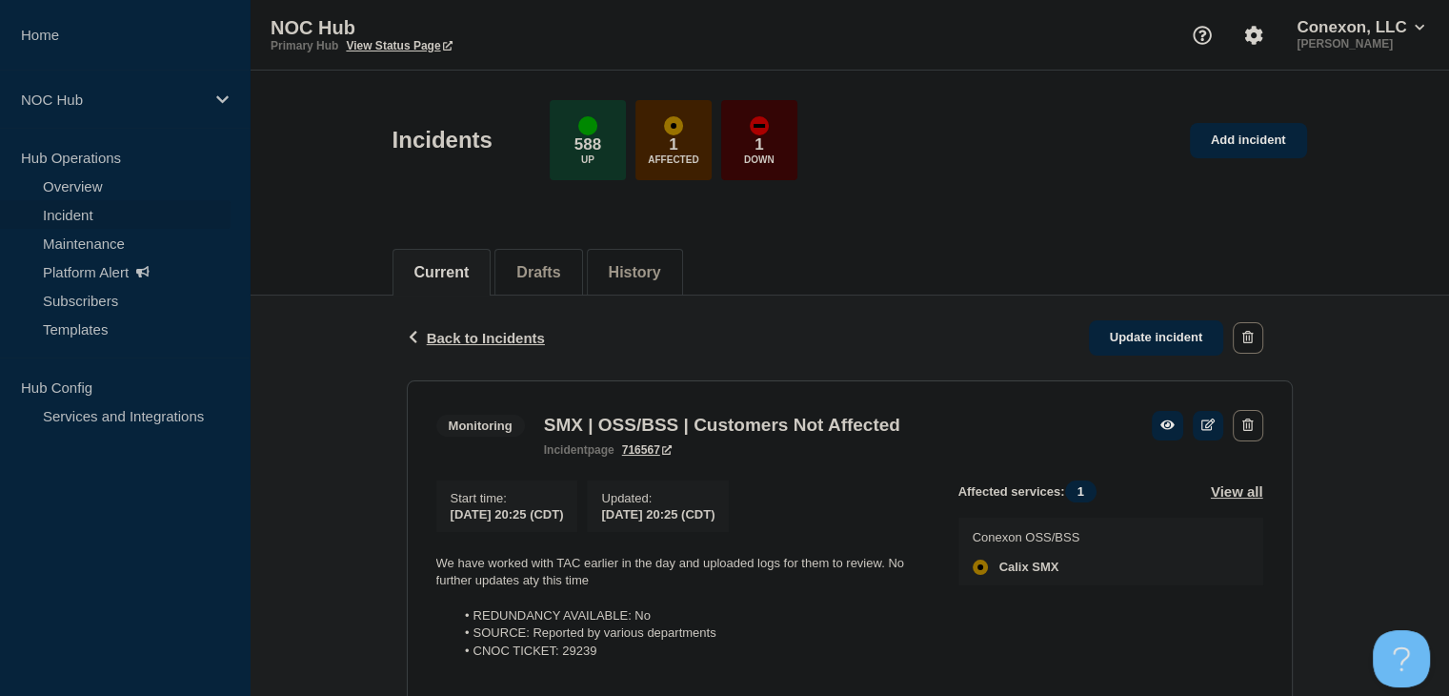
scroll to position [327, 0]
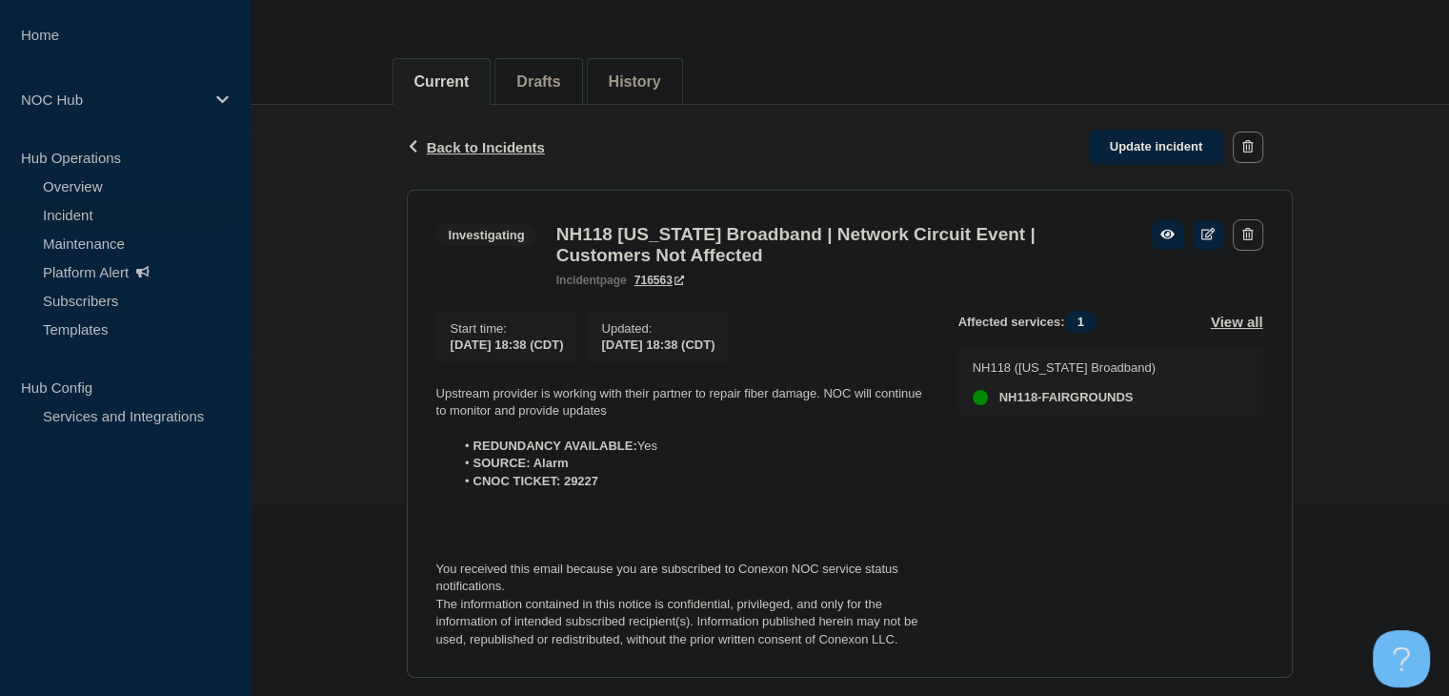
scroll to position [286, 0]
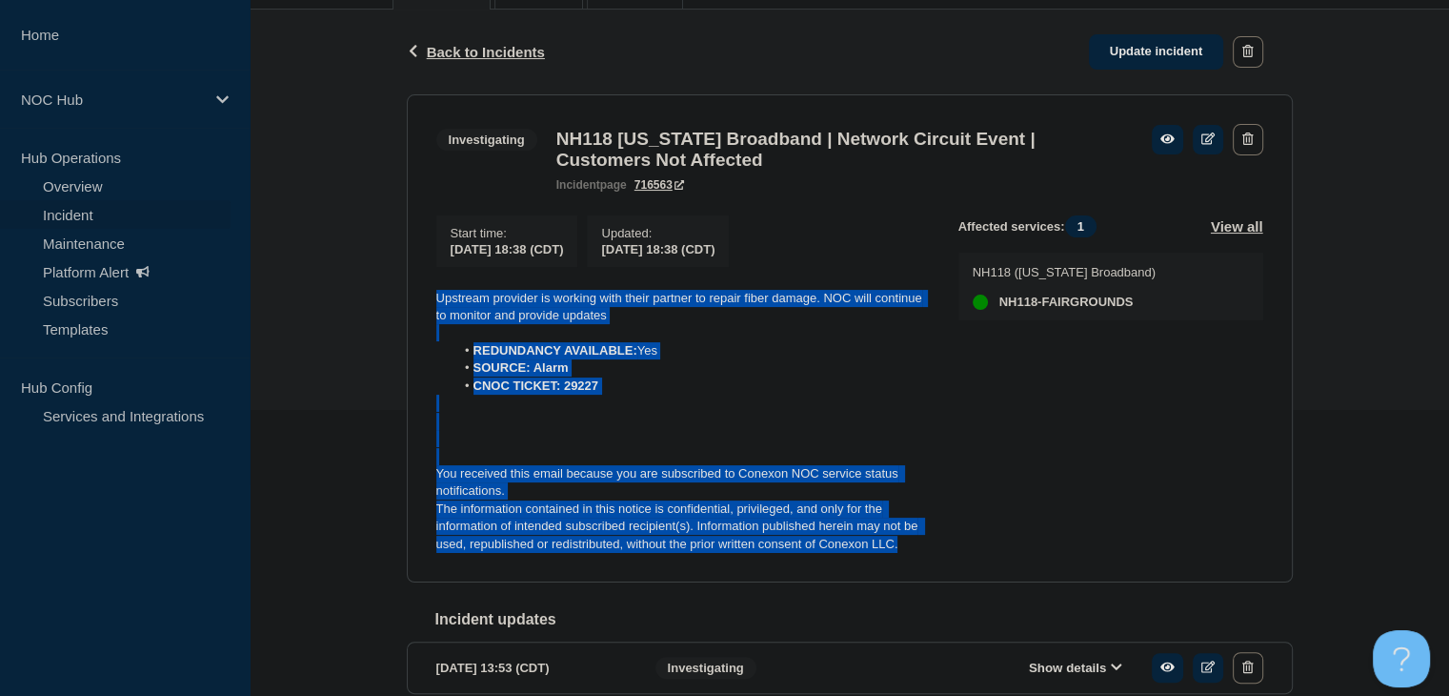
drag, startPoint x: 922, startPoint y: 565, endPoint x: 393, endPoint y: 305, distance: 590.2
click at [393, 305] on div "Back Back to Incidents Update incident Investigating NH118 [US_STATE] Broadband…" at bounding box center [850, 382] width 915 height 744
copy div "Upstream provider is working with their partner to repair fiber damage. NOC wil…"
click at [1117, 51] on link "Update incident" at bounding box center [1156, 51] width 135 height 35
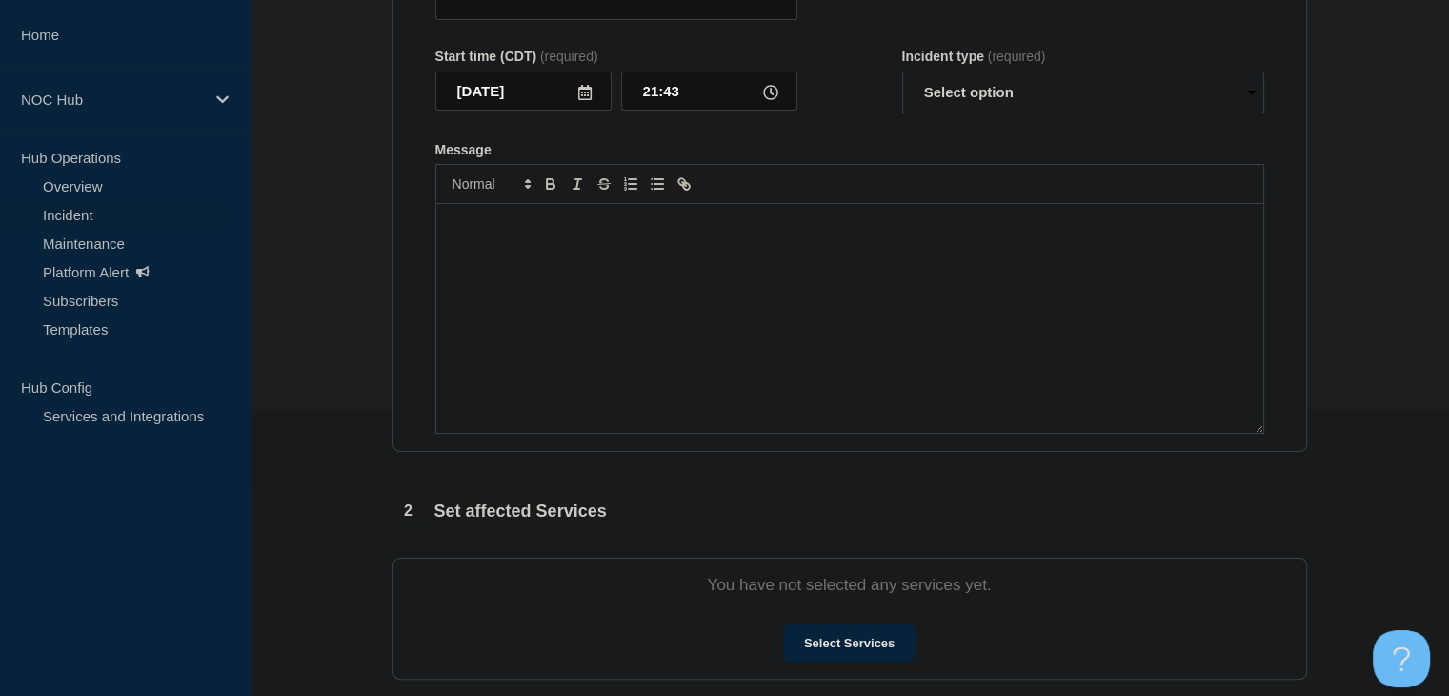
type input "NH118 New Hampshire Broadband | Network Circuit Event | Customers Not Affected"
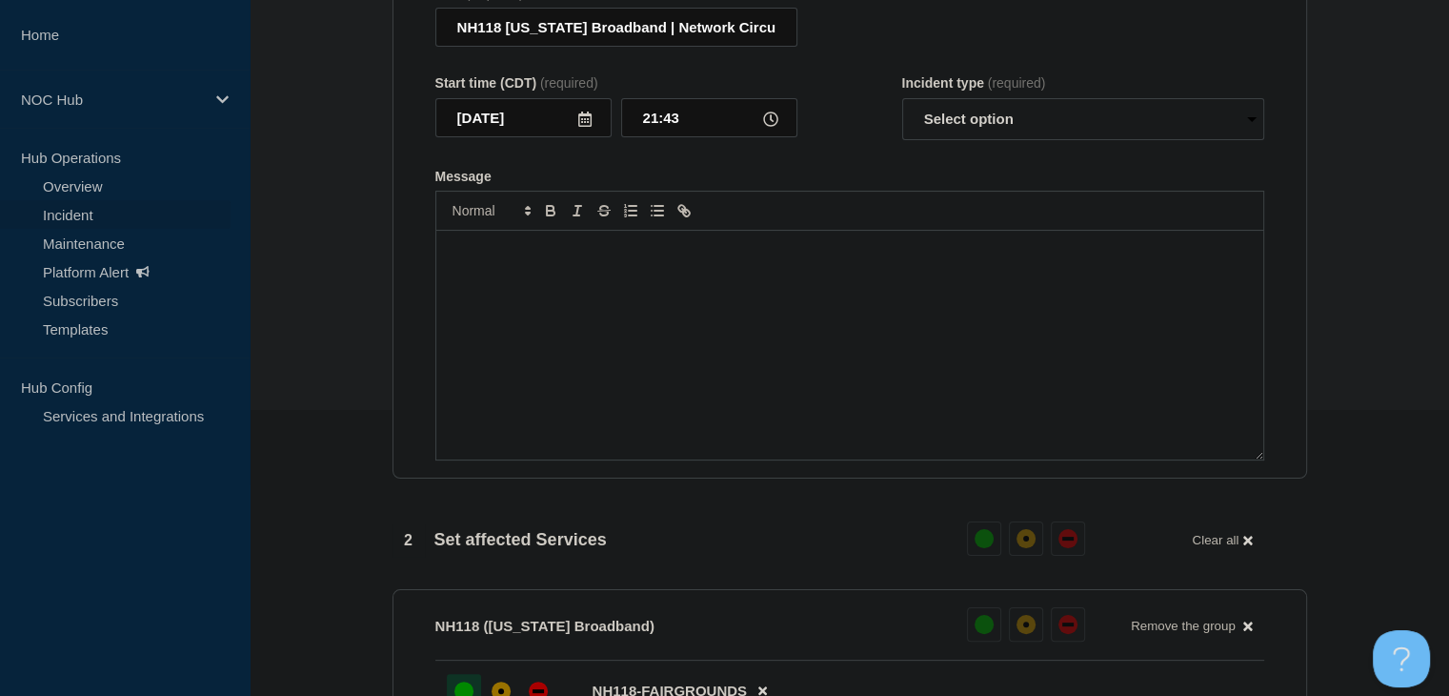
click at [707, 371] on div "Message" at bounding box center [849, 345] width 827 height 229
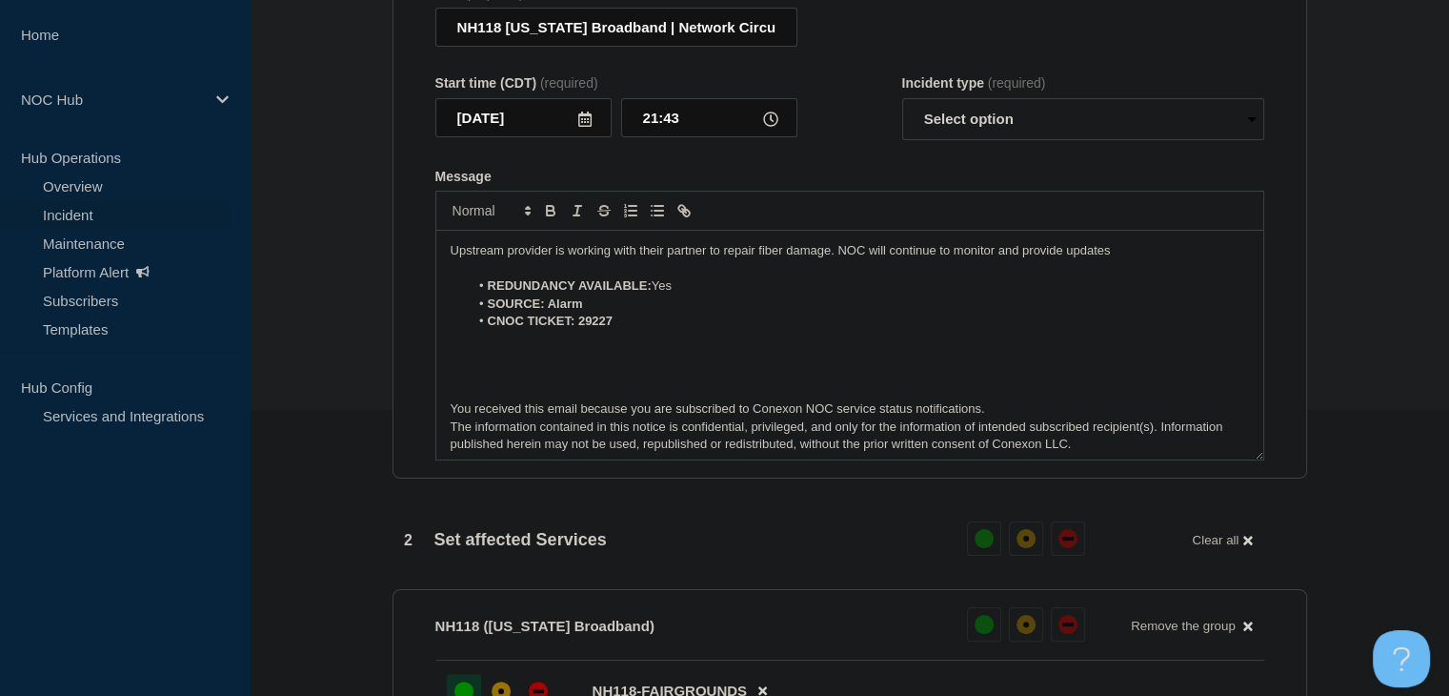
click at [946, 139] on div "Incident type (required) Select option Investigating Identified Monitoring Reso…" at bounding box center [1083, 107] width 362 height 65
click at [953, 140] on select "Select option Investigating Identified Monitoring Resolved" at bounding box center [1083, 119] width 362 height 42
click at [902, 140] on select "Select option Investigating Identified Monitoring Resolved" at bounding box center [1083, 119] width 362 height 42
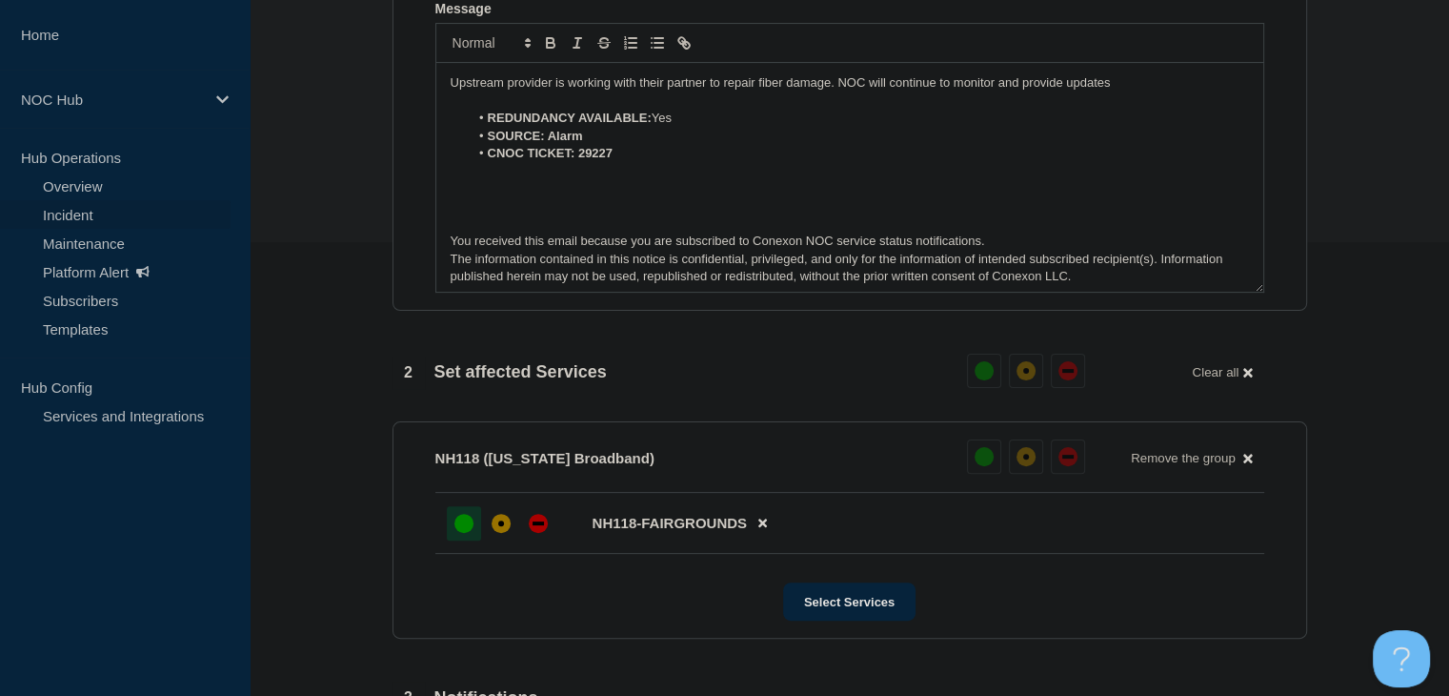
scroll to position [218, 0]
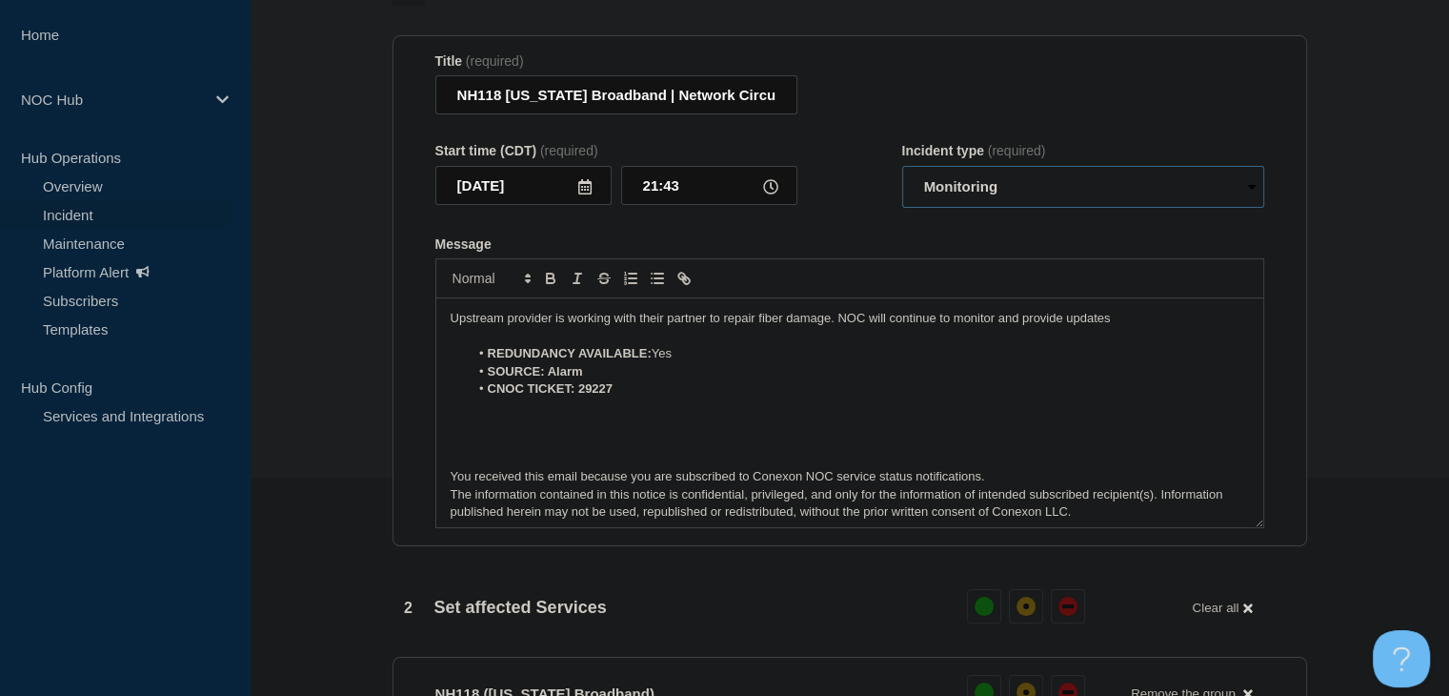
click at [957, 208] on select "Select option Investigating Identified Monitoring Resolved" at bounding box center [1083, 187] width 362 height 42
click at [902, 208] on select "Select option Investigating Identified Monitoring Resolved" at bounding box center [1083, 187] width 362 height 42
click at [973, 208] on select "Select option Investigating Identified Monitoring Resolved" at bounding box center [1083, 187] width 362 height 42
select select "monitoring"
click at [902, 208] on select "Select option Investigating Identified Monitoring Resolved" at bounding box center [1083, 187] width 362 height 42
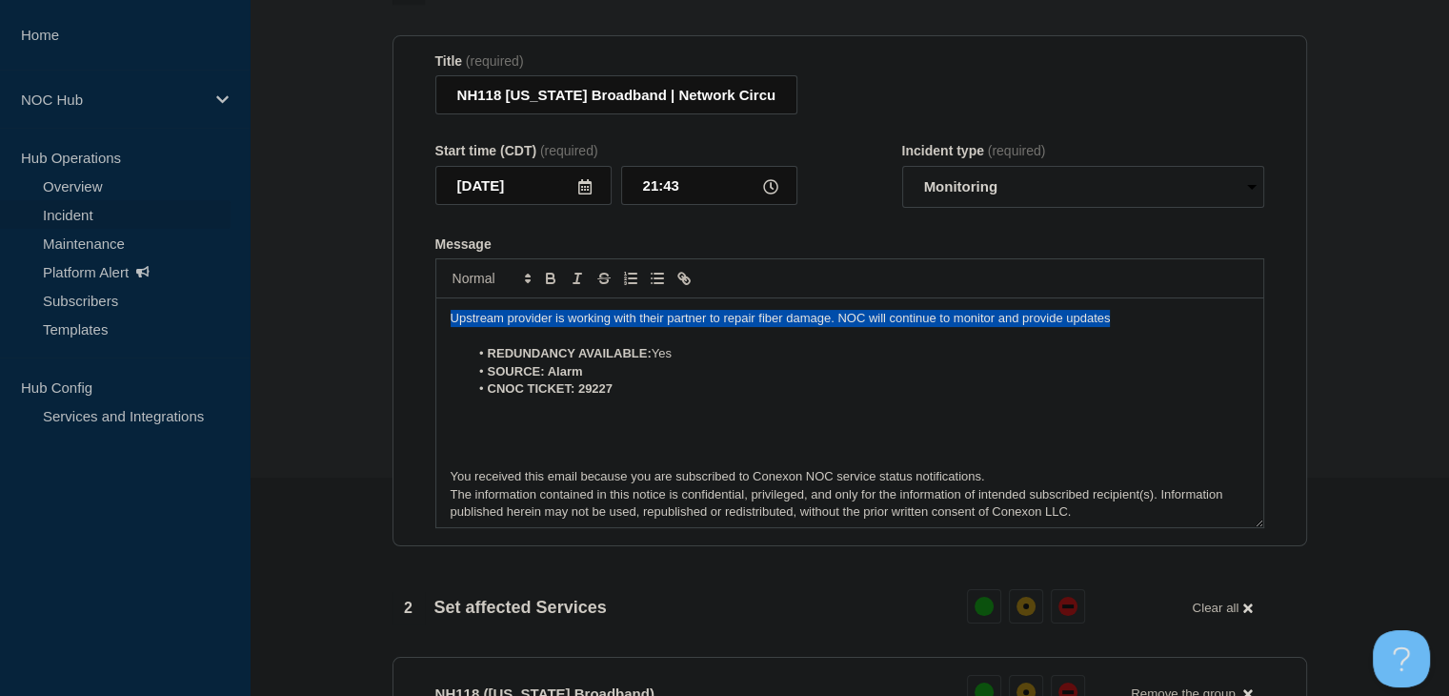
drag, startPoint x: 1126, startPoint y: 363, endPoint x: 371, endPoint y: 340, distance: 755.9
click at [371, 340] on section "1 Provide details Title (required) NH118 New Hampshire Broadband | Network Circ…" at bounding box center [850, 675] width 1200 height 1407
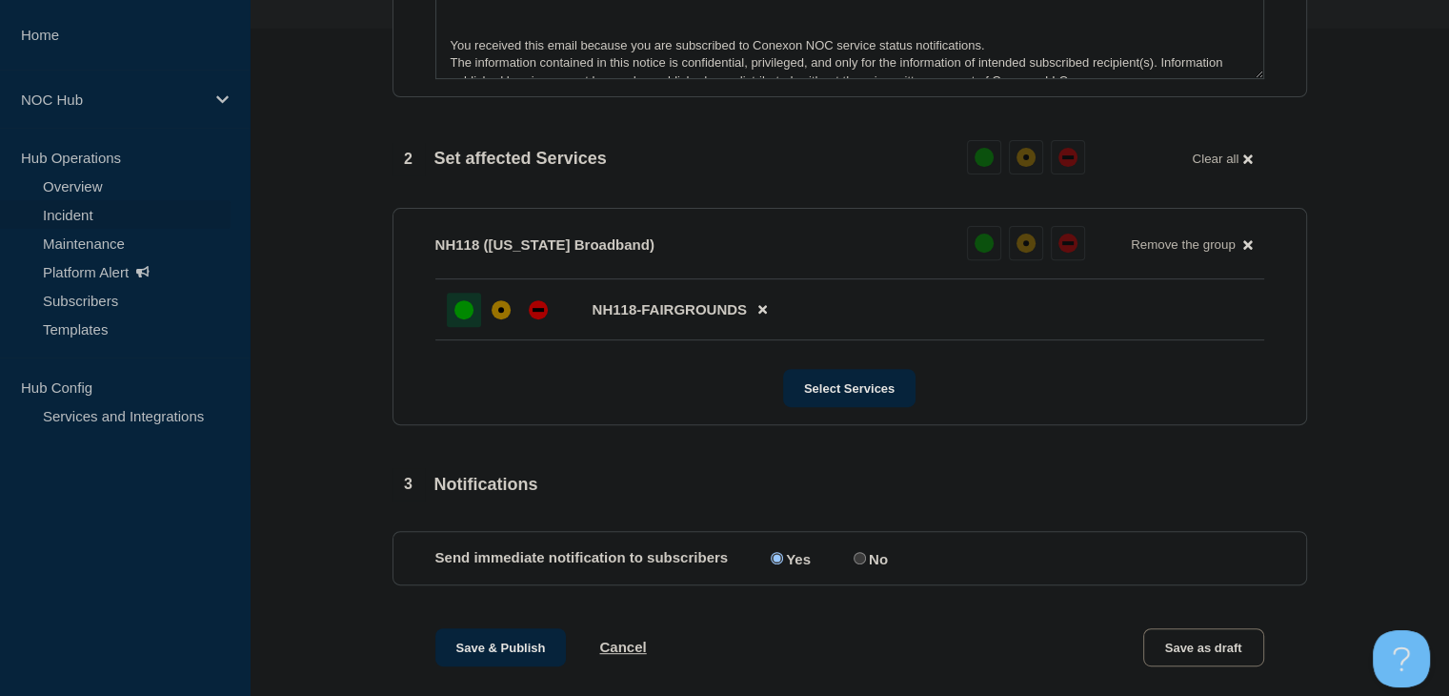
scroll to position [790, 0]
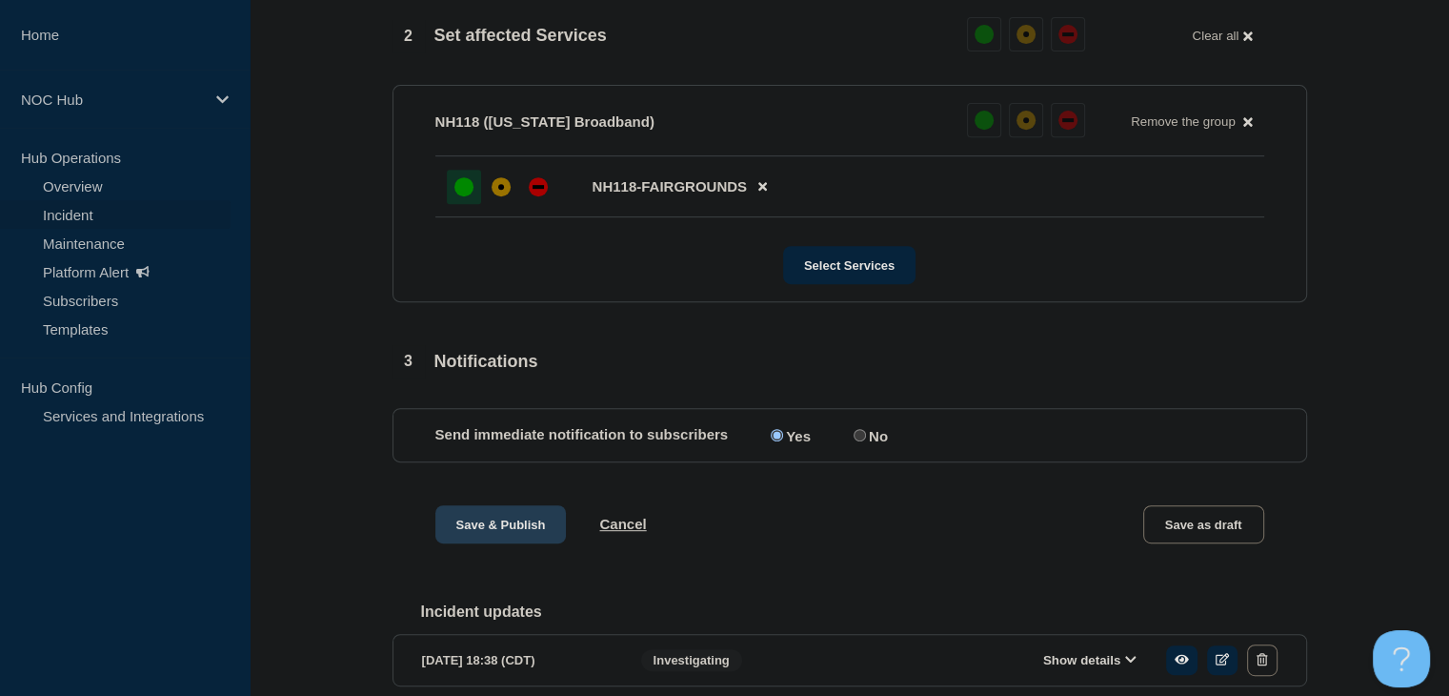
click at [500, 543] on button "Save & Publish" at bounding box center [500, 524] width 131 height 38
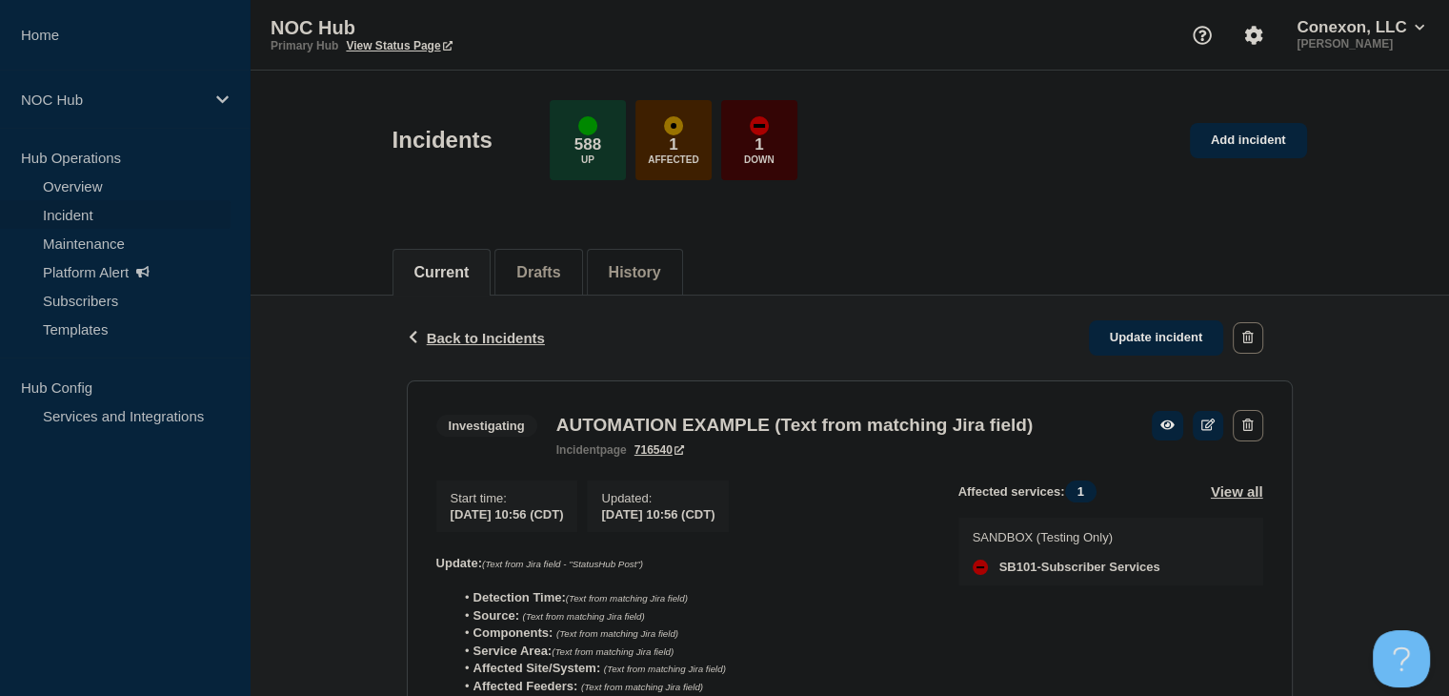
scroll to position [339, 0]
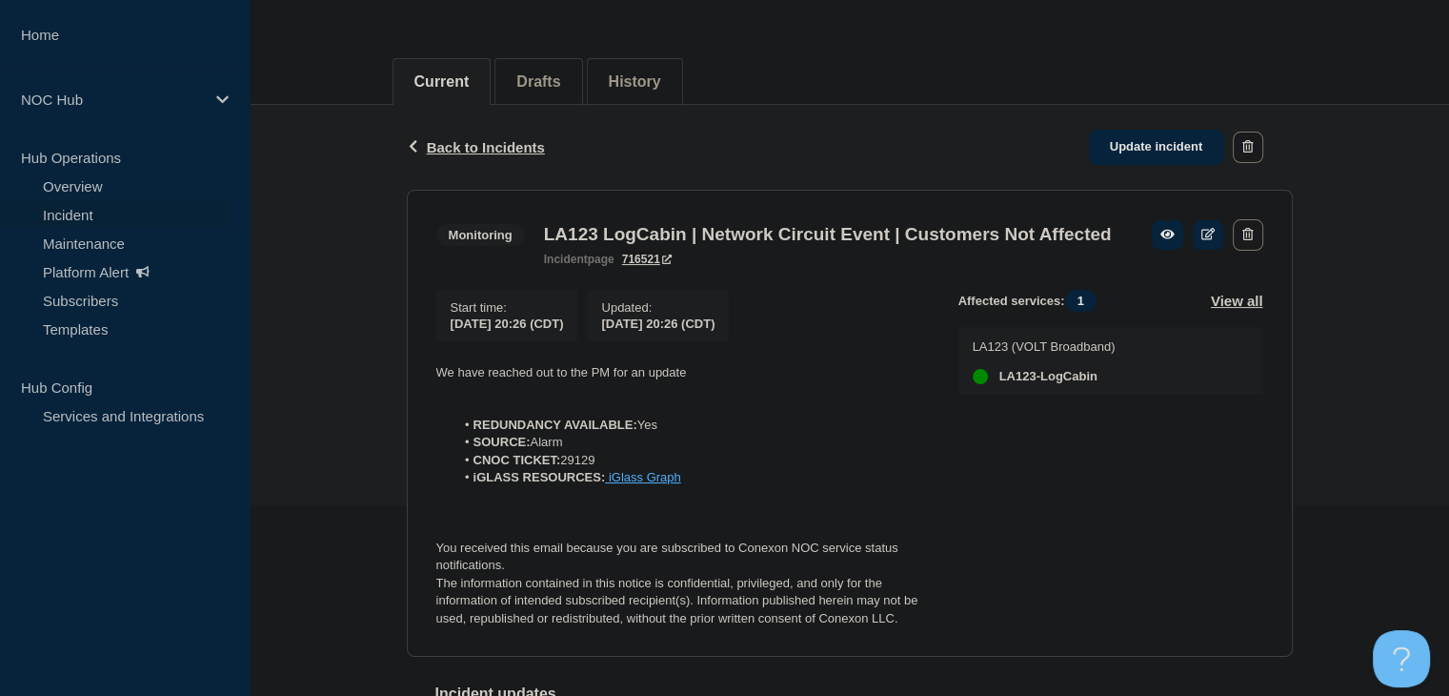
scroll to position [286, 0]
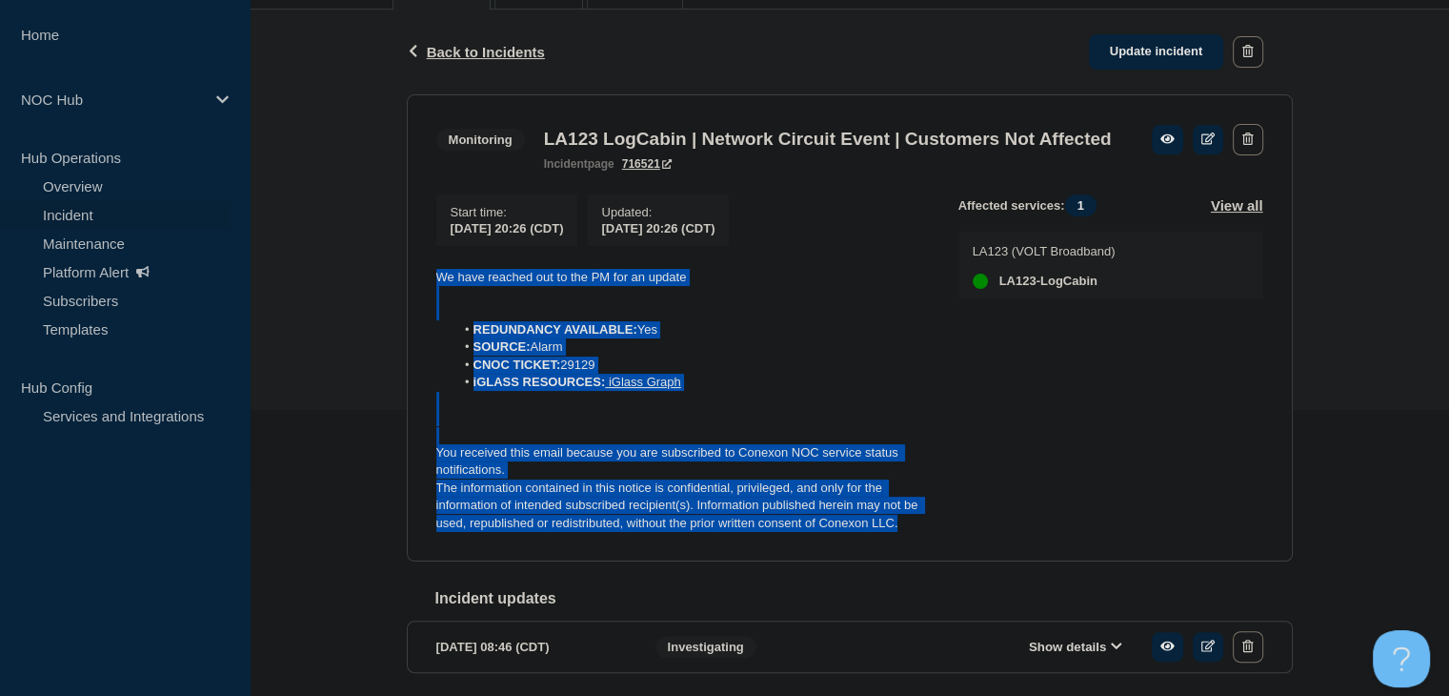
drag, startPoint x: 930, startPoint y: 557, endPoint x: 409, endPoint y: 307, distance: 578.3
click at [409, 307] on section "Monitoring LA123 LogCabin | Network Circuit Event | Customers Not Affected inci…" at bounding box center [850, 328] width 886 height 468
click at [849, 391] on li "iGLASS RESOURCES: iGlass Graph" at bounding box center [691, 381] width 474 height 17
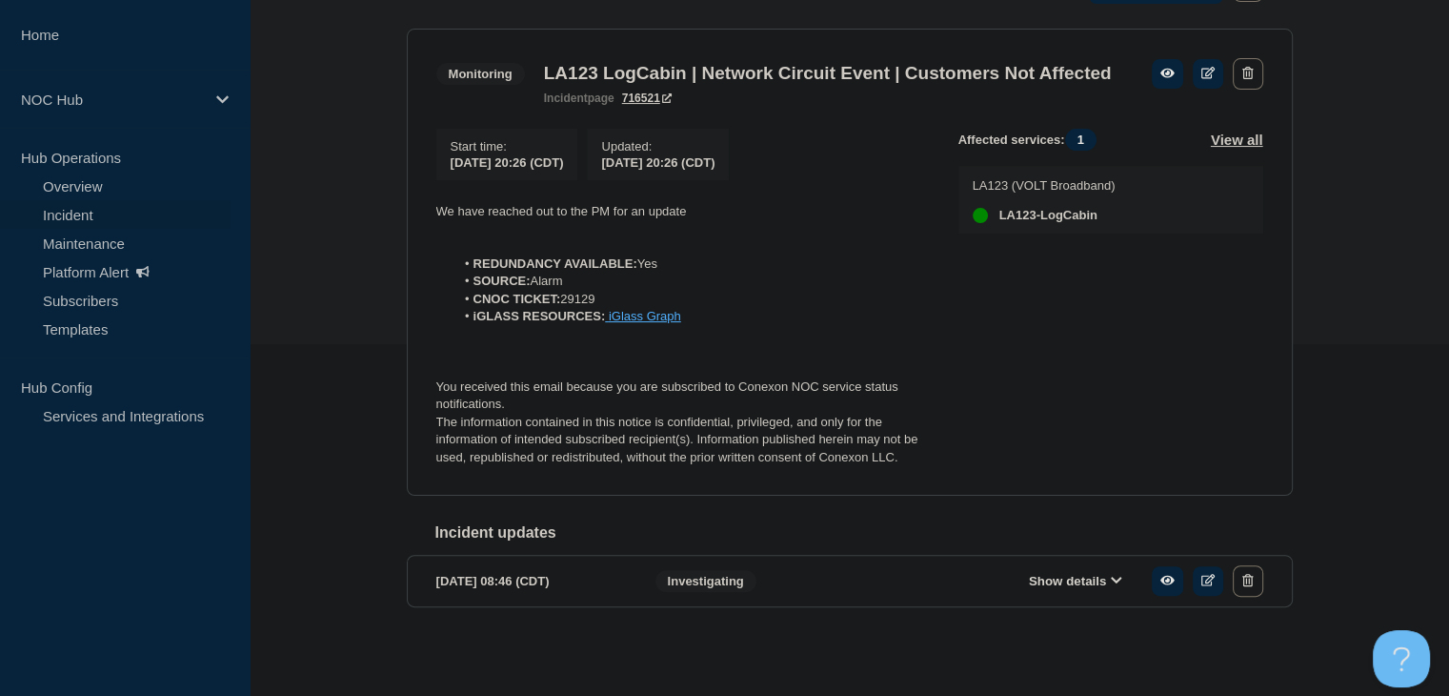
scroll to position [387, 0]
drag, startPoint x: 1063, startPoint y: 579, endPoint x: 1010, endPoint y: 507, distance: 89.9
click at [1063, 579] on button "Show details" at bounding box center [1075, 581] width 105 height 16
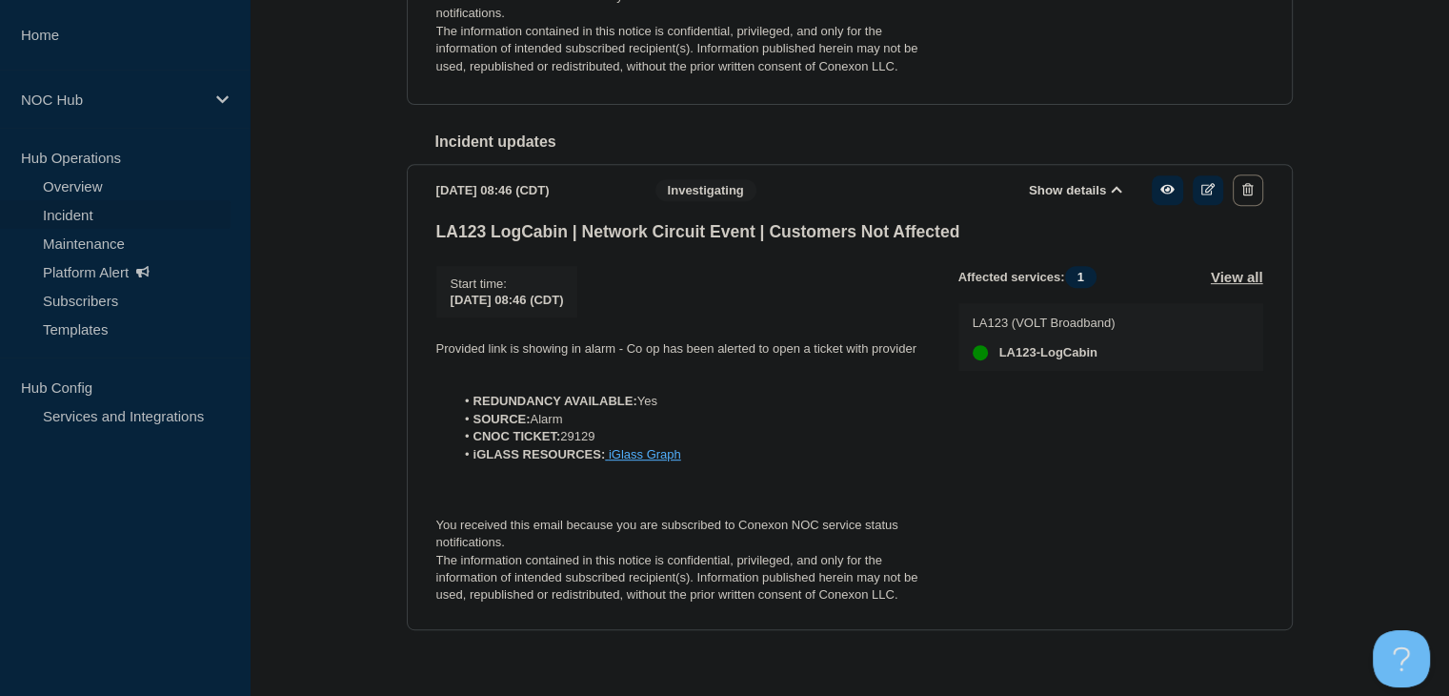
scroll to position [804, 0]
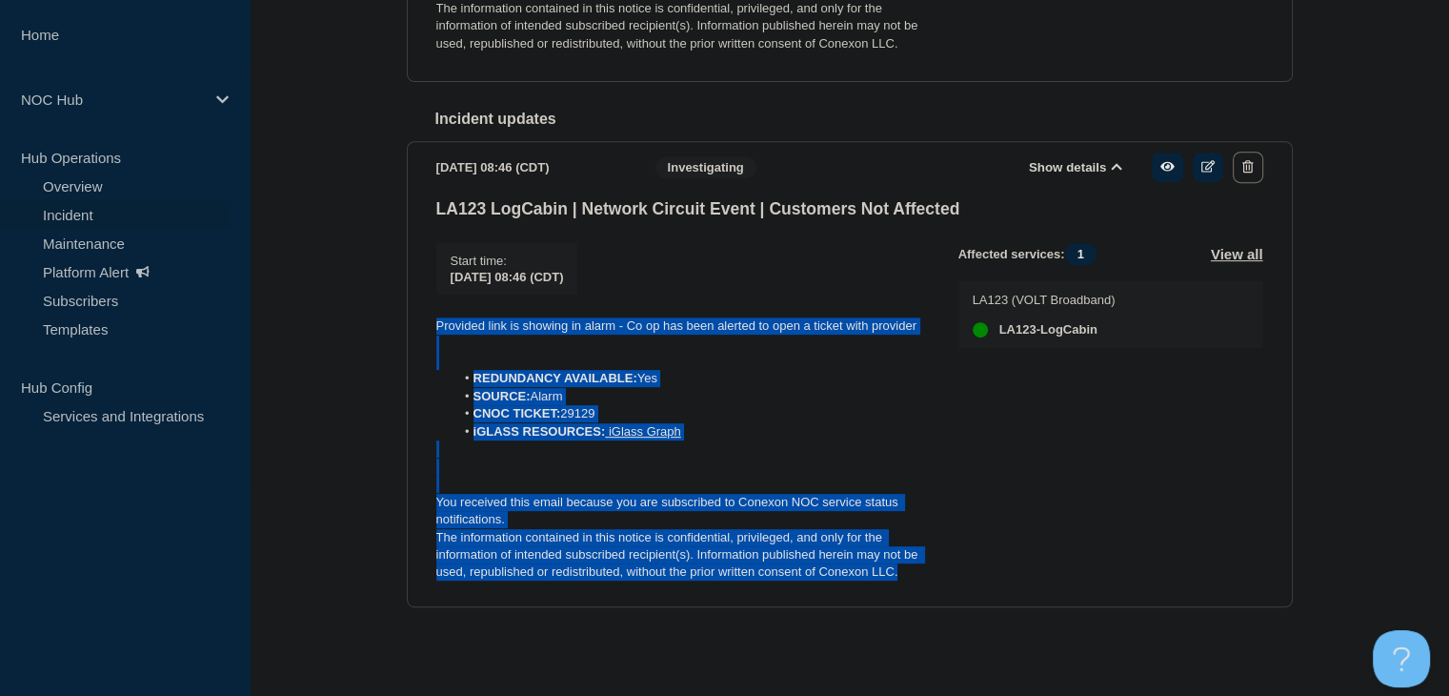
drag, startPoint x: 922, startPoint y: 576, endPoint x: 385, endPoint y: 314, distance: 597.8
click at [385, 314] on div "Back Back to Incidents Update incident Monitoring LA123 LogCabin | Network Circ…" at bounding box center [850, 98] width 1200 height 1137
copy div "Provided link is showing in alarm - Co op has been alerted to open a ticket wit…"
click at [760, 410] on li "CNOC TICKET: 29129" at bounding box center [691, 413] width 474 height 17
